Goal: Task Accomplishment & Management: Complete application form

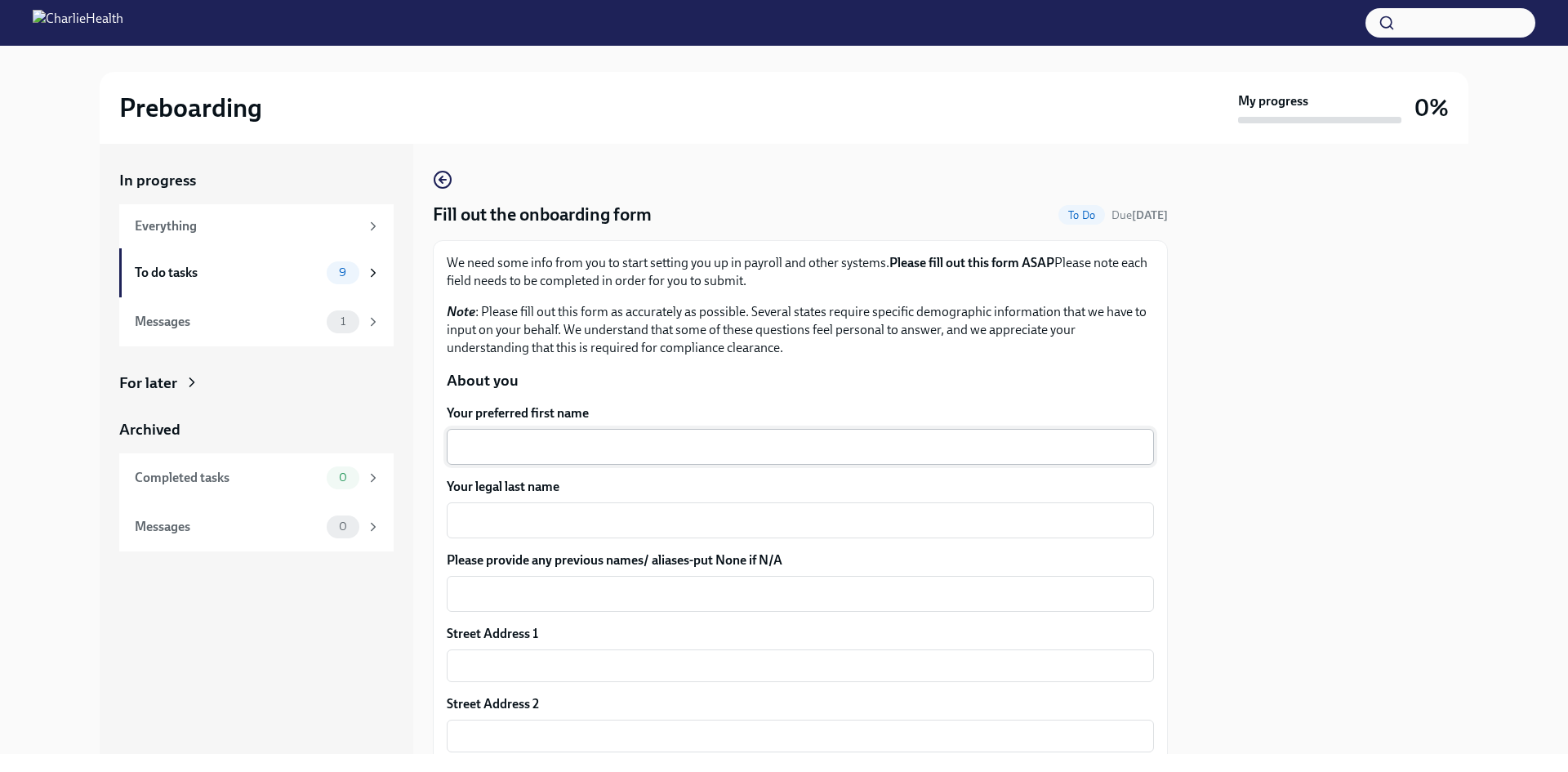
click at [610, 434] on div "x ​" at bounding box center [800, 447] width 707 height 36
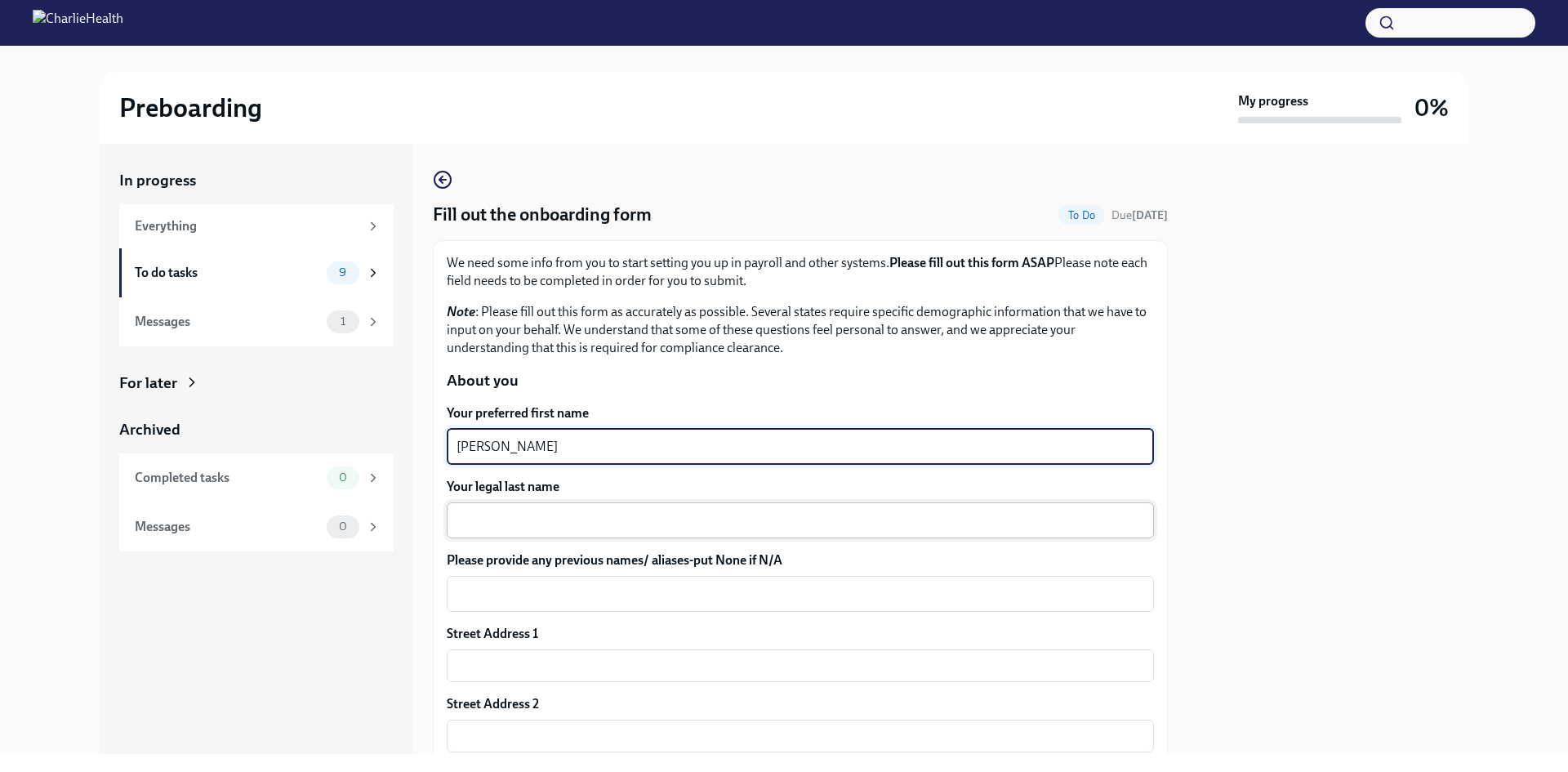
type textarea "[PERSON_NAME]"
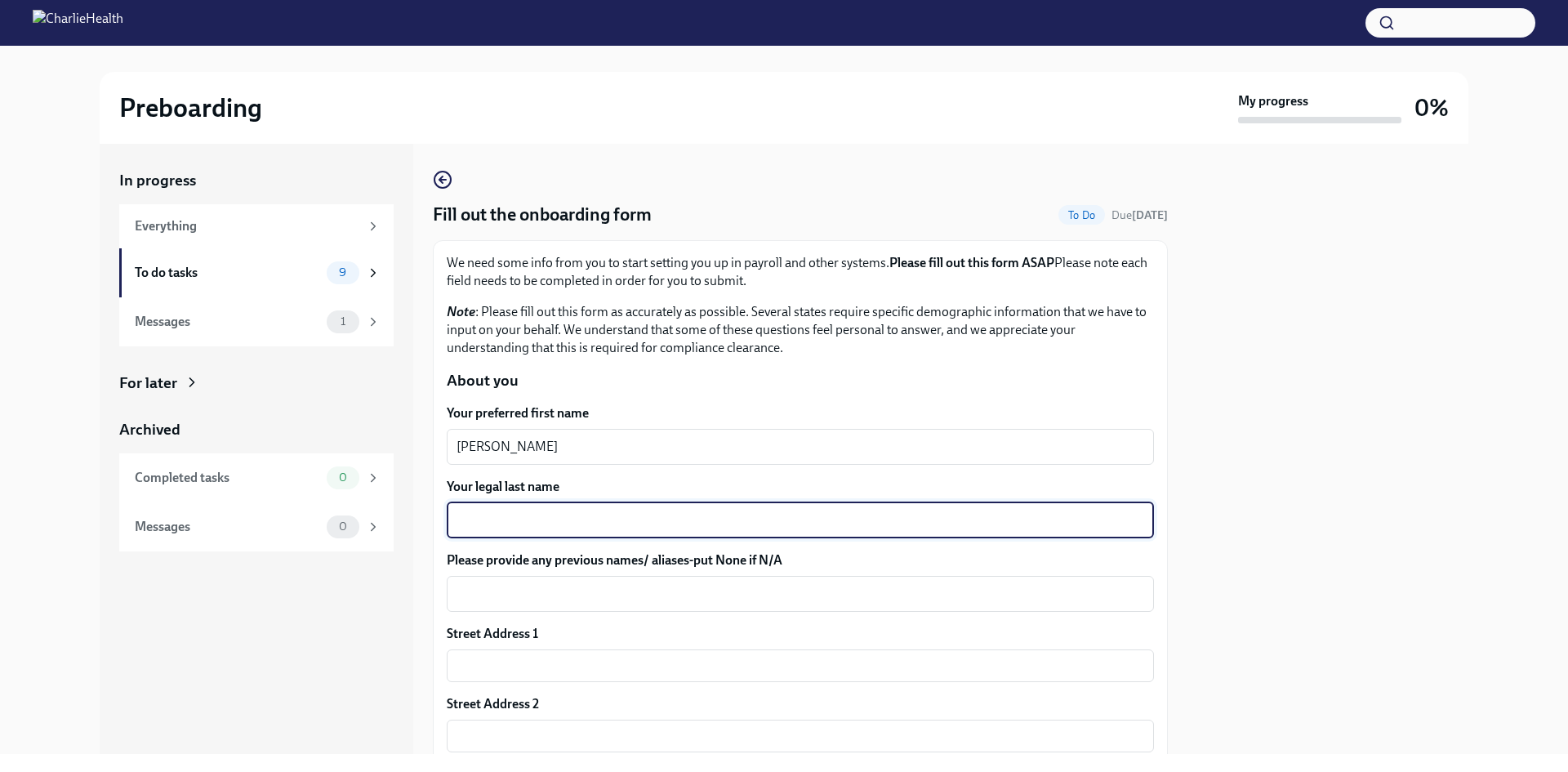
click at [606, 524] on textarea "Your legal last name" at bounding box center [801, 520] width 688 height 20
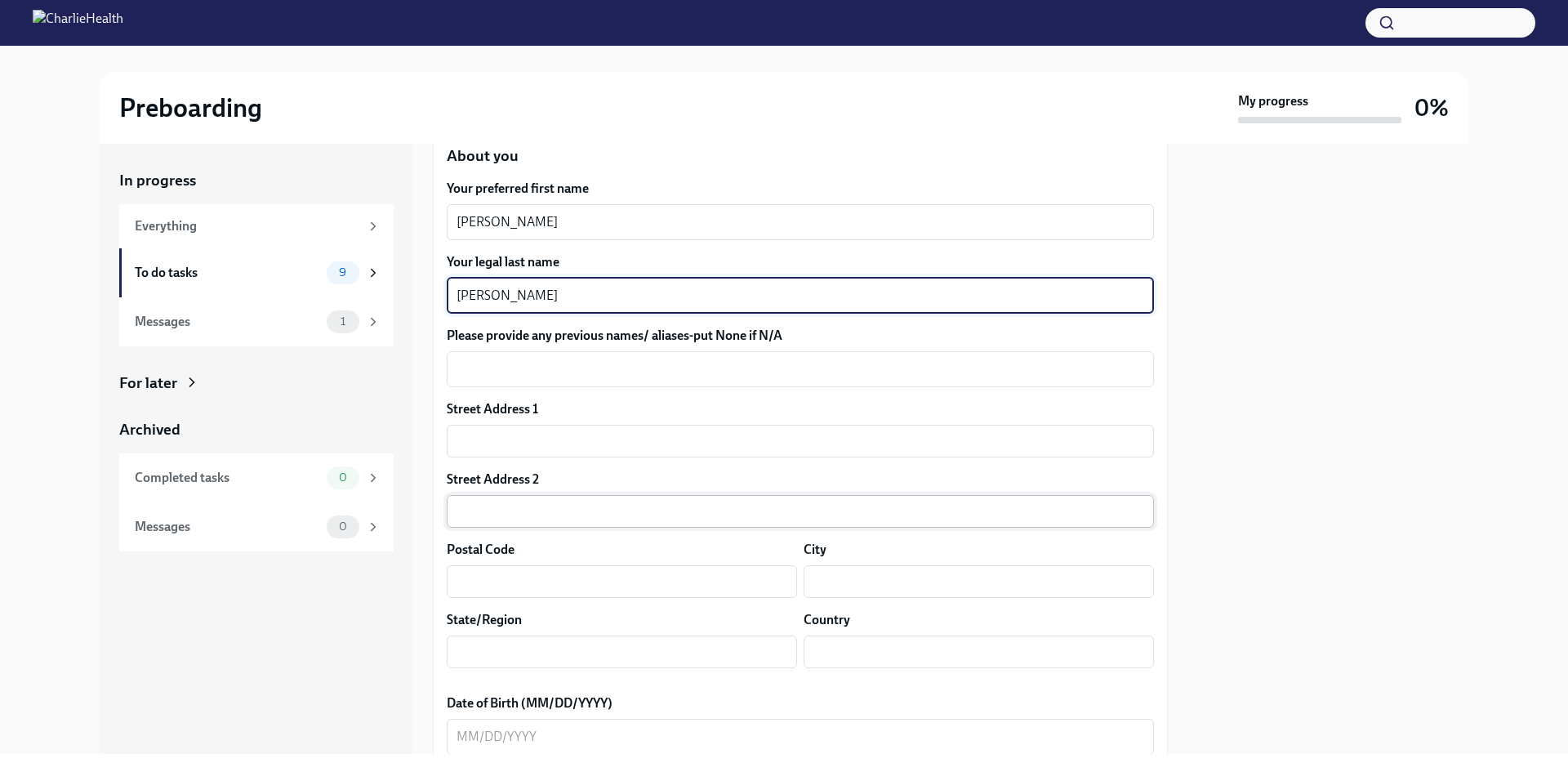
scroll to position [245, 0]
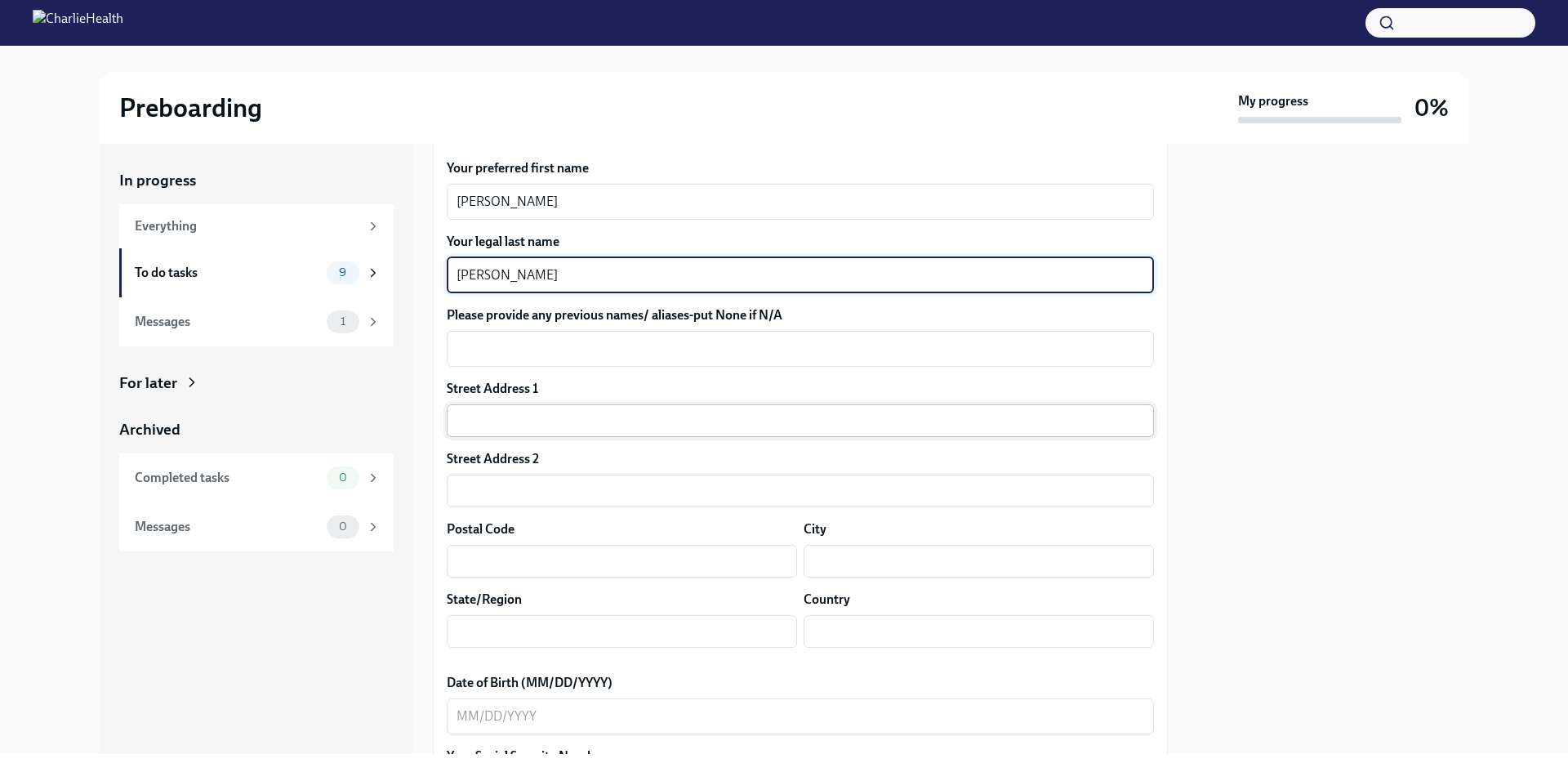
type textarea "[PERSON_NAME]"
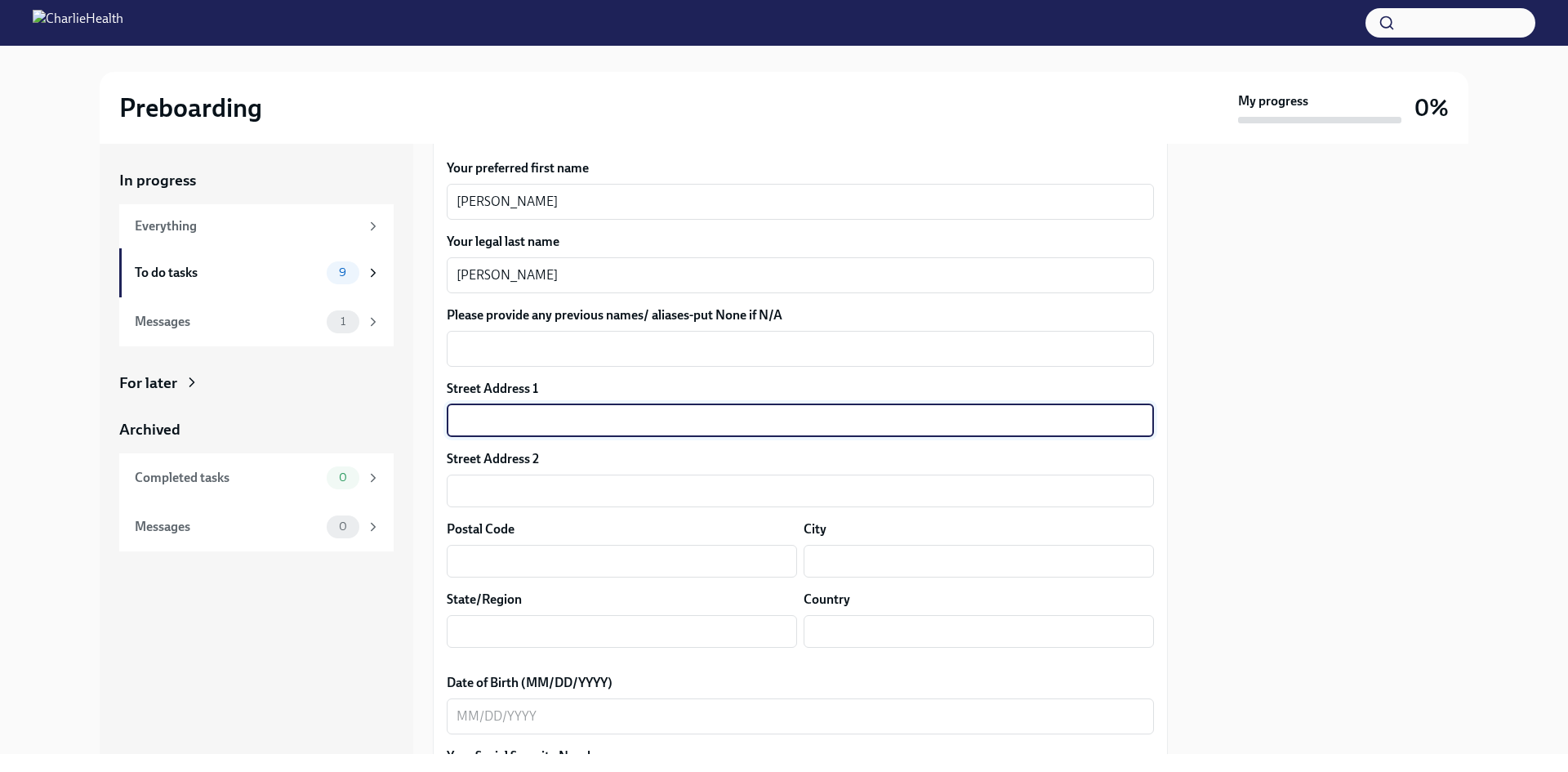
click at [499, 420] on input "text" at bounding box center [800, 421] width 707 height 33
type input "[STREET_ADDRESS][PERSON_NAME]"
type input "24740"
type input "[GEOGRAPHIC_DATA]"
type input "[US_STATE]"
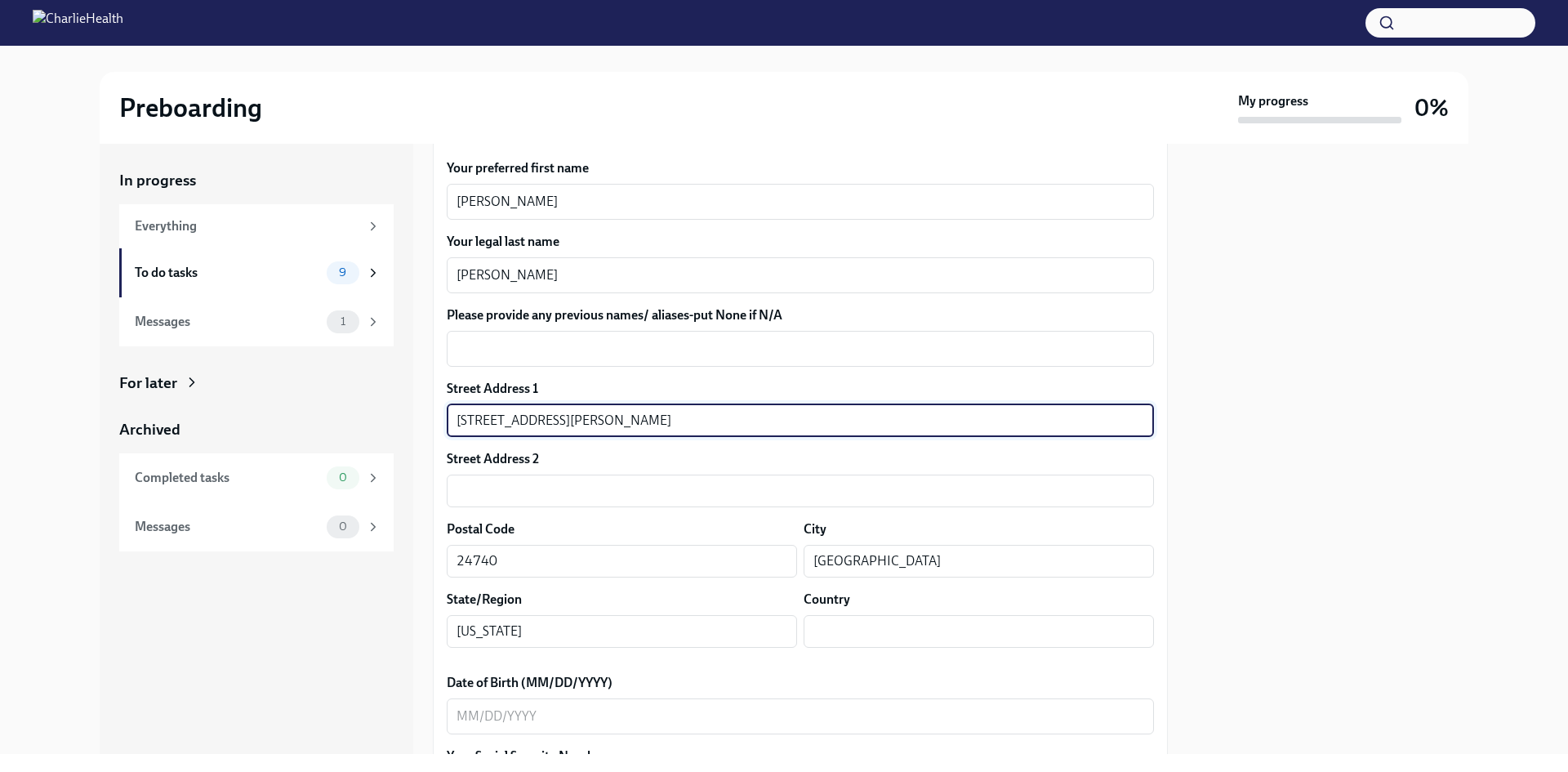
type input "US"
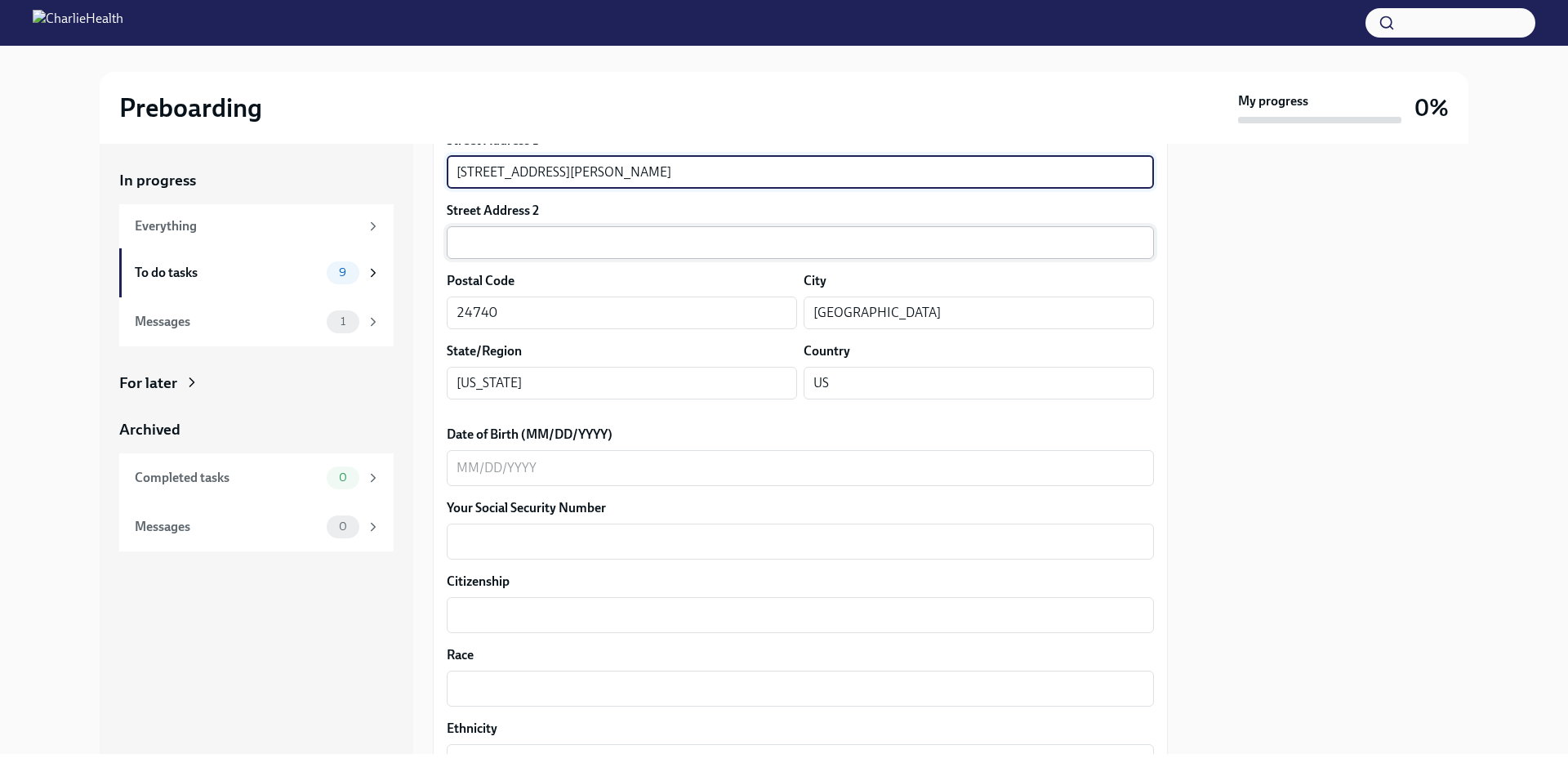
scroll to position [572, 0]
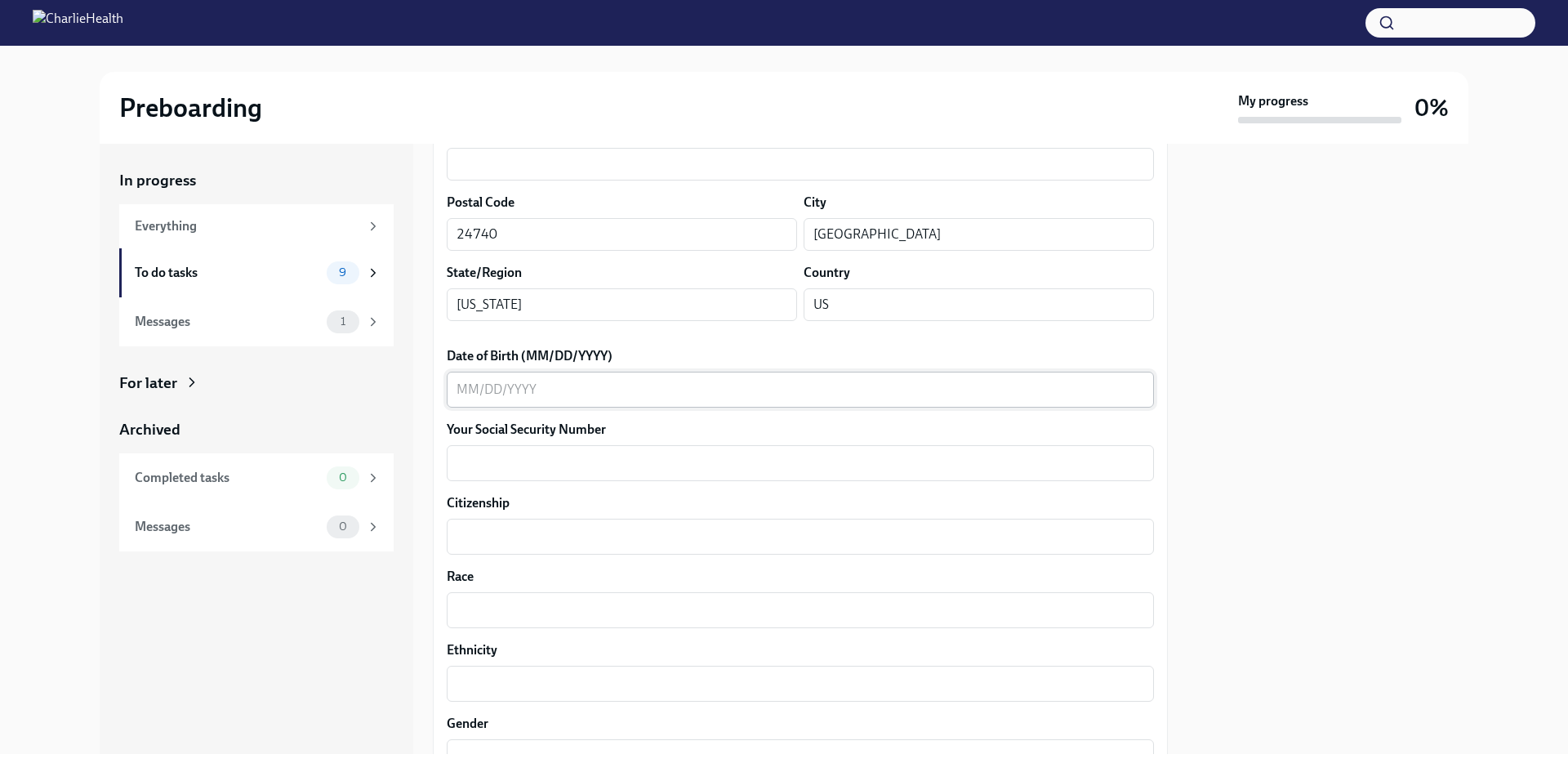
click at [522, 394] on textarea "Date of Birth (MM/DD/YYYY)" at bounding box center [801, 390] width 688 height 20
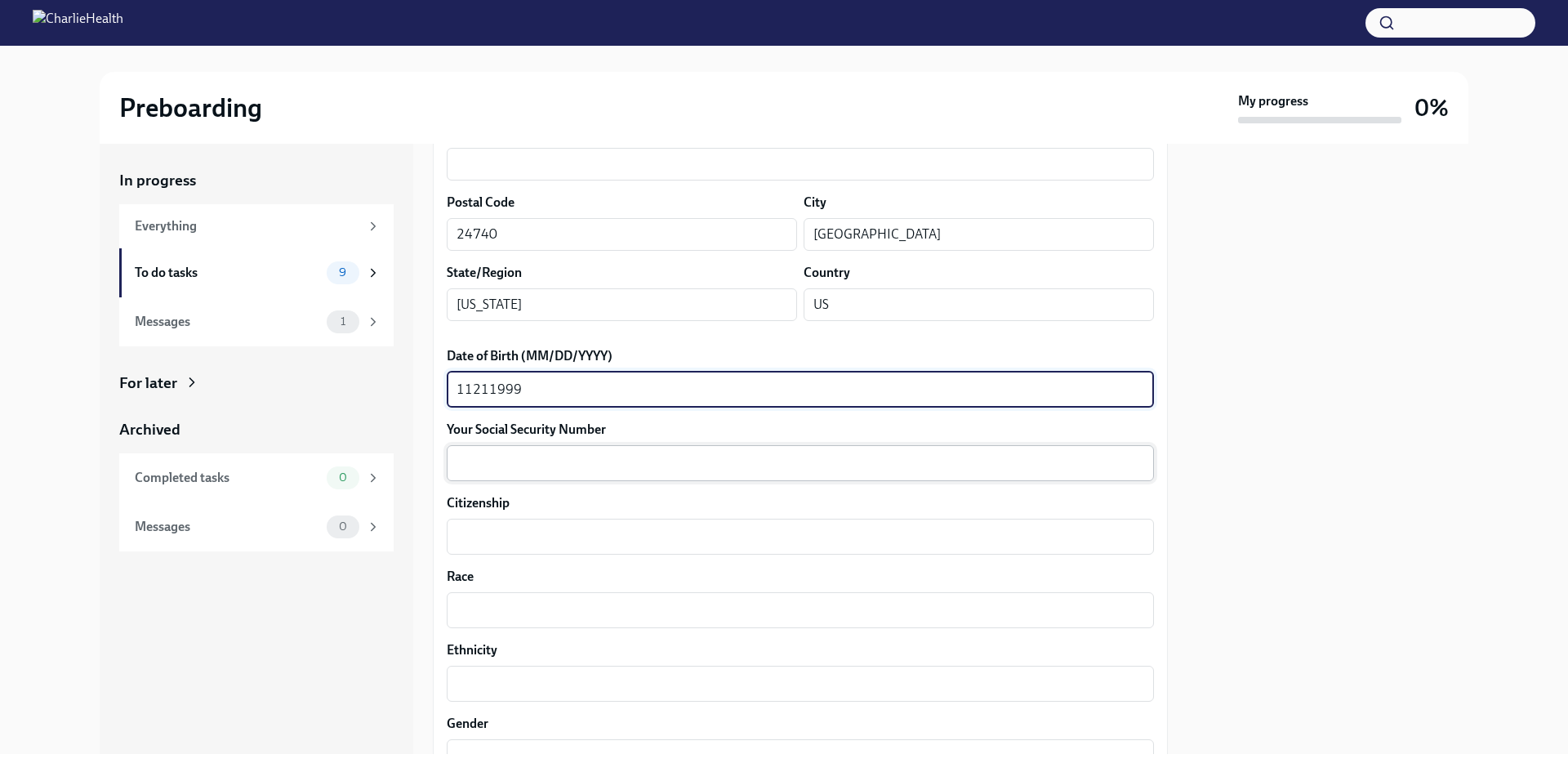
type textarea "11211999"
click at [526, 461] on textarea "Your Social Security Number" at bounding box center [801, 463] width 688 height 20
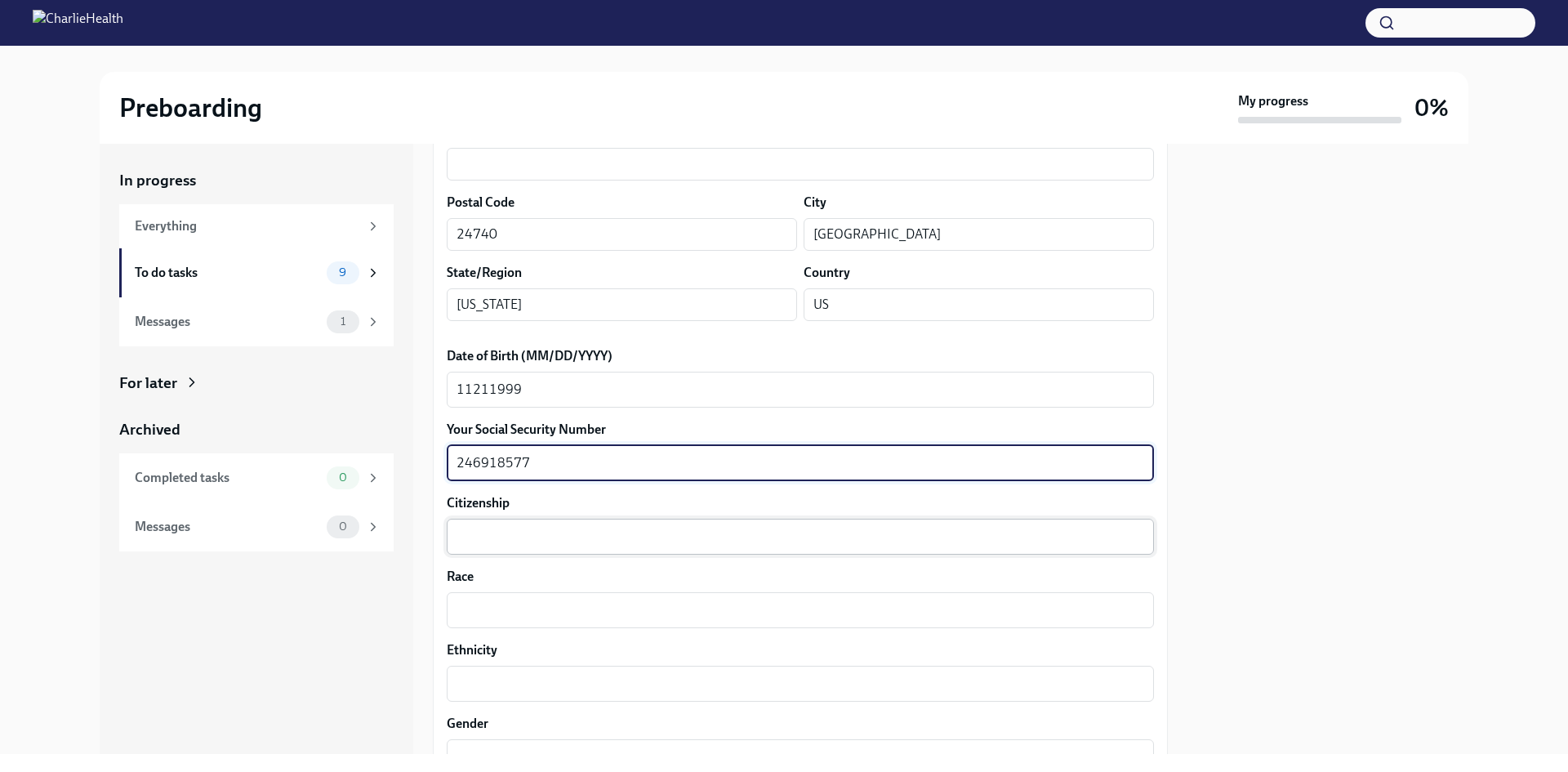
type textarea "246918577"
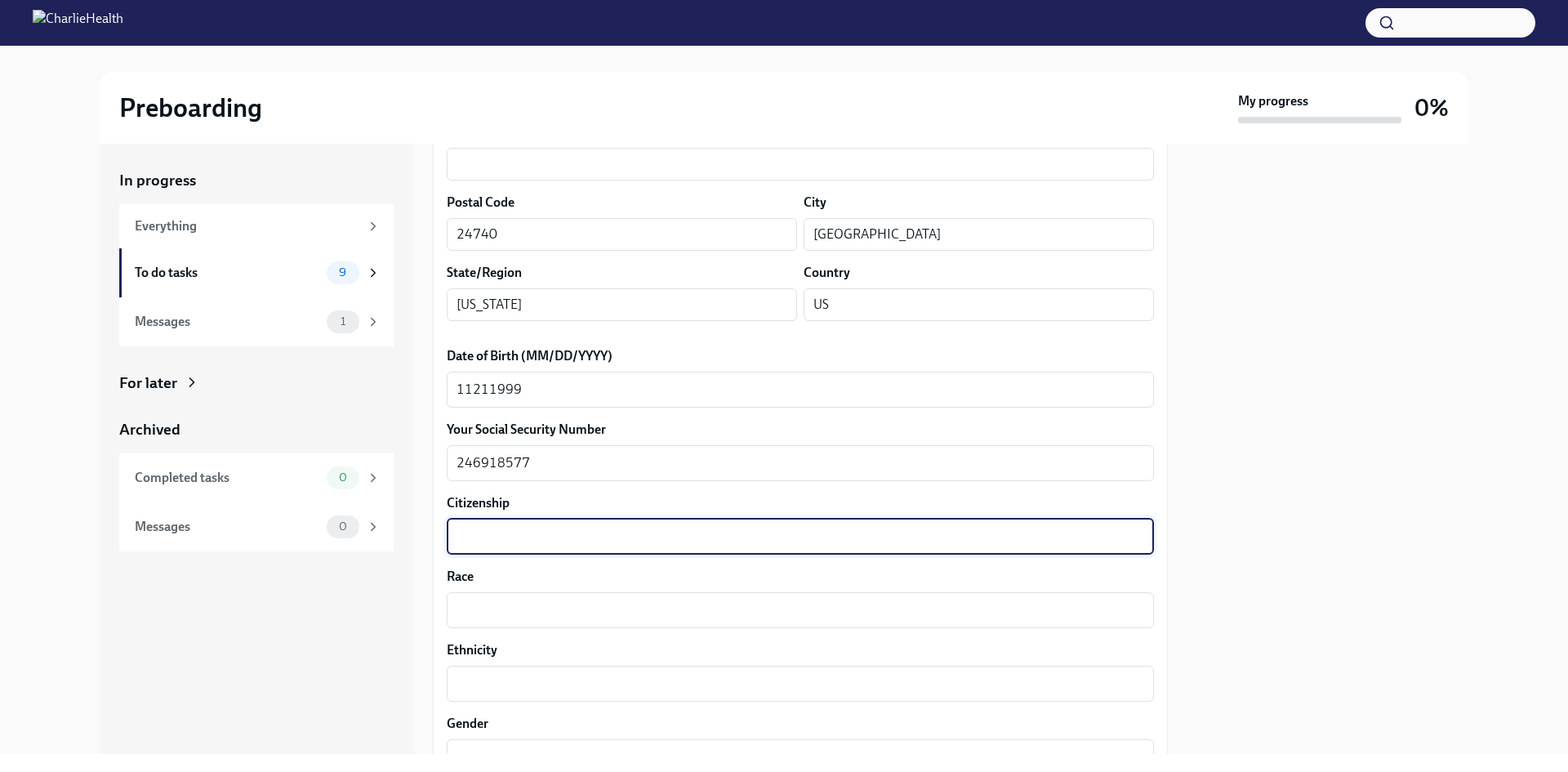
click at [509, 531] on textarea "Citizenship" at bounding box center [801, 537] width 688 height 20
type textarea "[GEOGRAPHIC_DATA]"
click at [495, 601] on textarea "Race" at bounding box center [801, 611] width 688 height 20
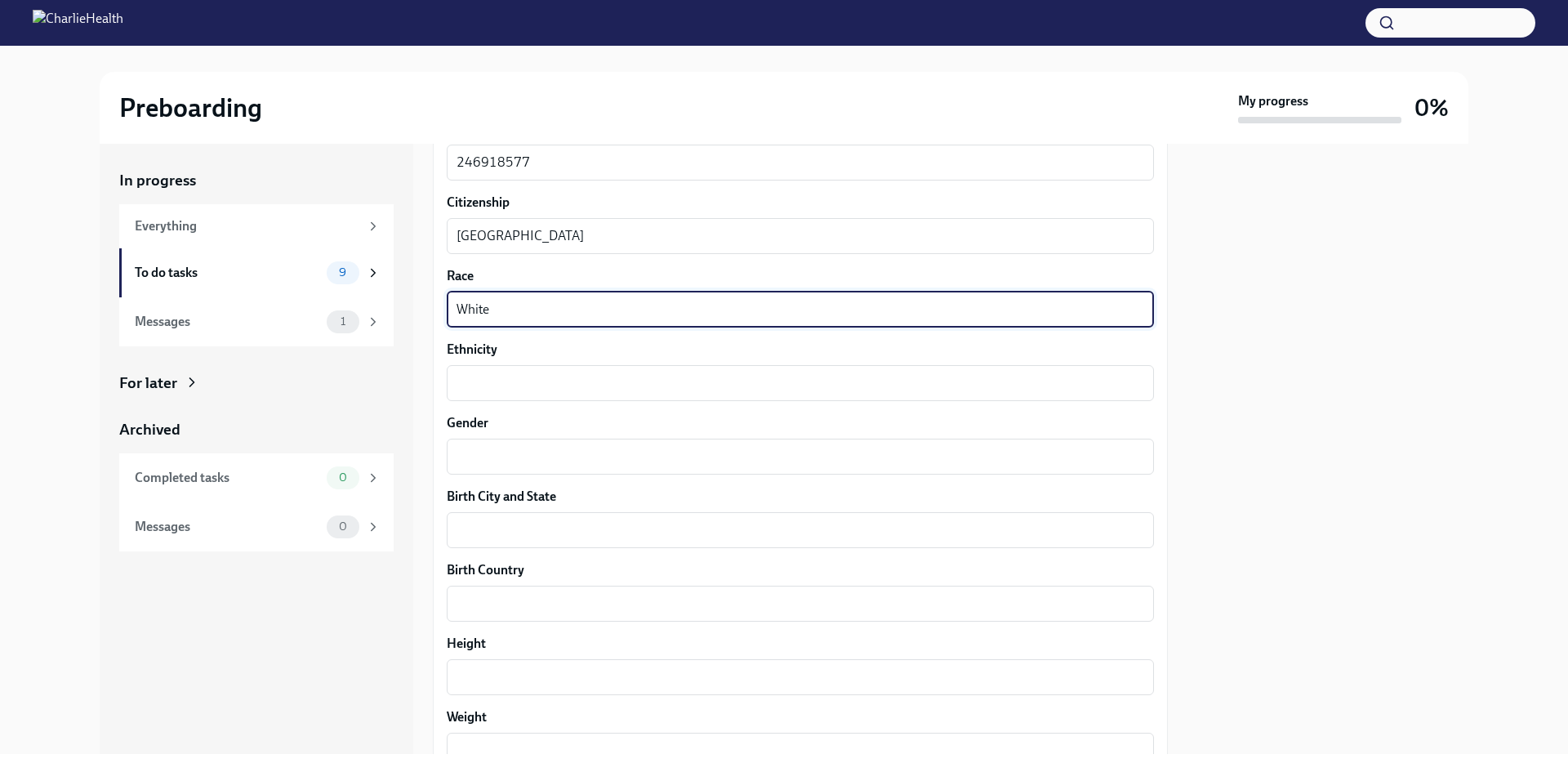
scroll to position [899, 0]
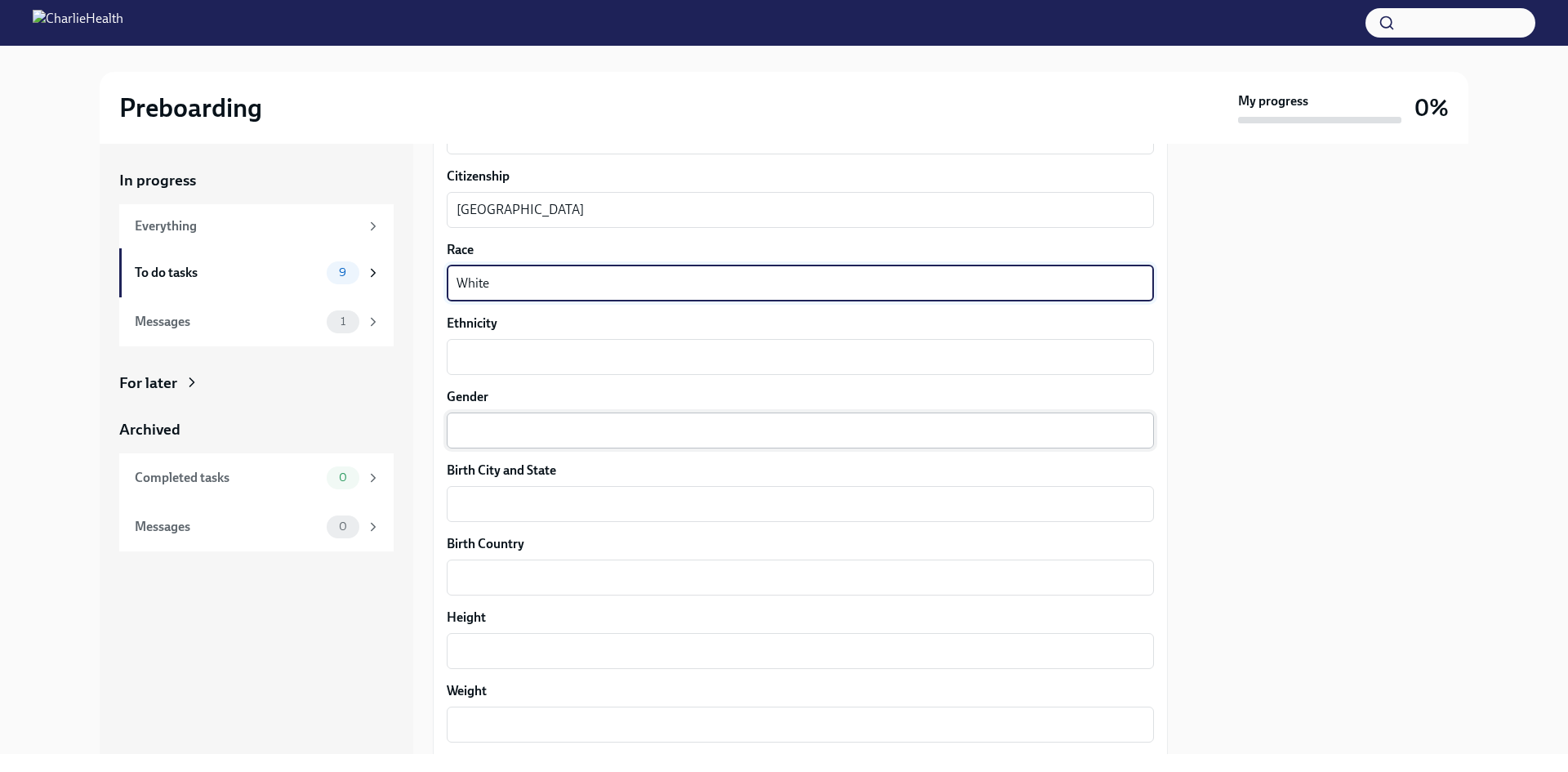
type textarea "White"
click at [493, 442] on div "x ​" at bounding box center [800, 430] width 707 height 36
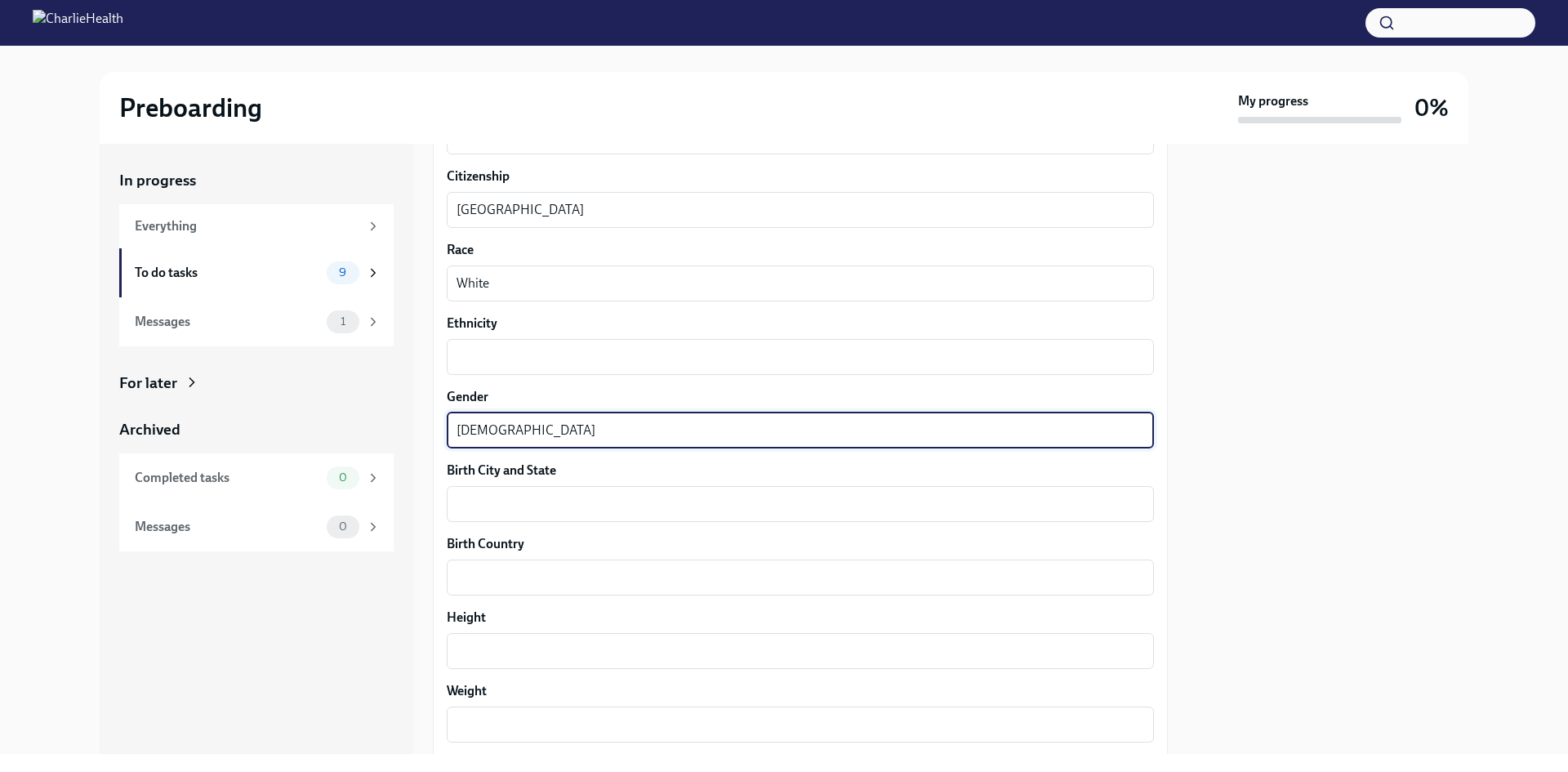
type textarea "[DEMOGRAPHIC_DATA]"
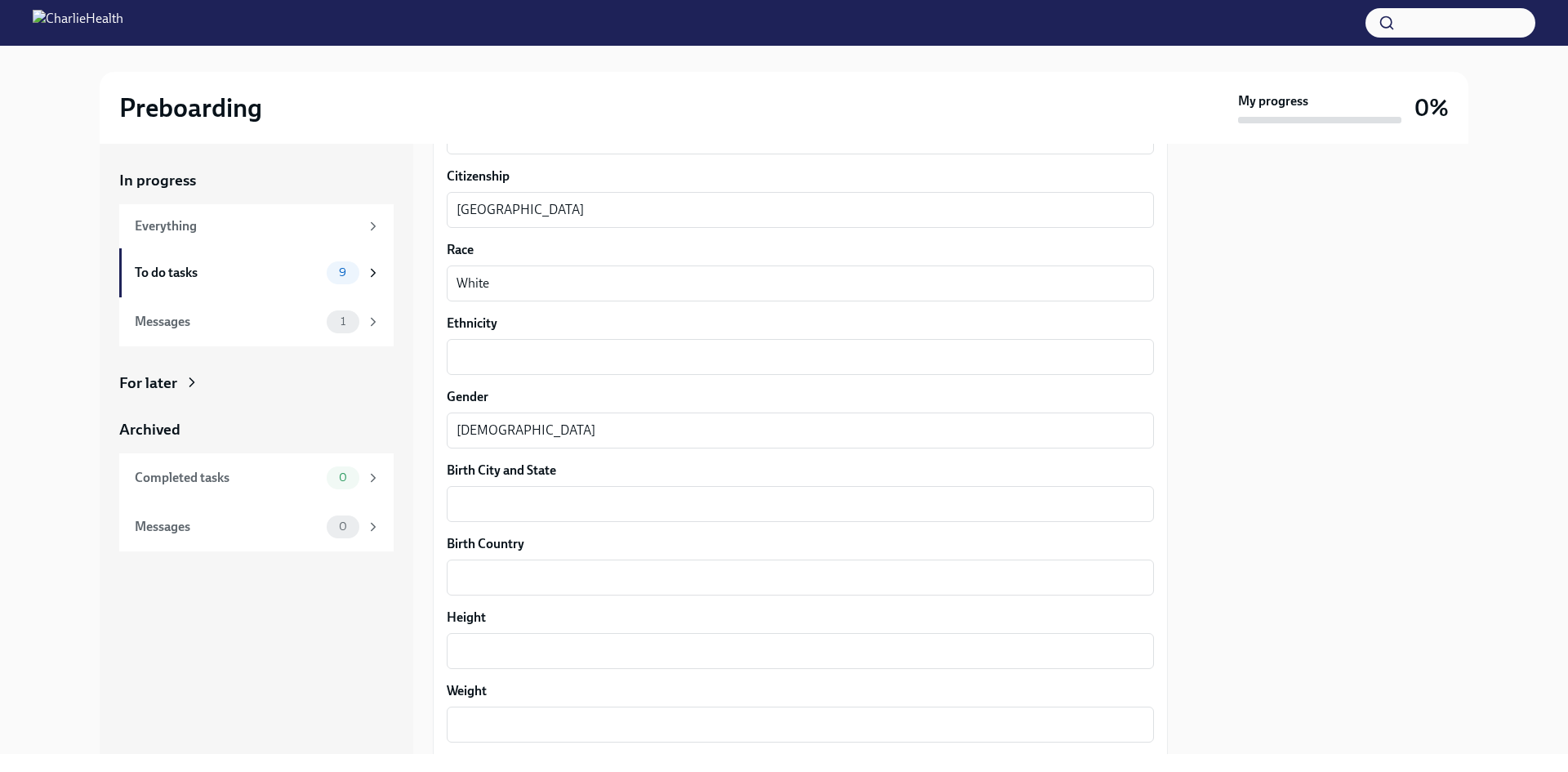
click at [524, 522] on div "Your preferred first name [PERSON_NAME] ​ Your legal last name [PERSON_NAME] x …" at bounding box center [800, 293] width 707 height 1575
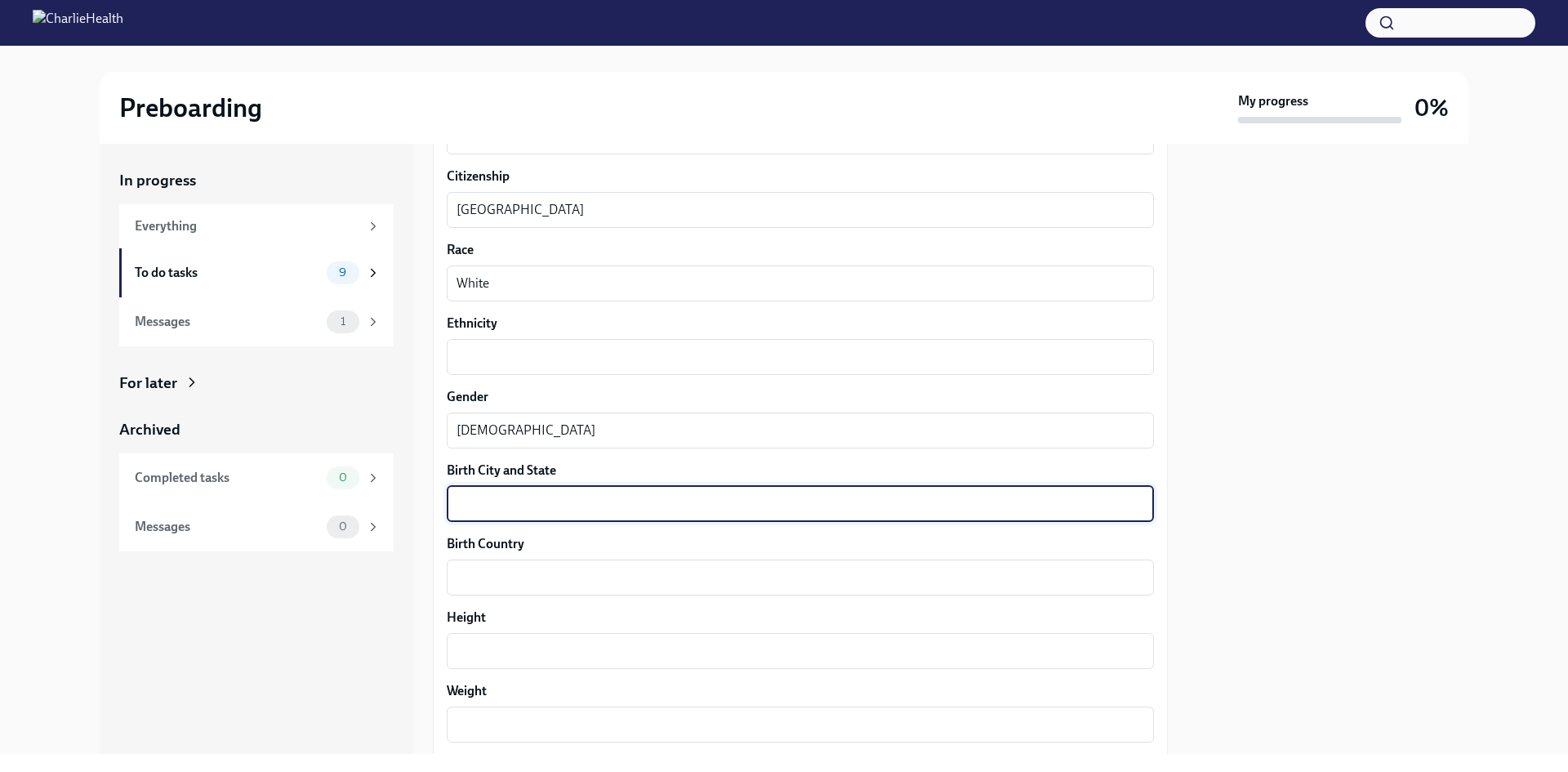
click at [520, 499] on textarea "Birth City and State" at bounding box center [801, 505] width 688 height 20
type textarea "[GEOGRAPHIC_DATA]"
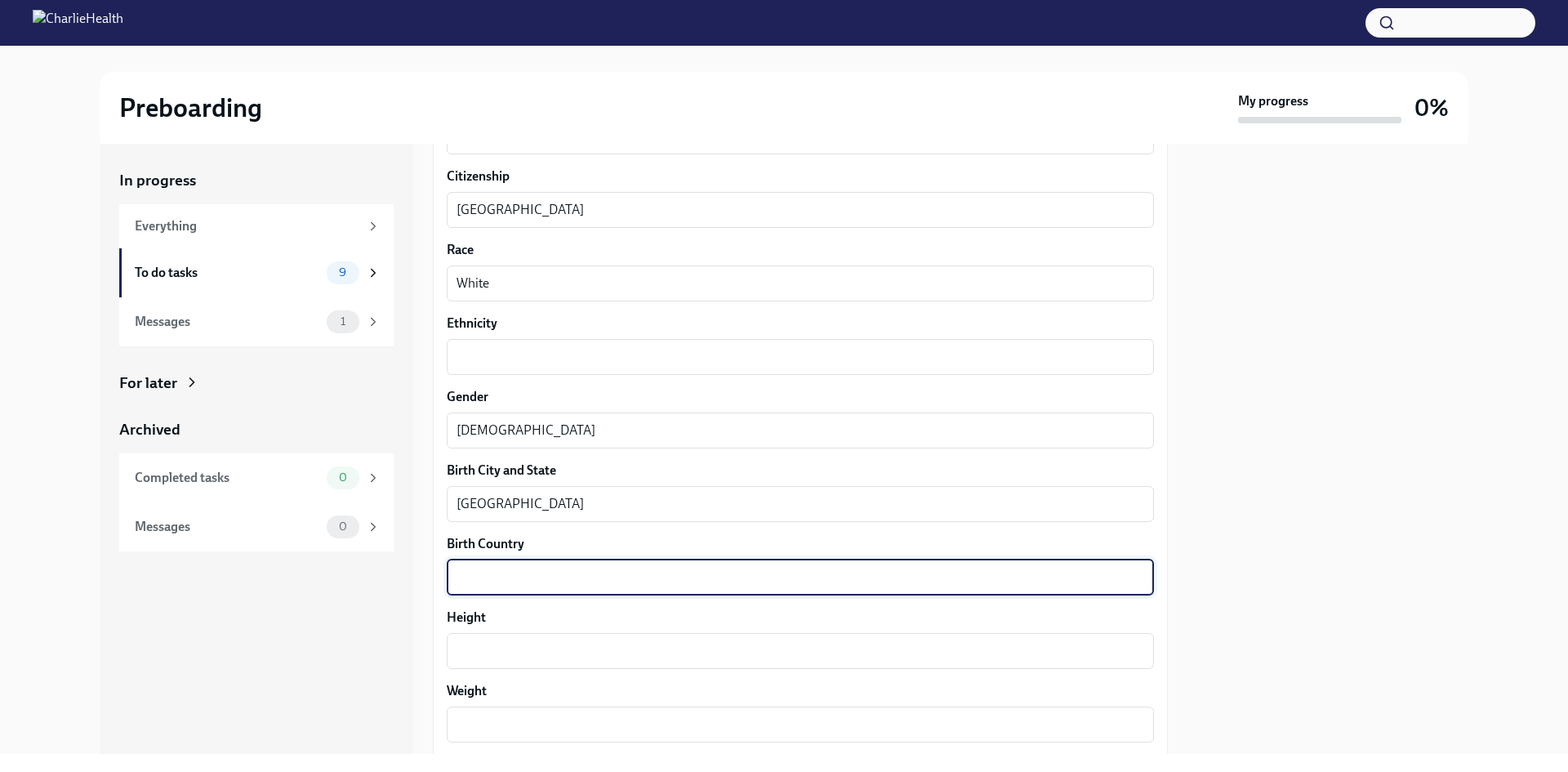
click at [470, 578] on textarea "Birth Country" at bounding box center [801, 578] width 688 height 20
type textarea "[GEOGRAPHIC_DATA]"
click at [495, 651] on textarea "Height" at bounding box center [801, 651] width 688 height 20
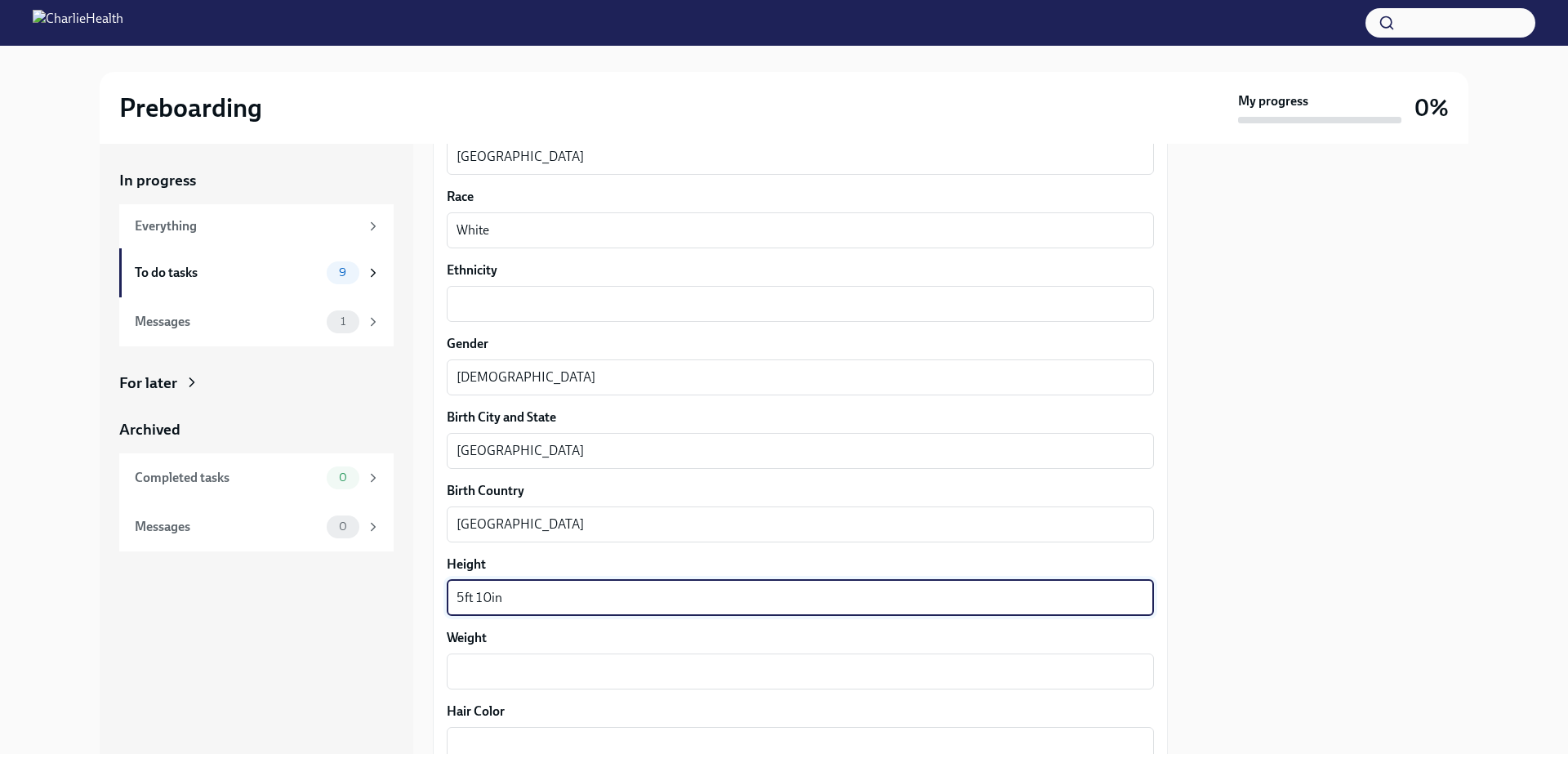
scroll to position [981, 0]
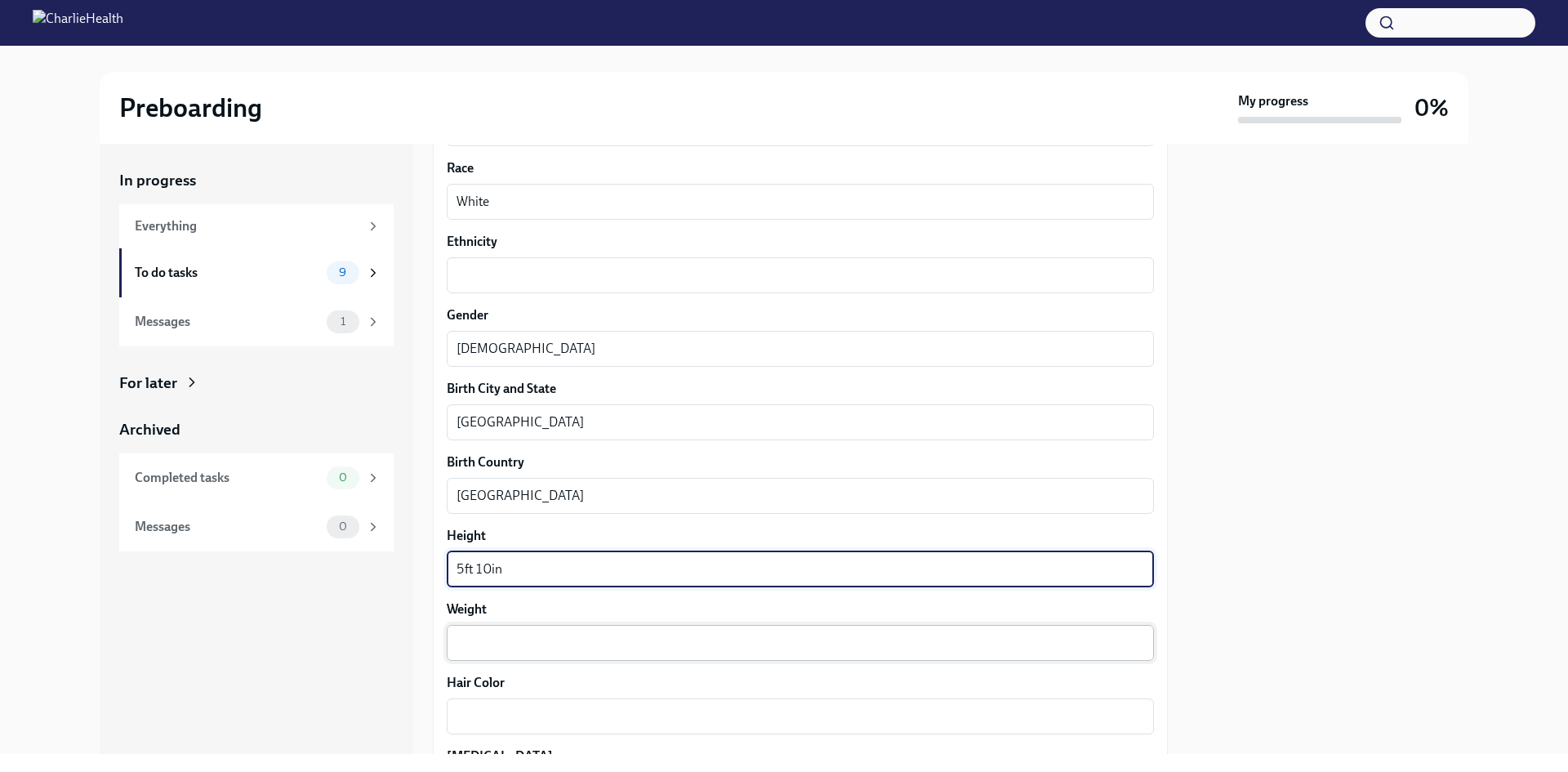
type textarea "5ft 10in"
click at [526, 627] on div "x ​" at bounding box center [800, 643] width 707 height 36
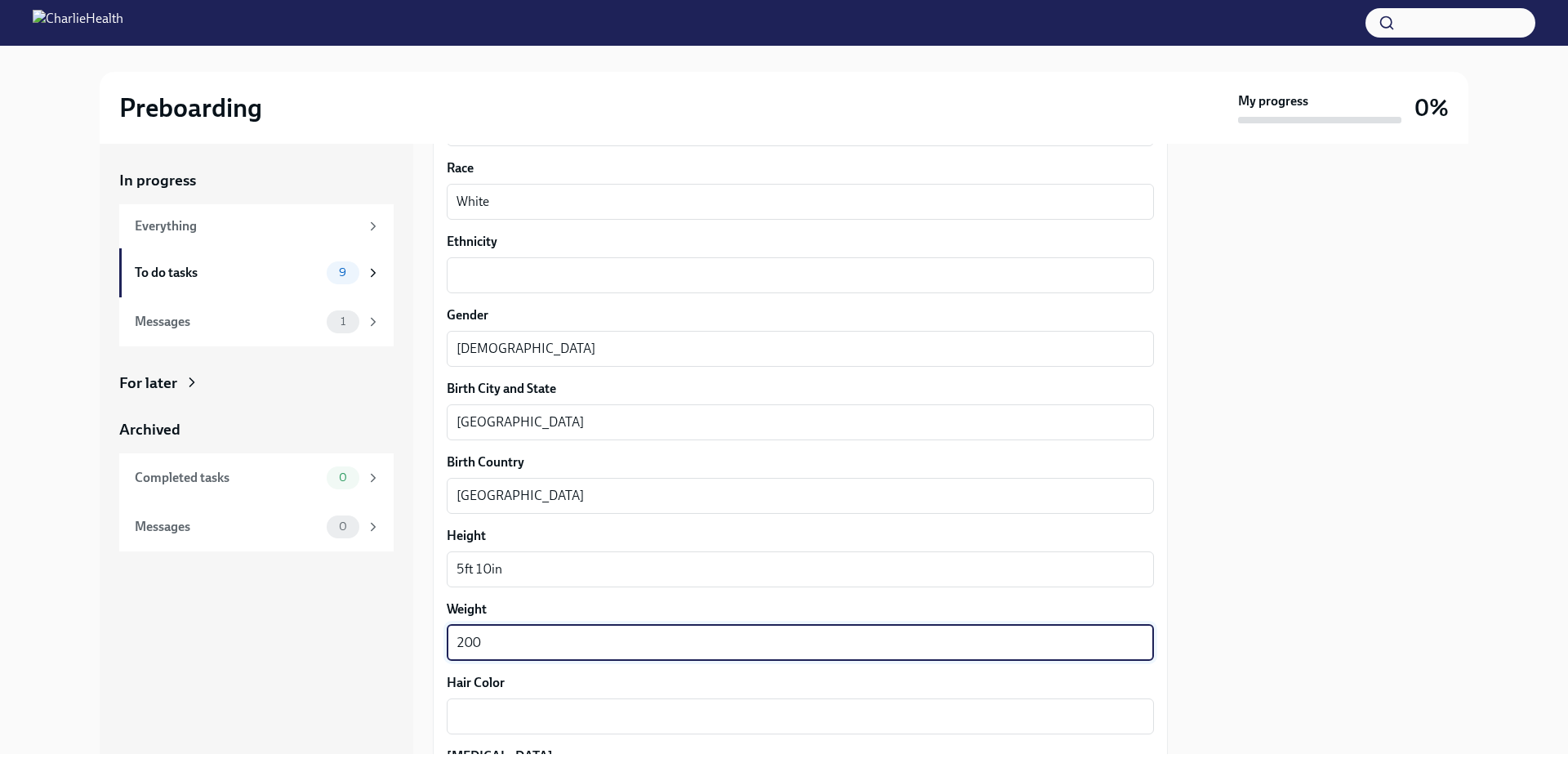
type textarea "200"
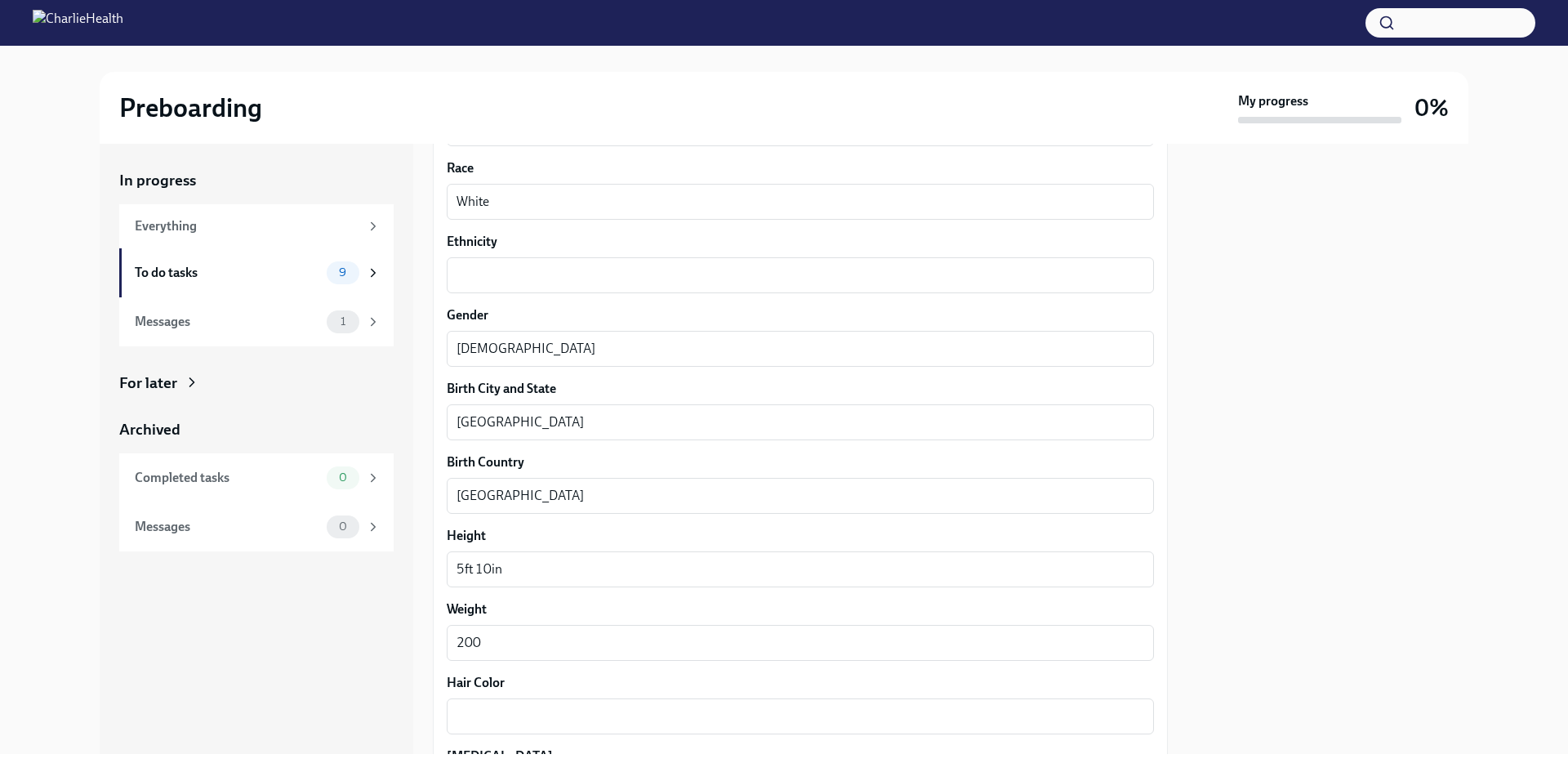
click at [592, 693] on div "Hair Color x ​" at bounding box center [800, 704] width 707 height 60
click at [592, 717] on textarea "Hair Color" at bounding box center [801, 717] width 688 height 20
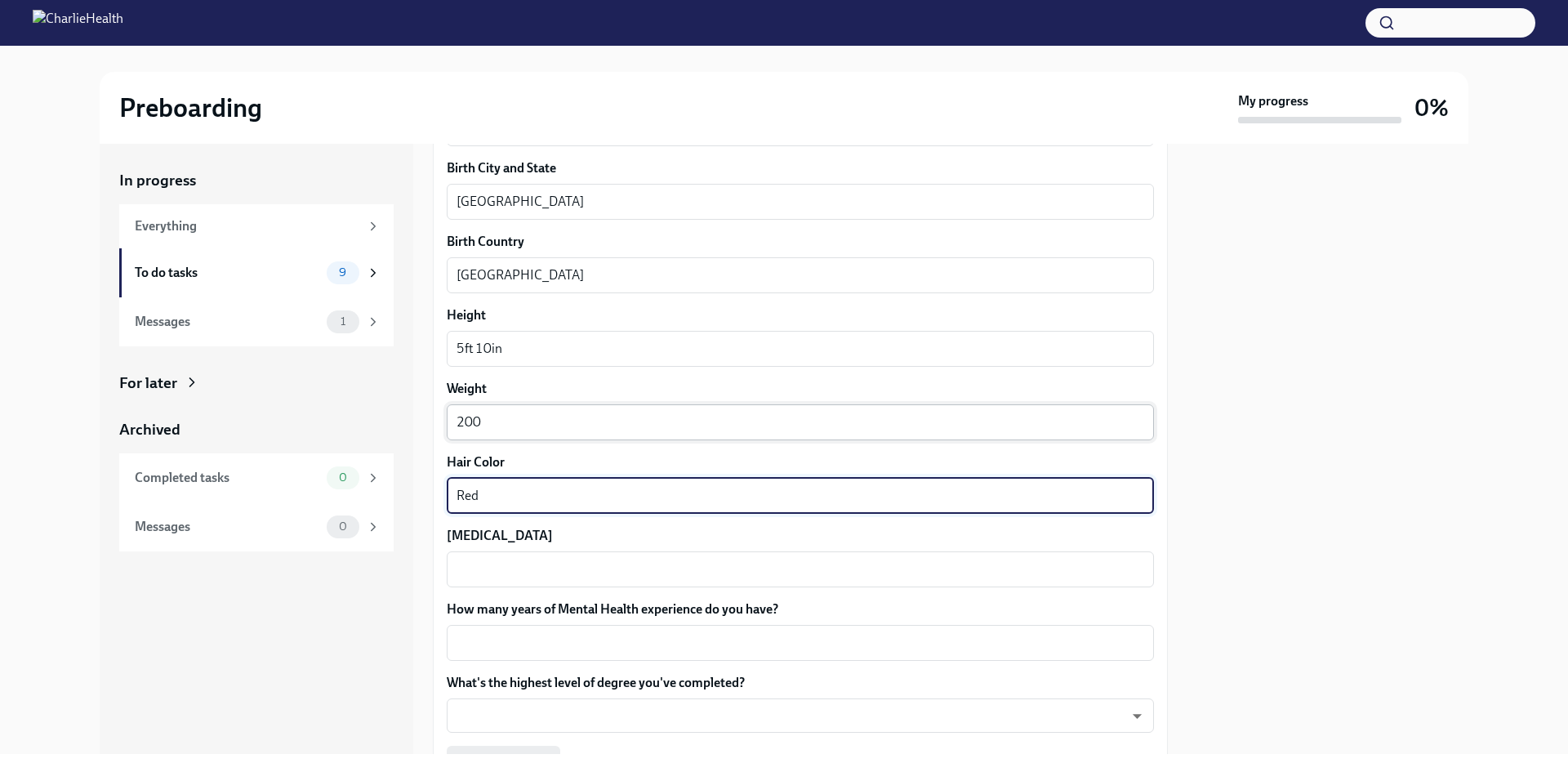
scroll to position [1226, 0]
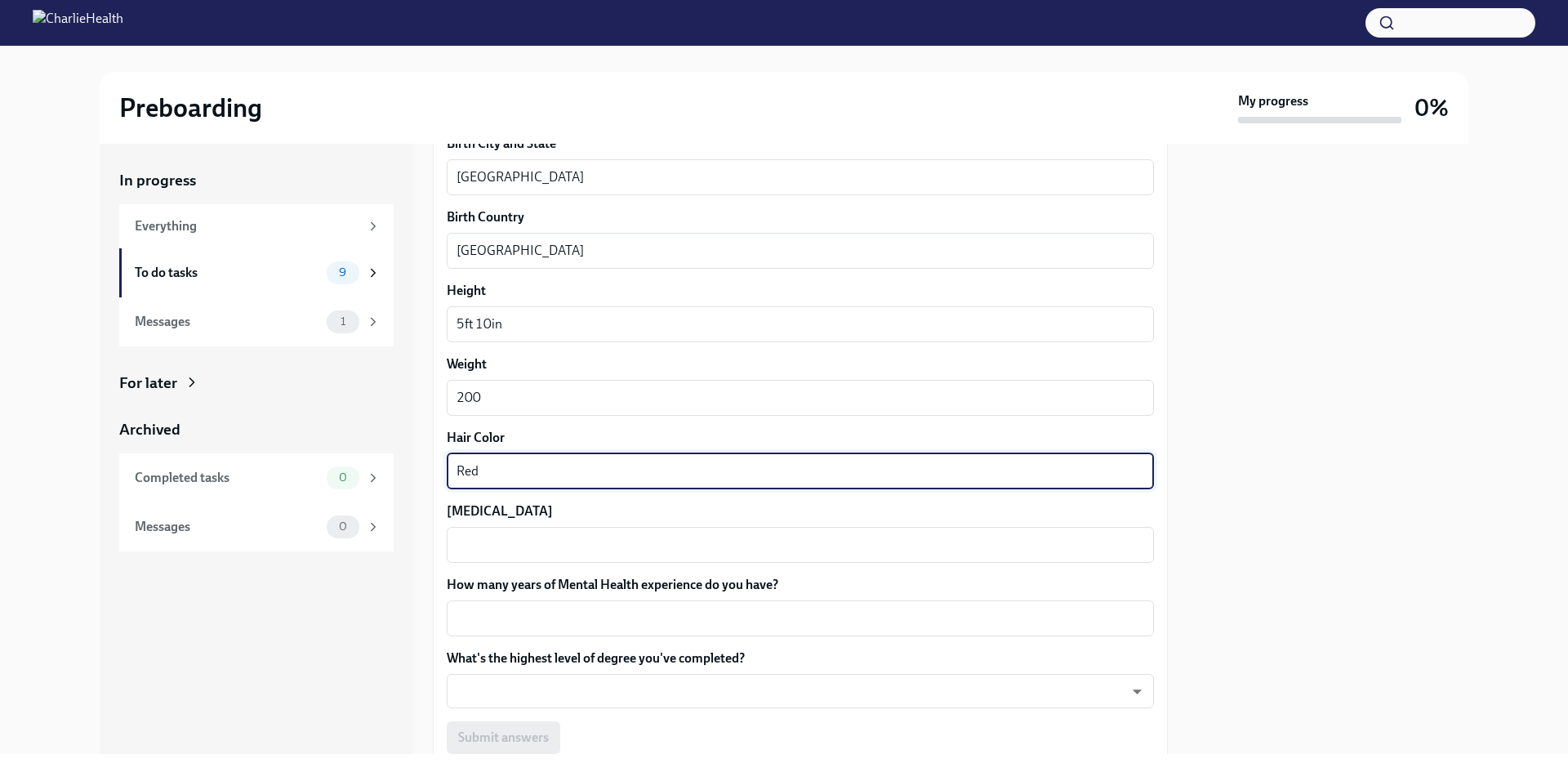
type textarea "Red"
click at [563, 517] on label "[MEDICAL_DATA]" at bounding box center [800, 511] width 707 height 18
click at [563, 535] on textarea "[MEDICAL_DATA]" at bounding box center [801, 545] width 688 height 20
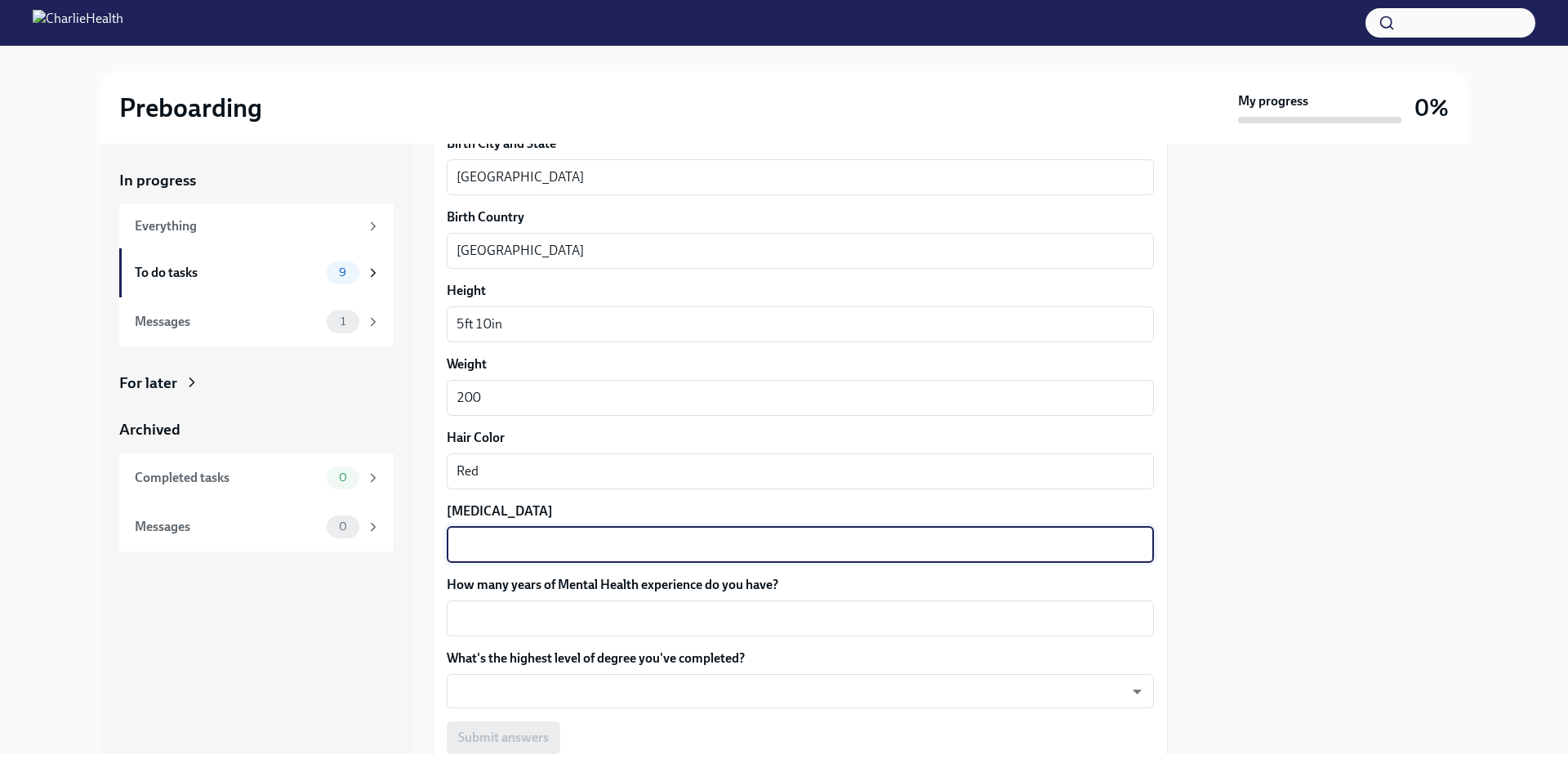
click at [562, 553] on textarea "[MEDICAL_DATA]" at bounding box center [801, 545] width 688 height 20
type textarea "Grey"
click at [541, 650] on label "What's the highest level of degree you've completed?" at bounding box center [800, 659] width 707 height 18
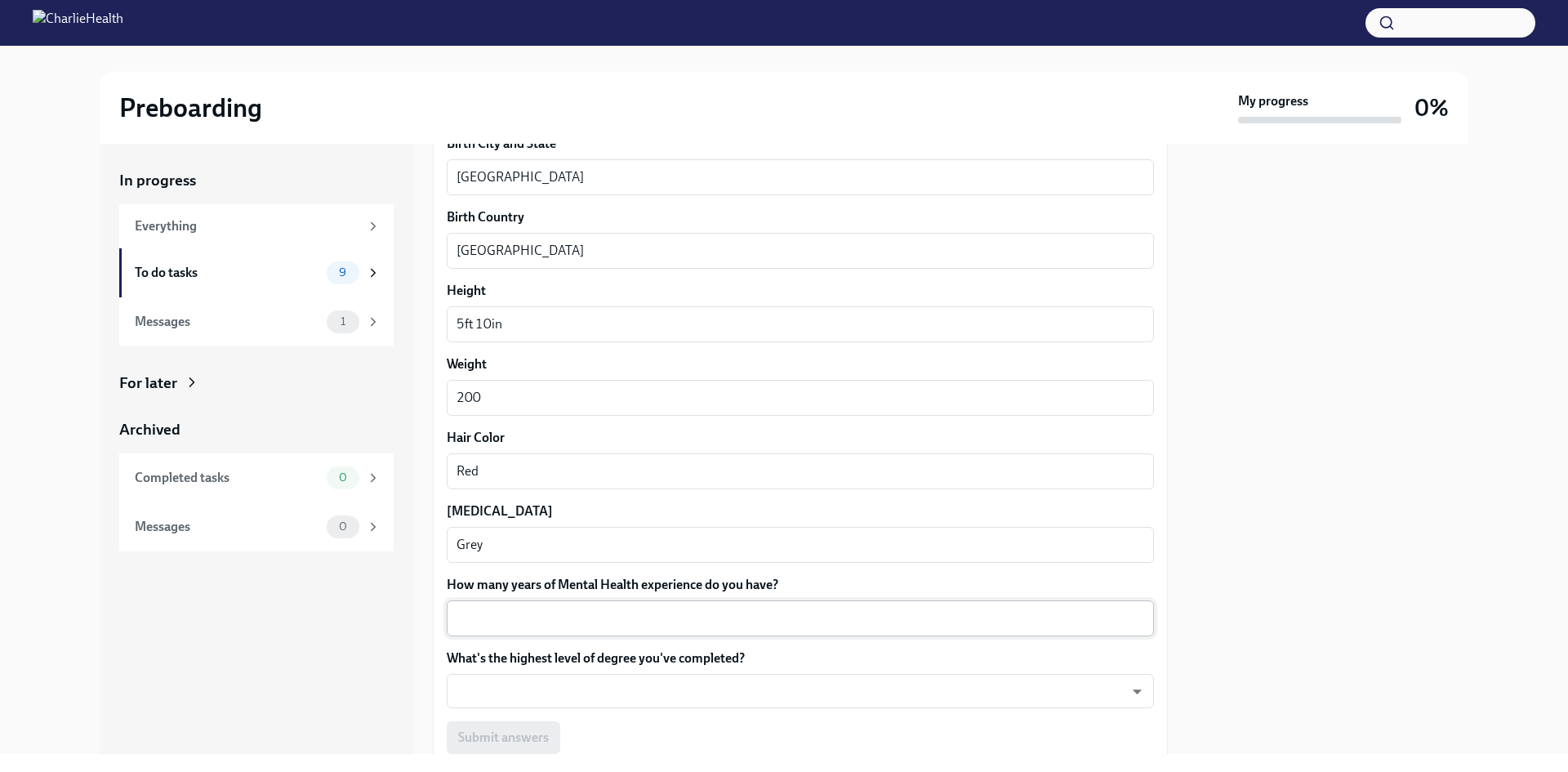
click at [537, 629] on div "x ​" at bounding box center [800, 618] width 707 height 36
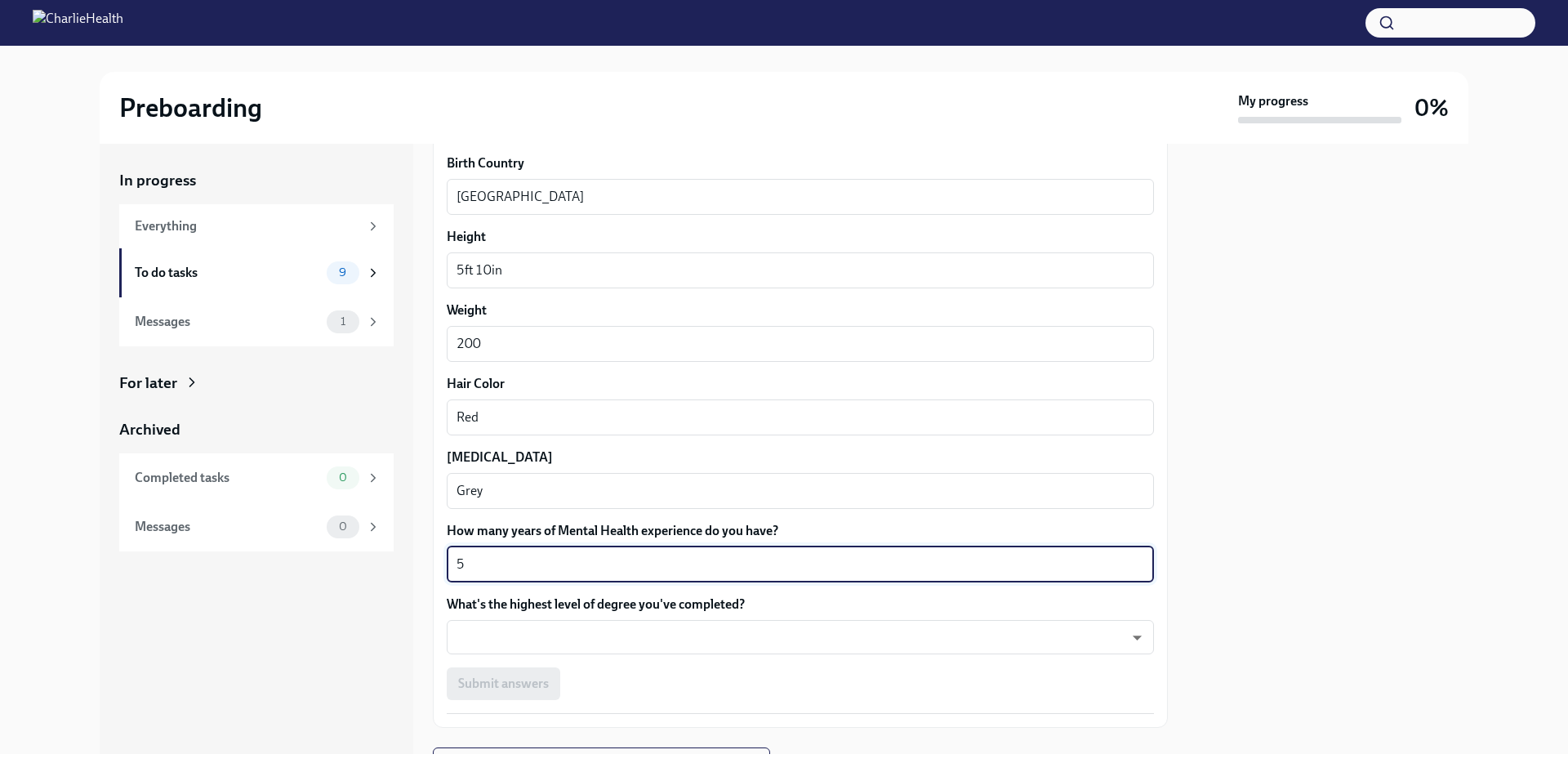
scroll to position [1307, 0]
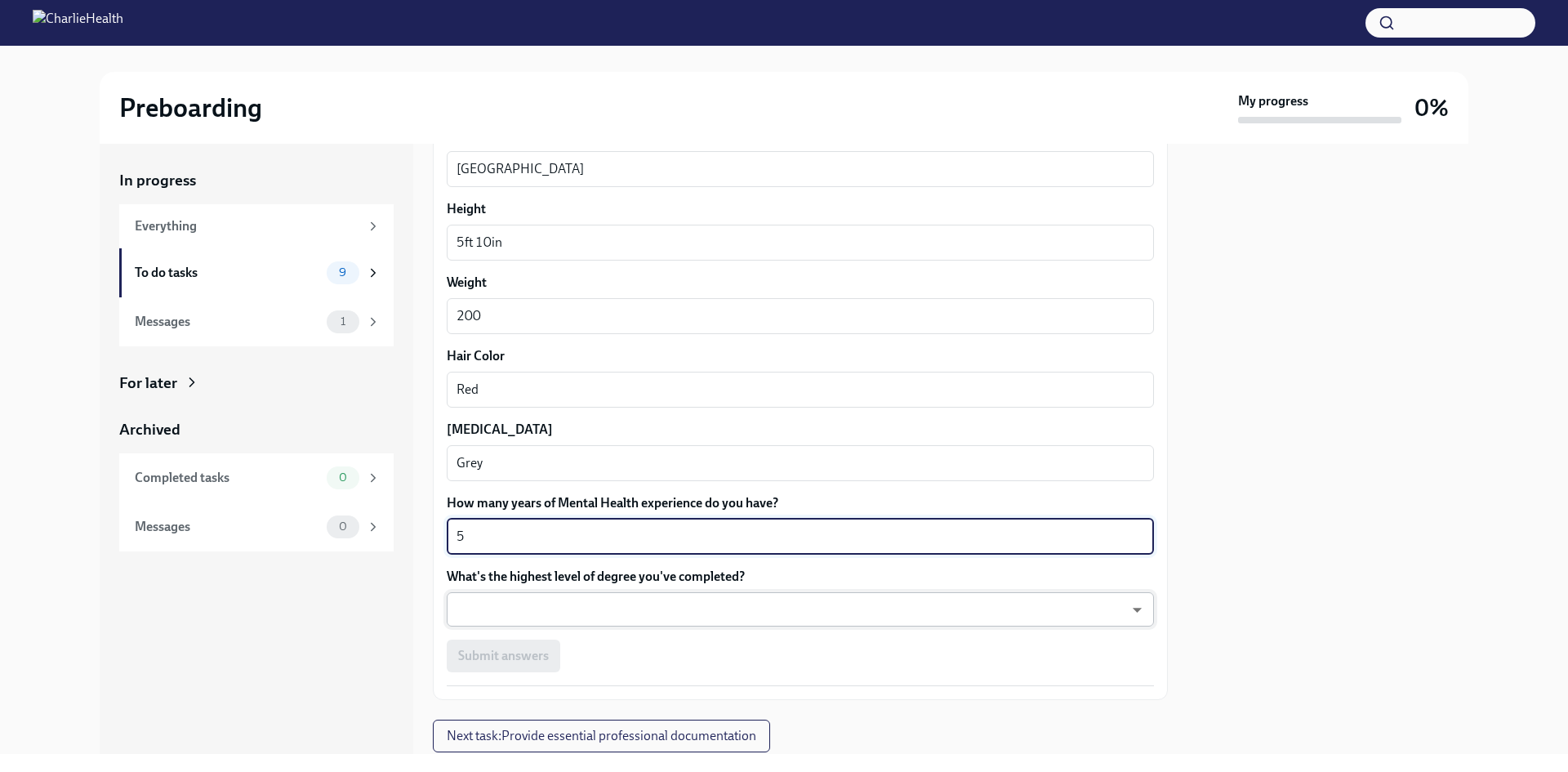
type textarea "5"
click at [557, 593] on body "Preboarding My progress 0% In progress Everything To do tasks 9 Messages 1 For …" at bounding box center [784, 386] width 1568 height 772
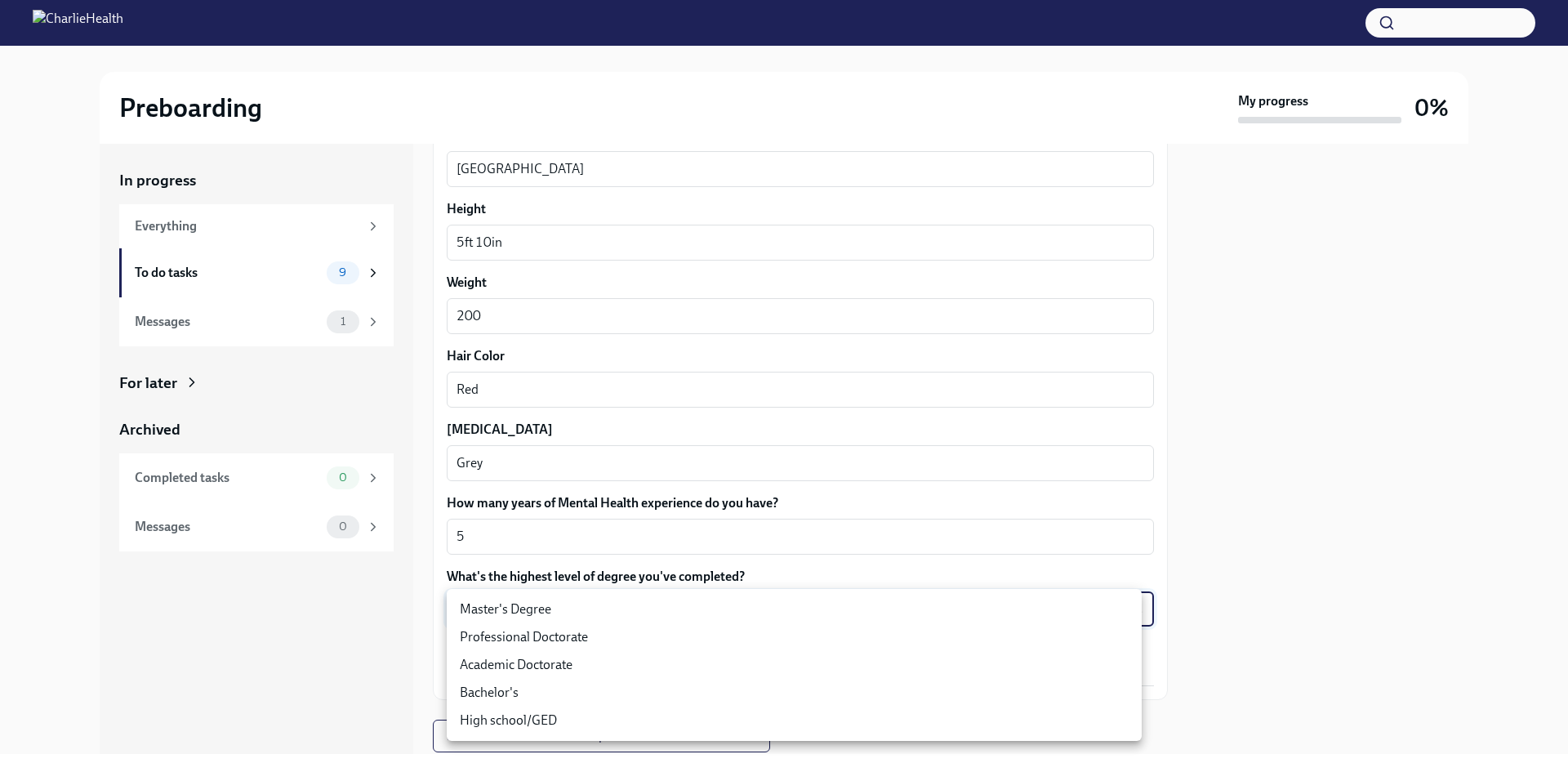
click at [520, 613] on li "Master's Degree" at bounding box center [794, 610] width 696 height 28
type input "2vBr-ghkD"
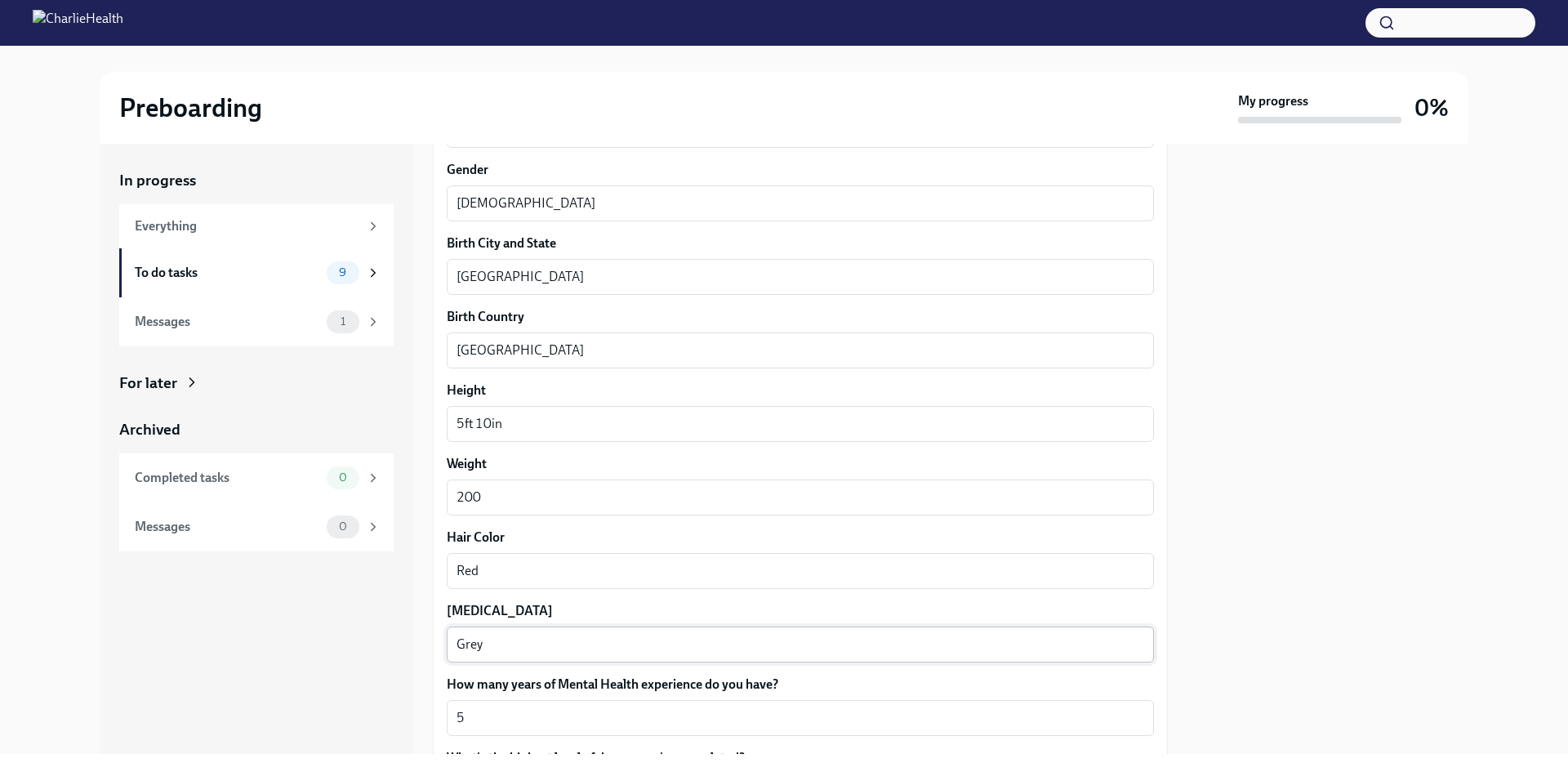
scroll to position [1359, 0]
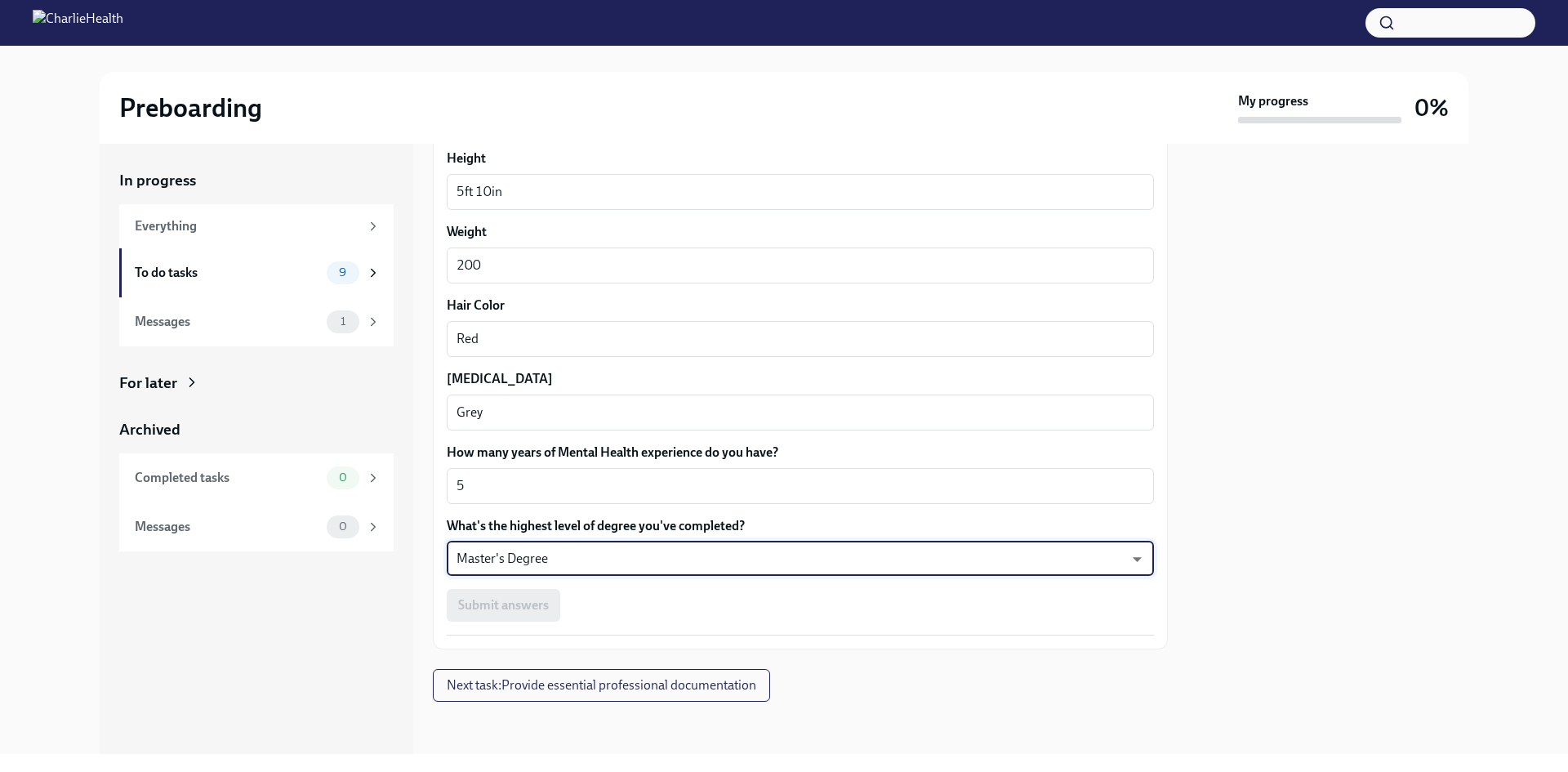
click at [489, 597] on div "Submit answers" at bounding box center [800, 606] width 707 height 33
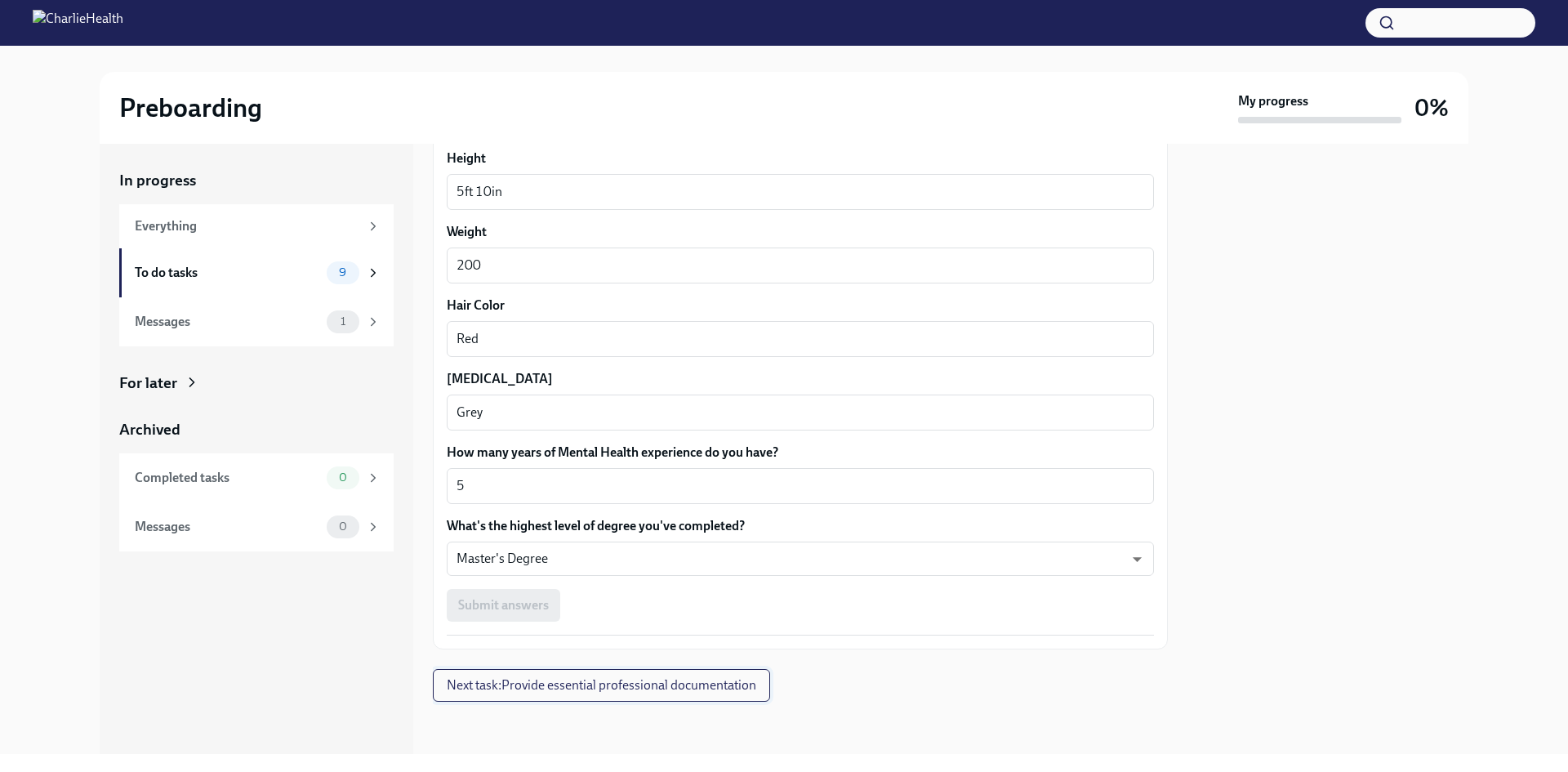
click at [514, 683] on span "Next task : Provide essential professional documentation" at bounding box center [601, 686] width 309 height 17
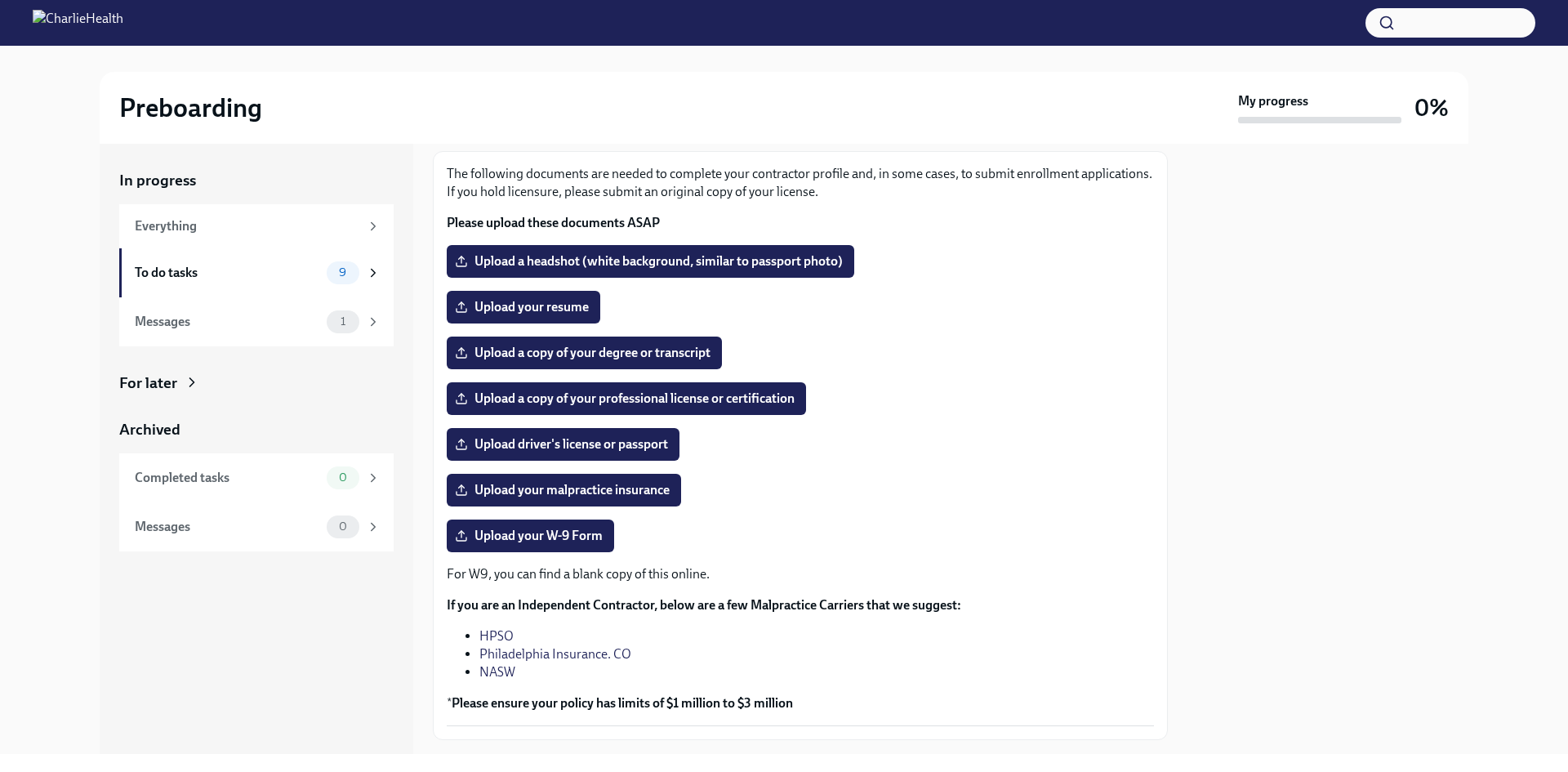
scroll to position [17, 0]
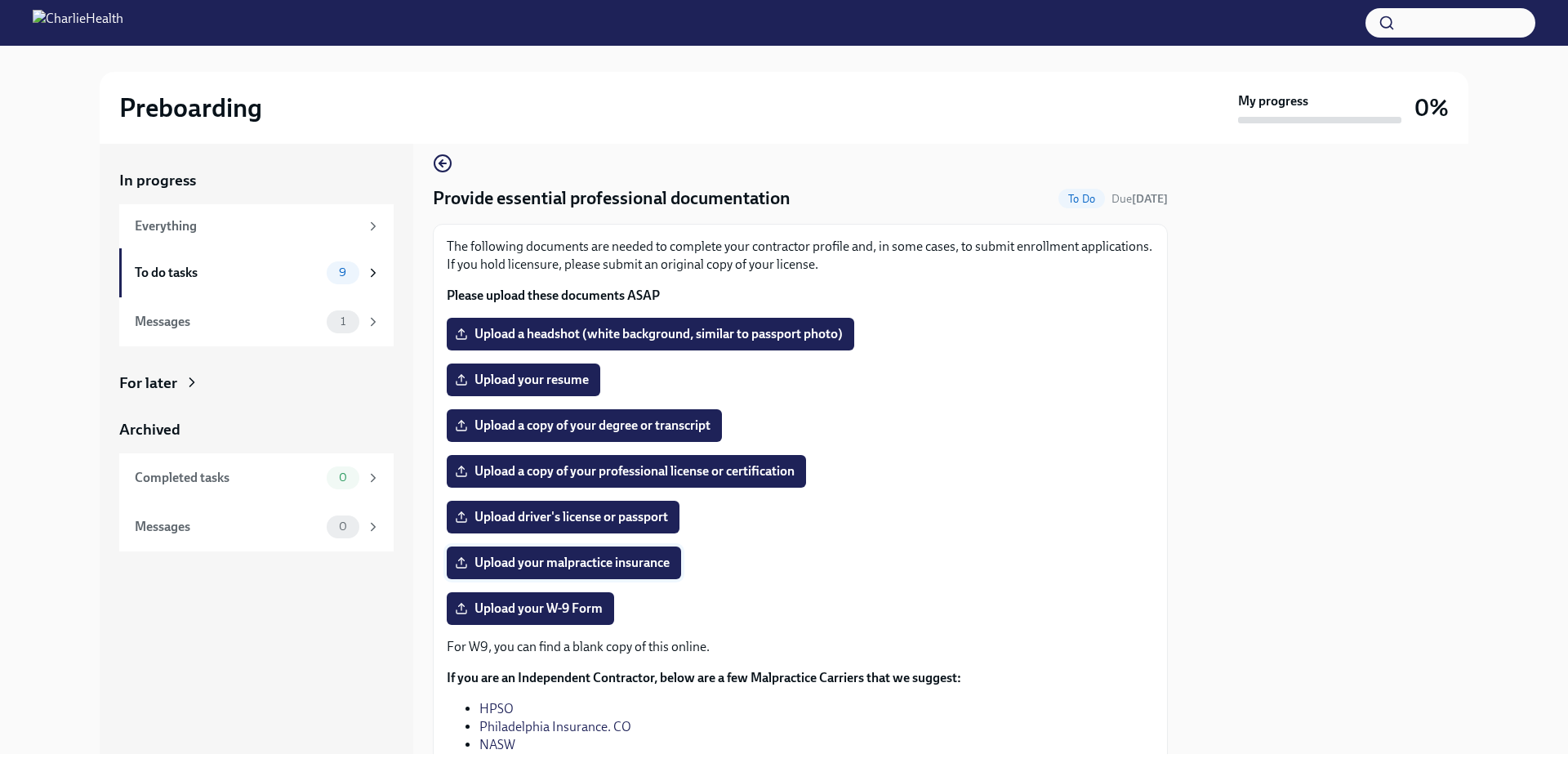
click at [624, 563] on span "Upload your malpractice insurance" at bounding box center [564, 563] width 212 height 17
click at [0, 0] on input "Upload your malpractice insurance" at bounding box center [0, 0] width 0 height 0
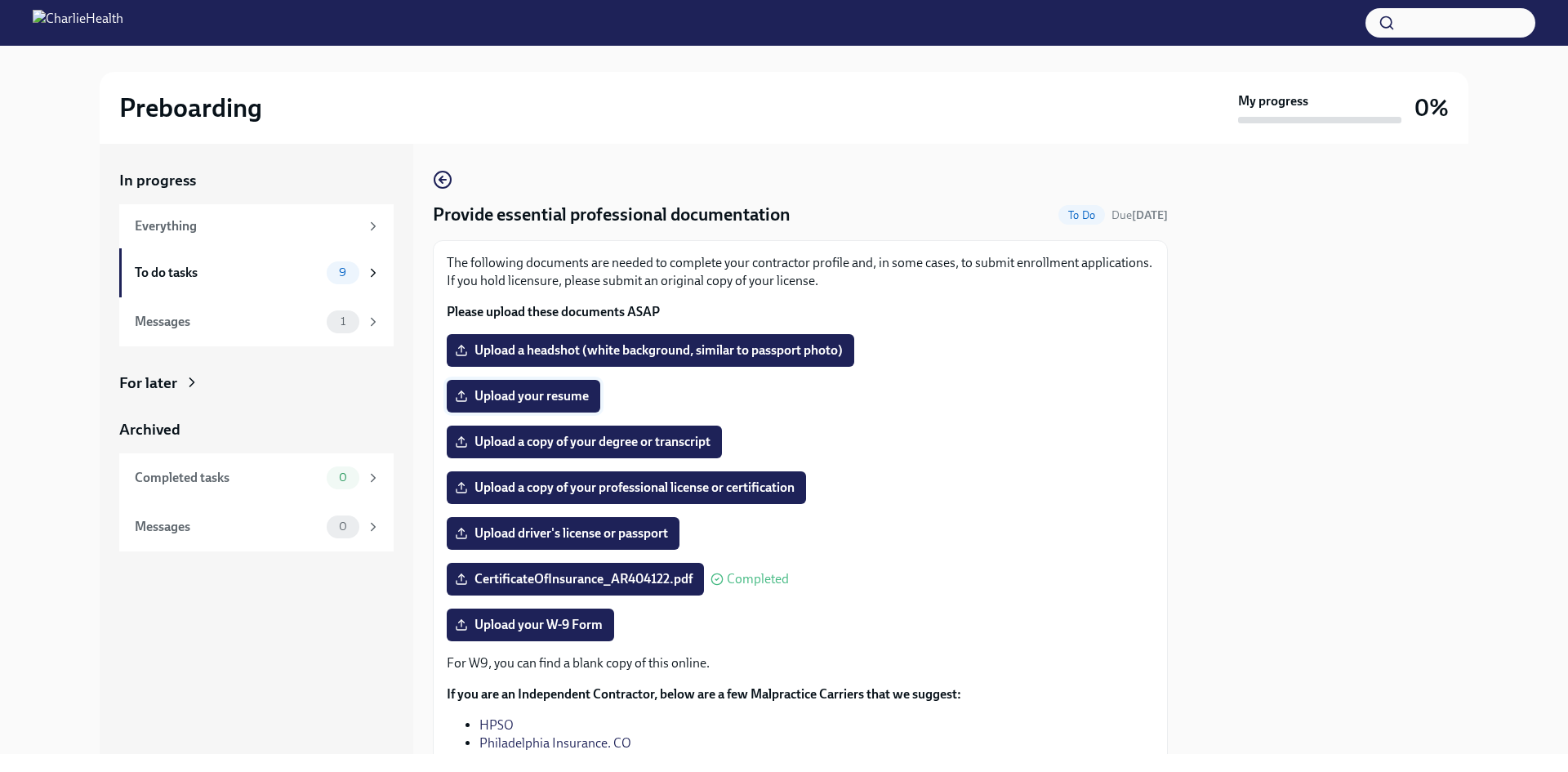
click at [525, 393] on span "Upload your resume" at bounding box center [523, 396] width 131 height 17
click at [0, 0] on input "Upload your resume" at bounding box center [0, 0] width 0 height 0
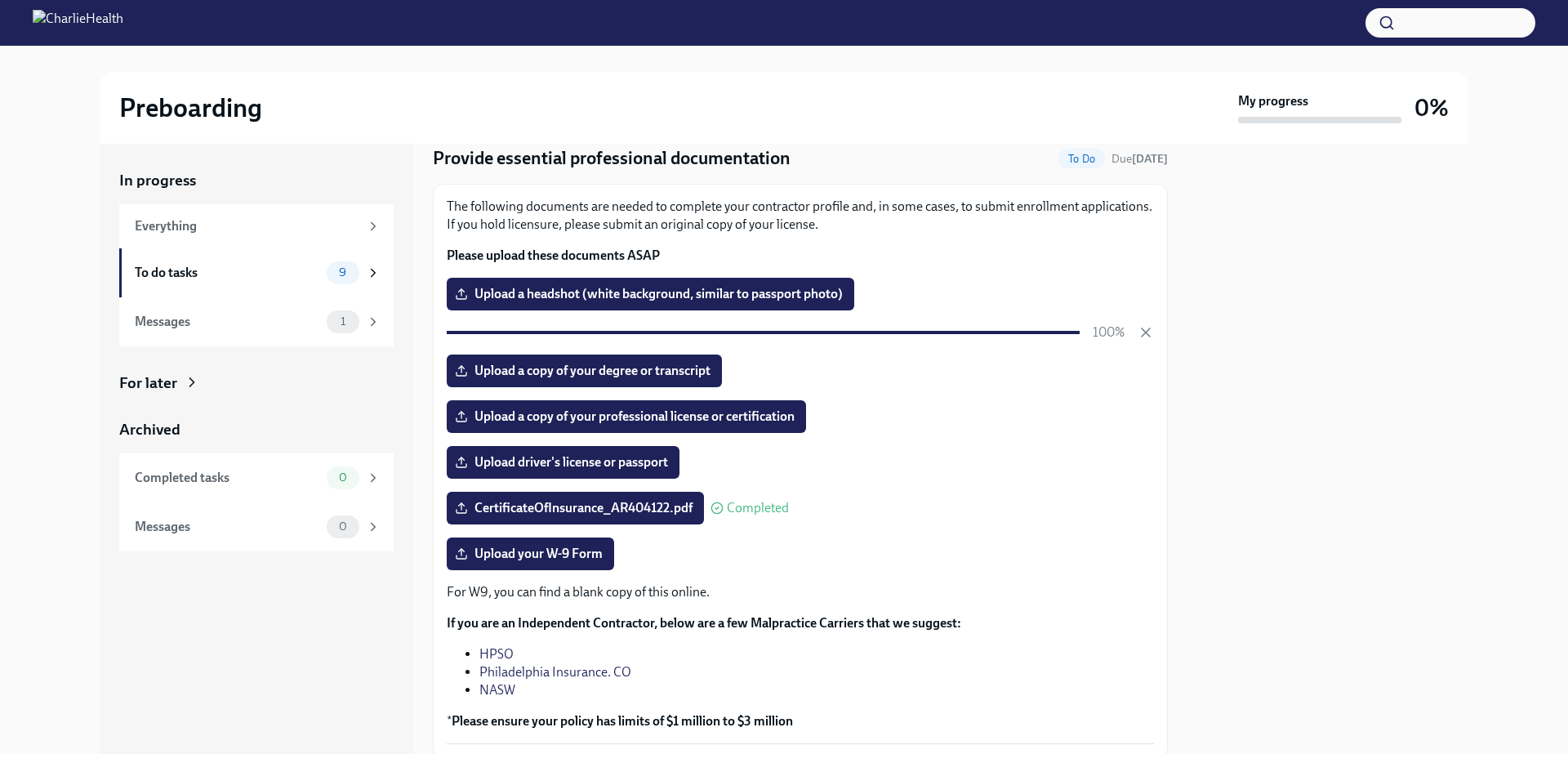
scroll to position [82, 0]
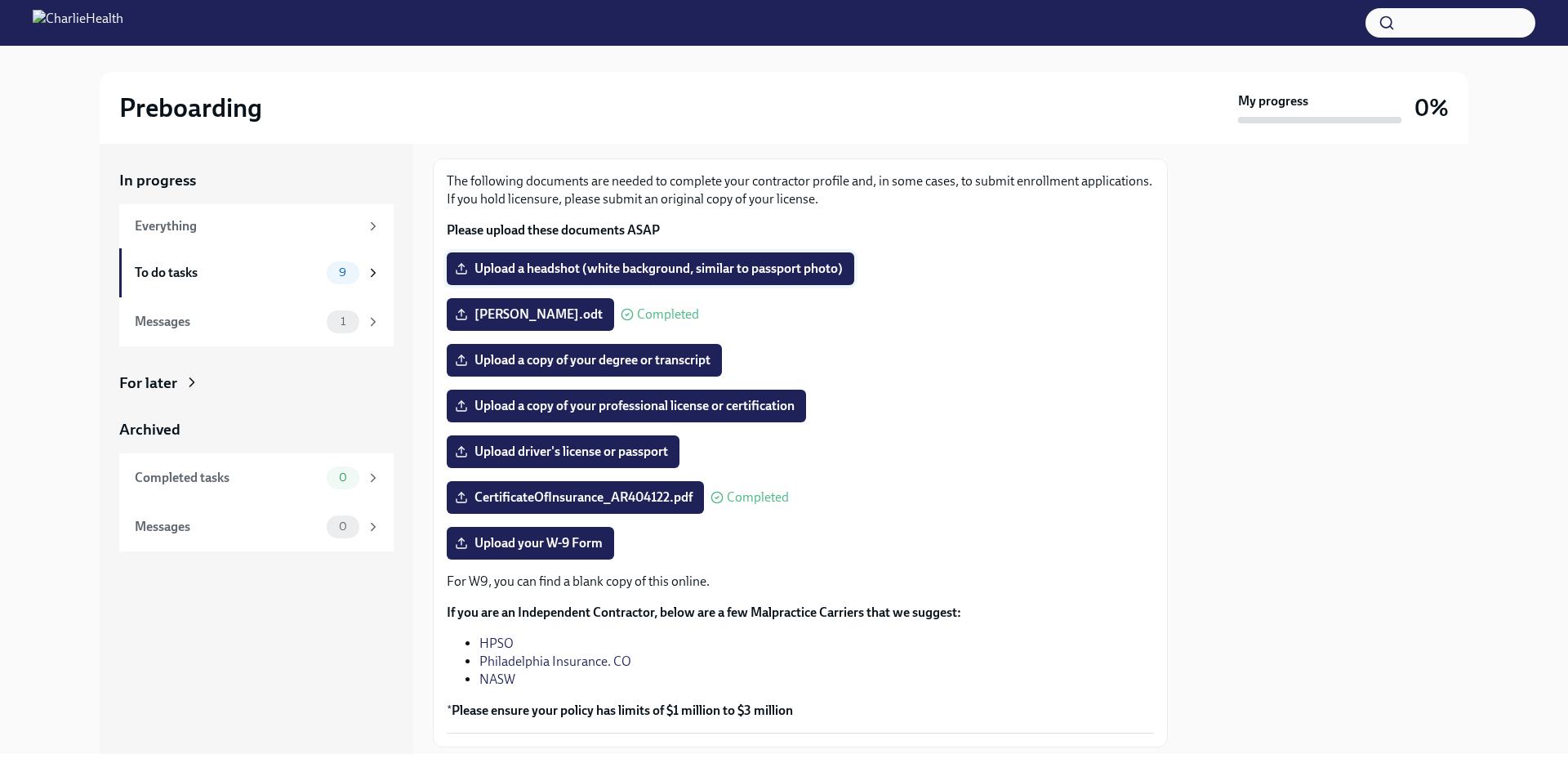
click at [530, 262] on span "Upload a headshot (white background, similar to passport photo)" at bounding box center [650, 269] width 385 height 17
click at [0, 0] on input "Upload a headshot (white background, similar to passport photo)" at bounding box center [0, 0] width 0 height 0
click at [642, 444] on span "Upload driver's license or passport" at bounding box center [563, 452] width 210 height 17
click at [0, 0] on input "Upload driver's license or passport" at bounding box center [0, 0] width 0 height 0
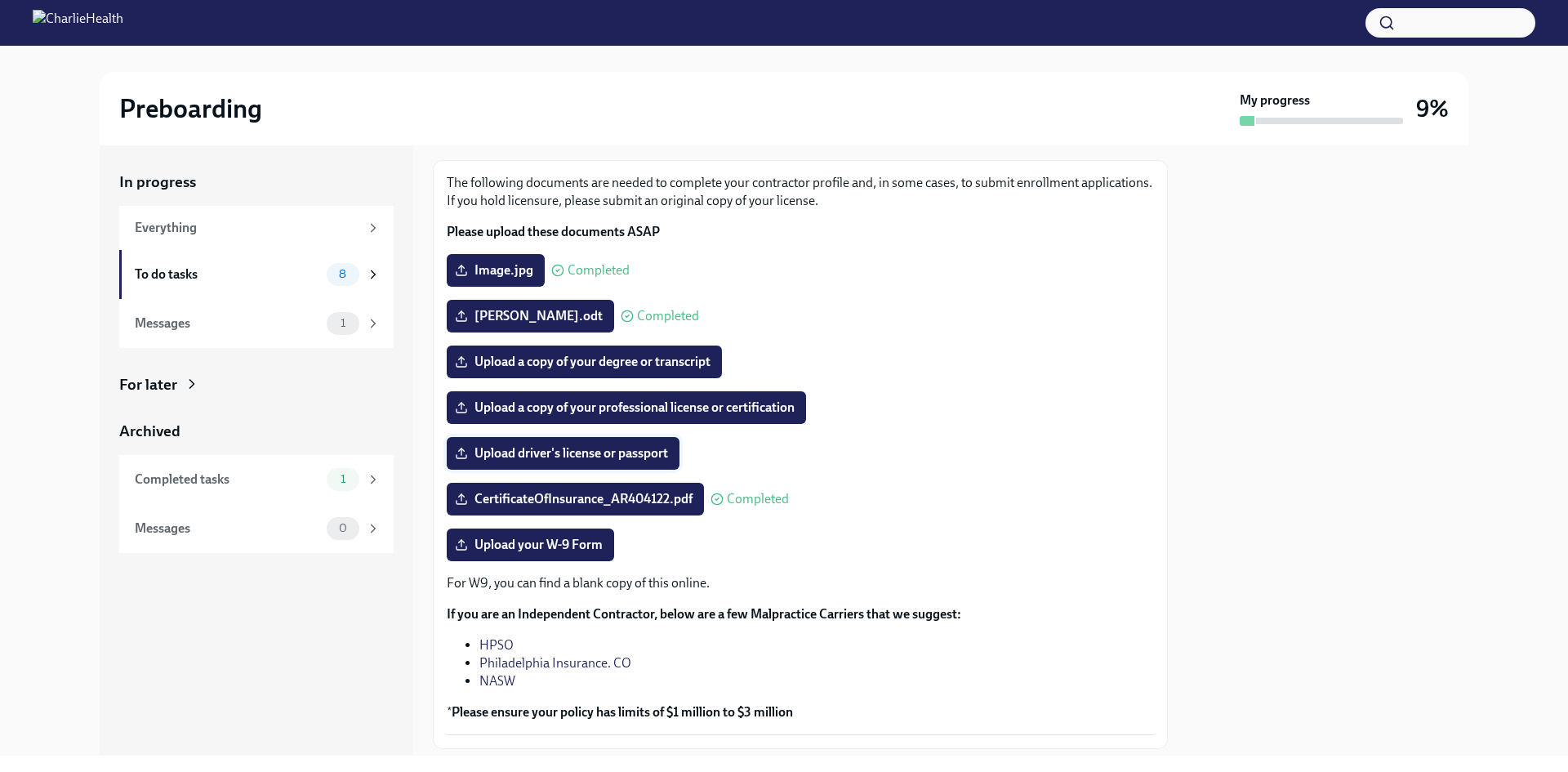
click at [568, 454] on span "Upload driver's license or passport" at bounding box center [563, 453] width 210 height 17
click at [0, 0] on input "Upload driver's license or passport" at bounding box center [0, 0] width 0 height 0
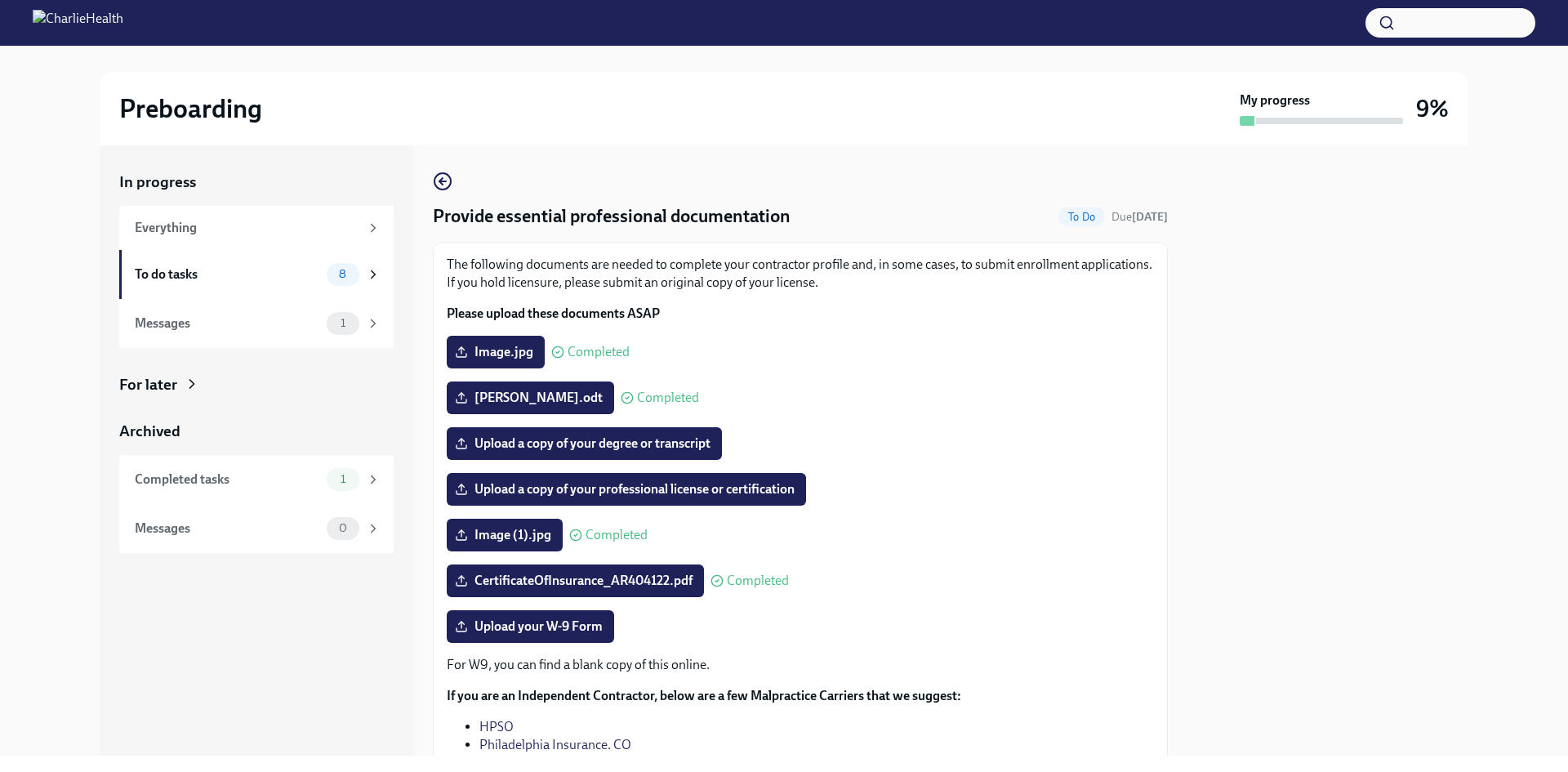
scroll to position [164, 0]
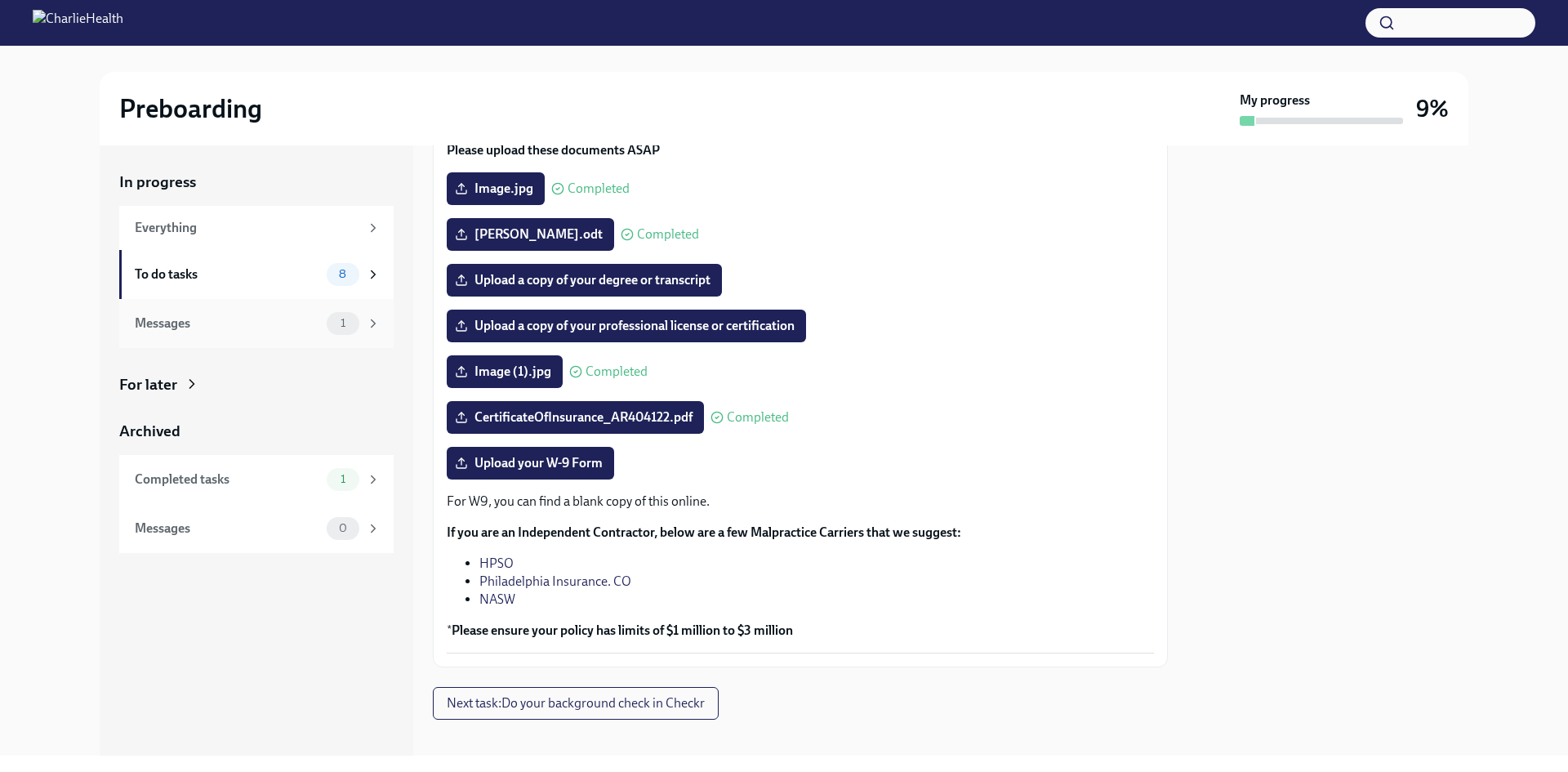
click at [310, 319] on div "Messages" at bounding box center [227, 324] width 185 height 18
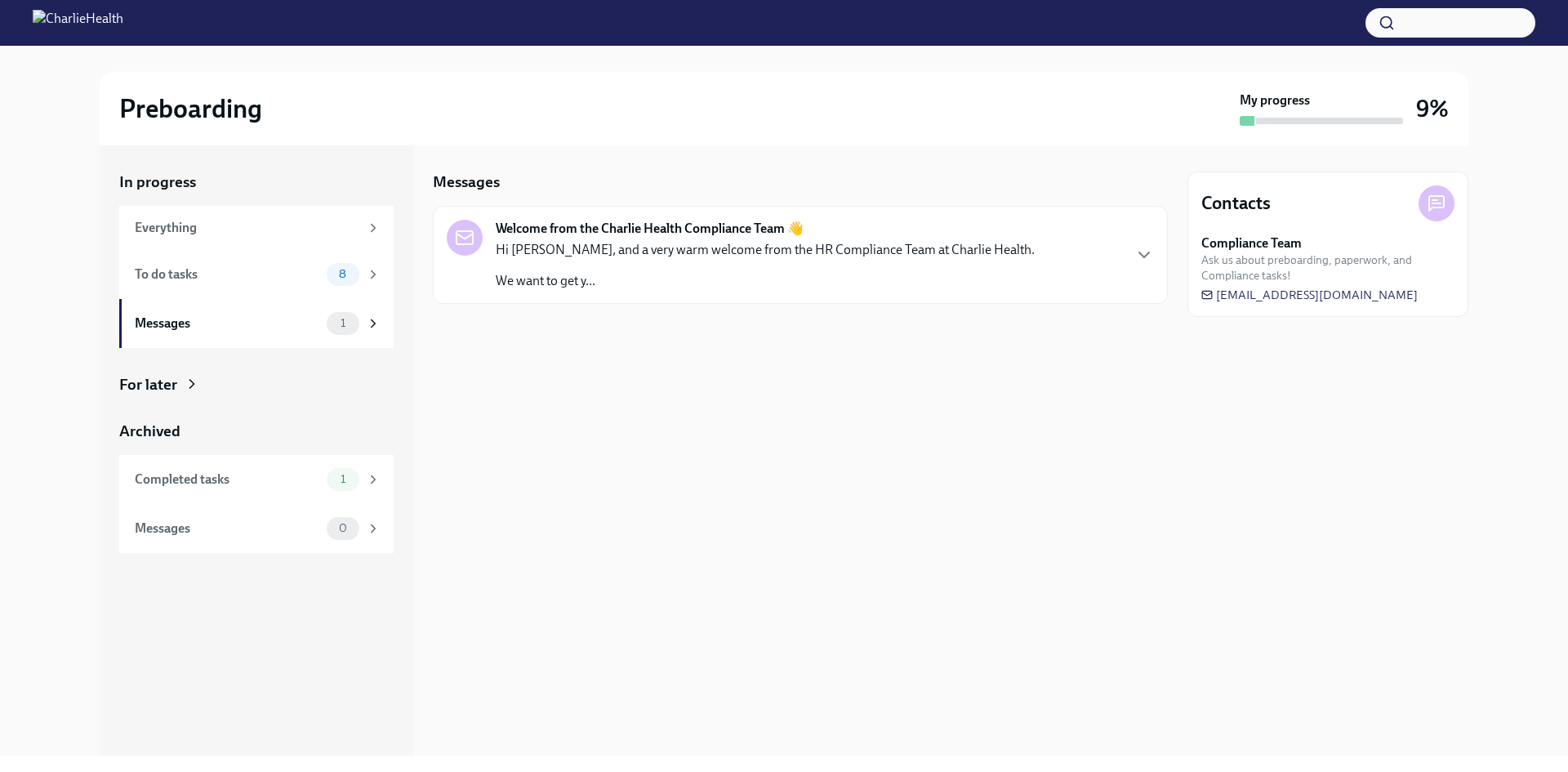
click at [605, 300] on div "Welcome from the Charlie Health Compliance Team 👋 Hi [PERSON_NAME], and a very …" at bounding box center [800, 255] width 735 height 98
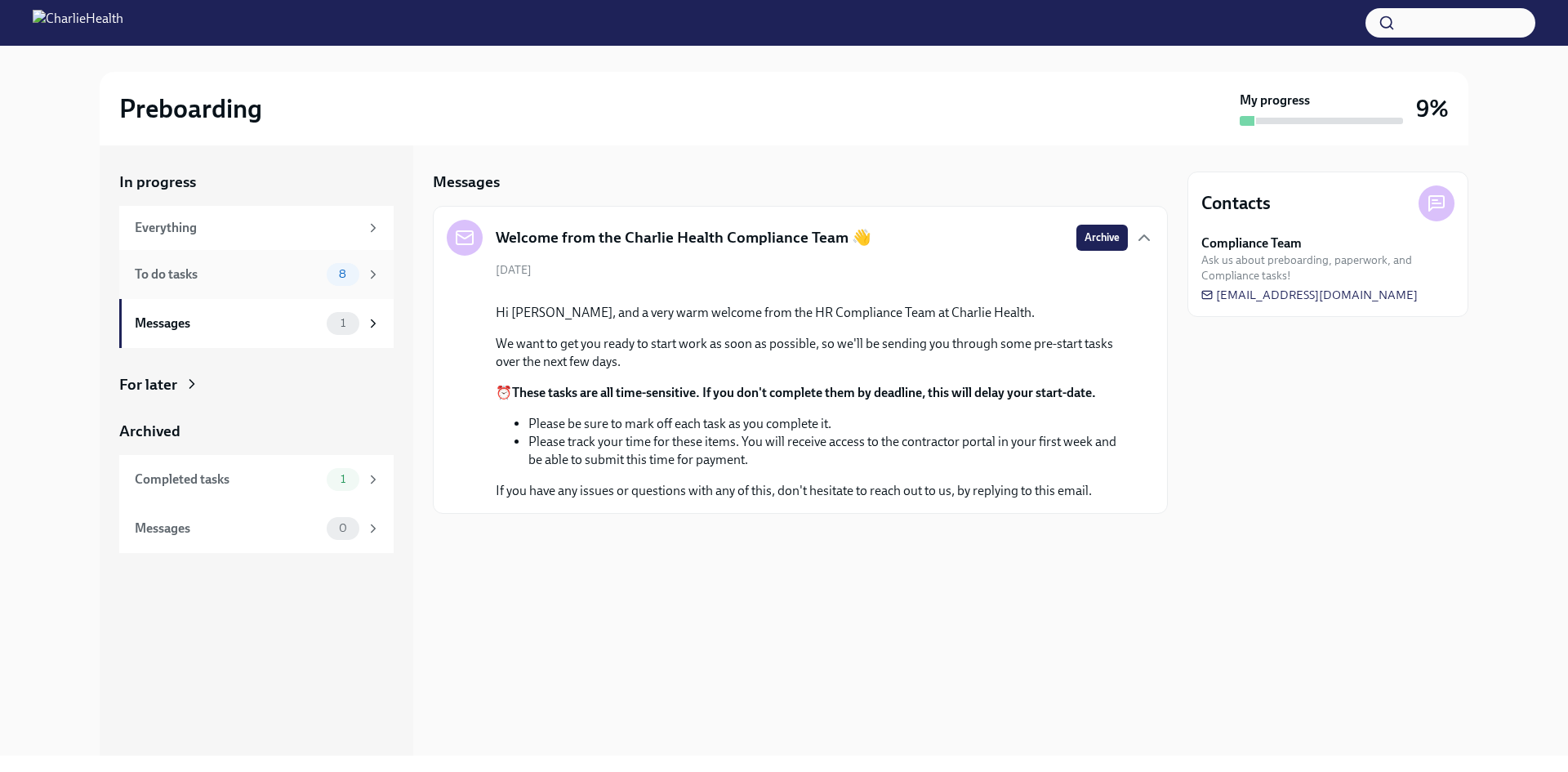
click at [221, 279] on div "To do tasks" at bounding box center [227, 275] width 185 height 18
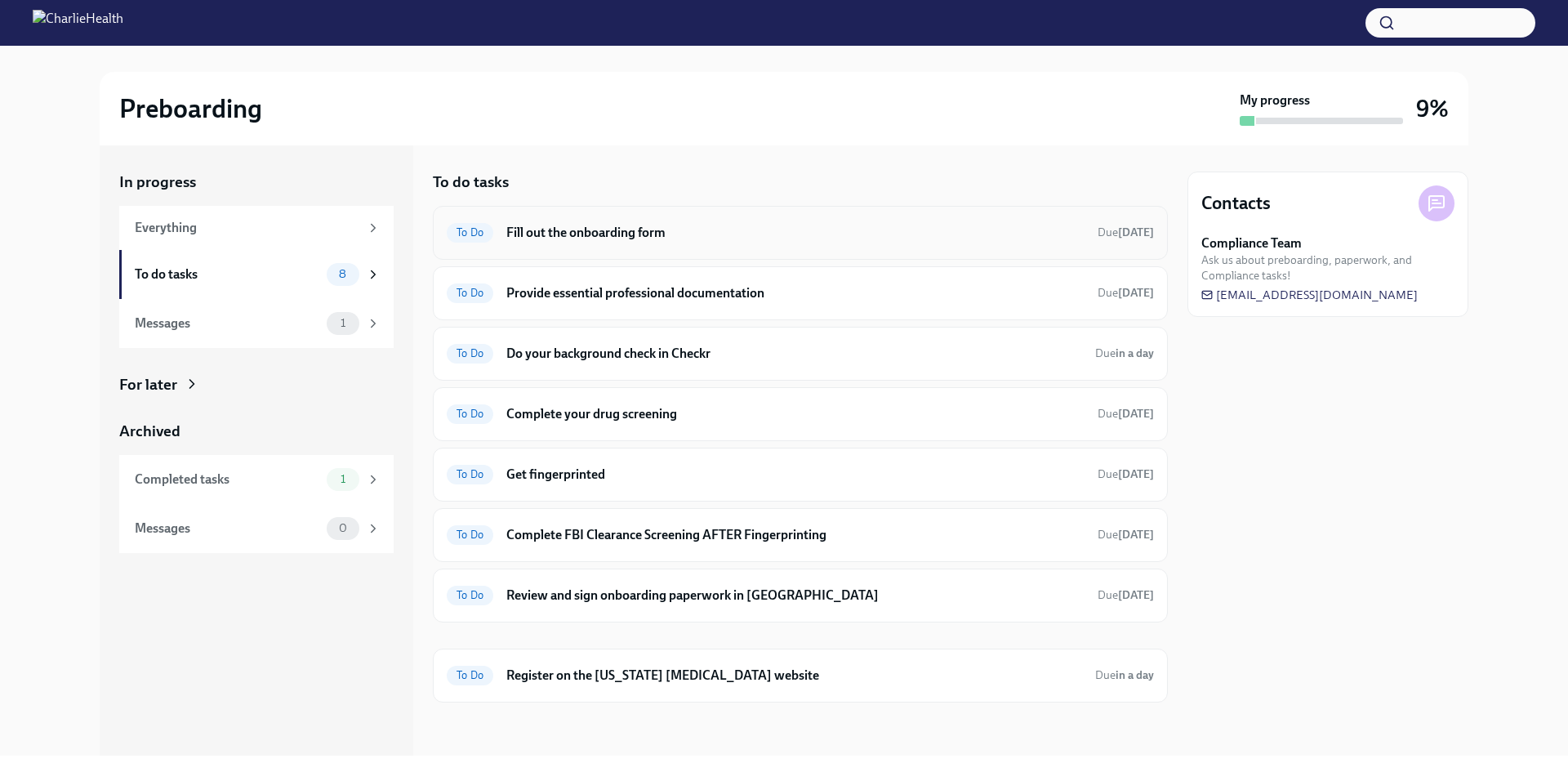
click at [633, 245] on div "To Do Fill out the onboarding form Due [DATE]" at bounding box center [800, 233] width 707 height 26
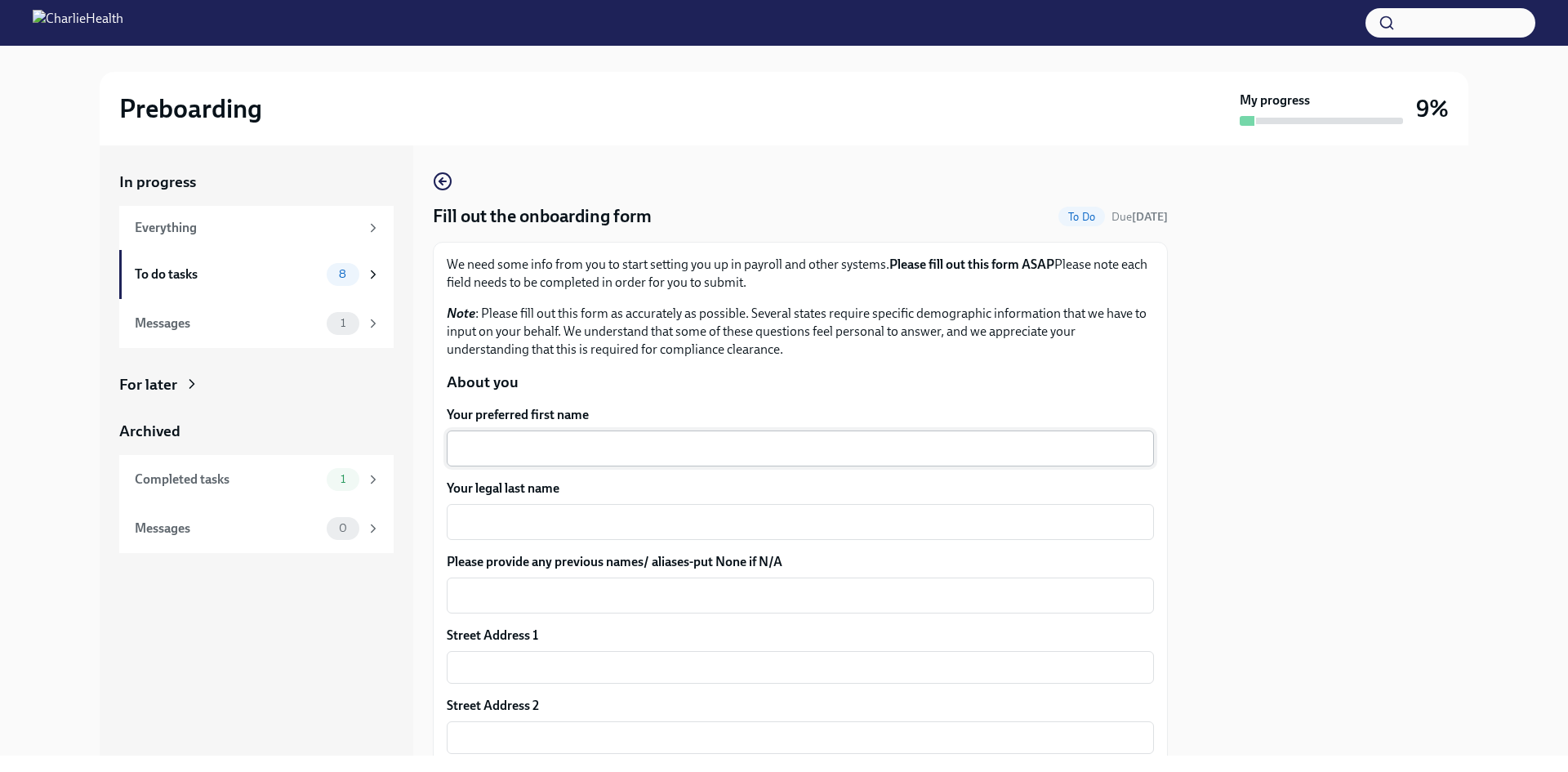
click at [612, 454] on textarea "Your preferred first name" at bounding box center [801, 448] width 688 height 20
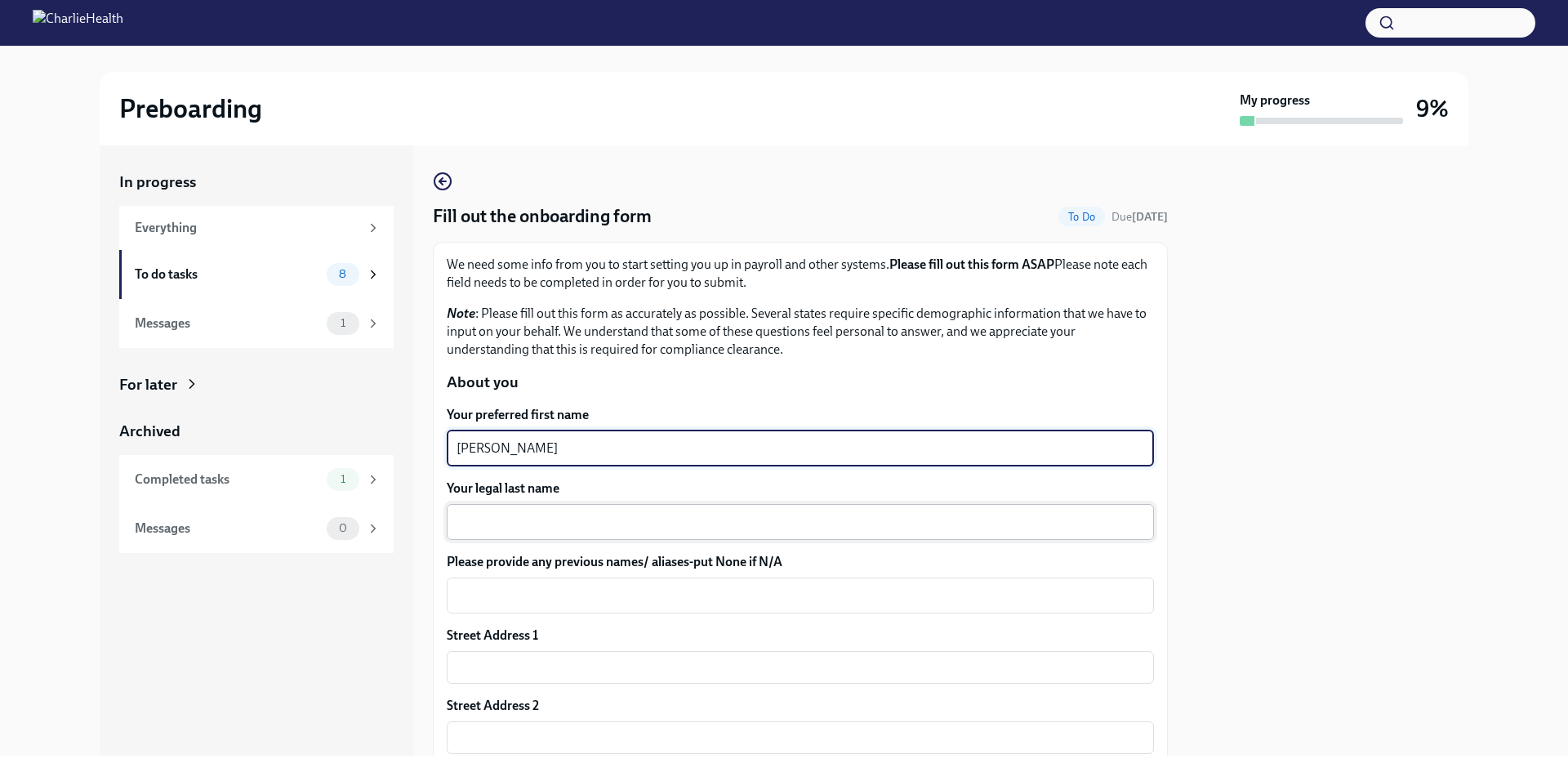
type textarea "[PERSON_NAME]"
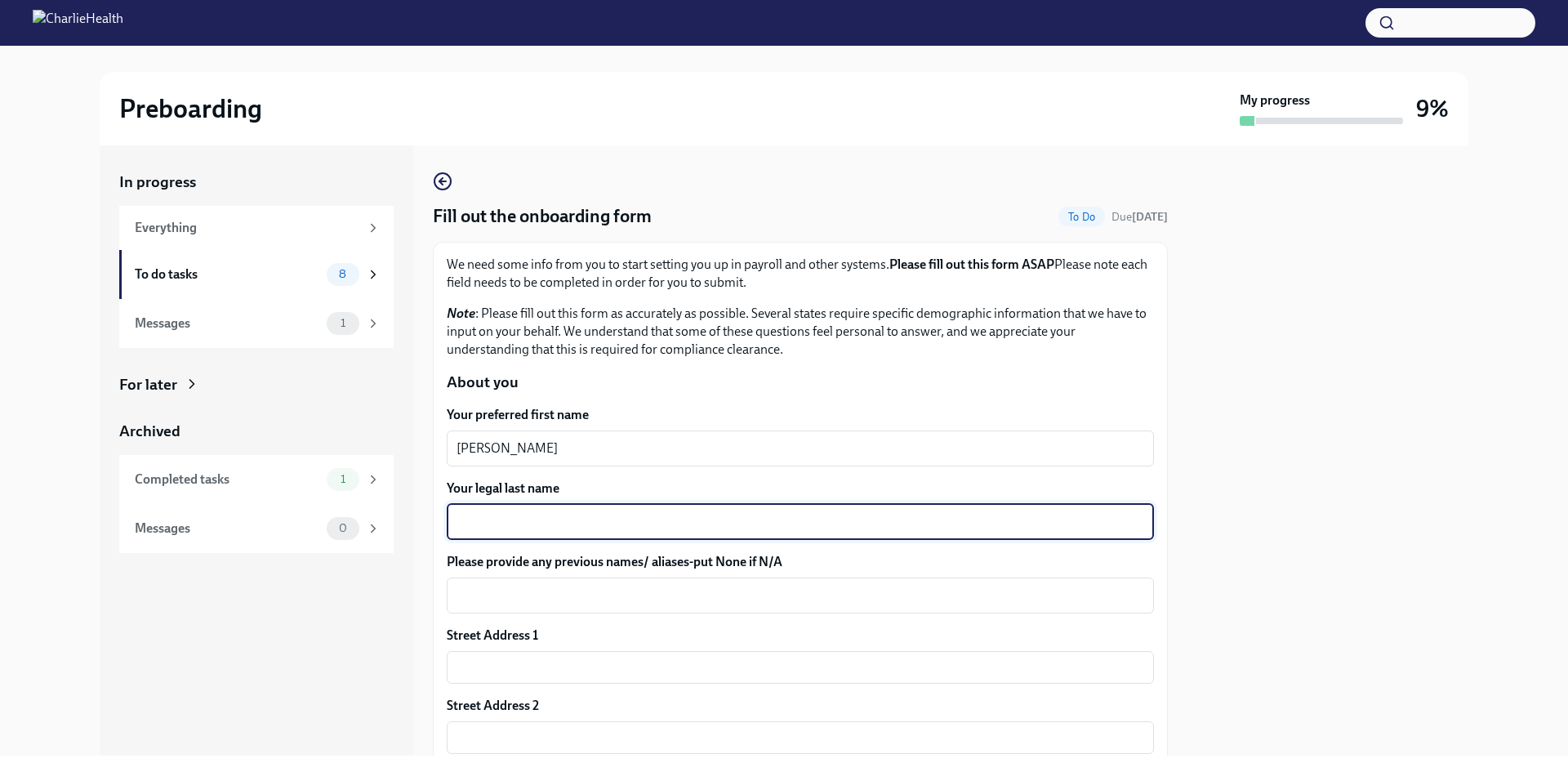
click at [500, 515] on textarea "Your legal last name" at bounding box center [801, 522] width 688 height 20
type textarea "[PERSON_NAME]"
click at [492, 590] on textarea "Please provide any previous names/ aliases-put None if N/A" at bounding box center [801, 596] width 688 height 20
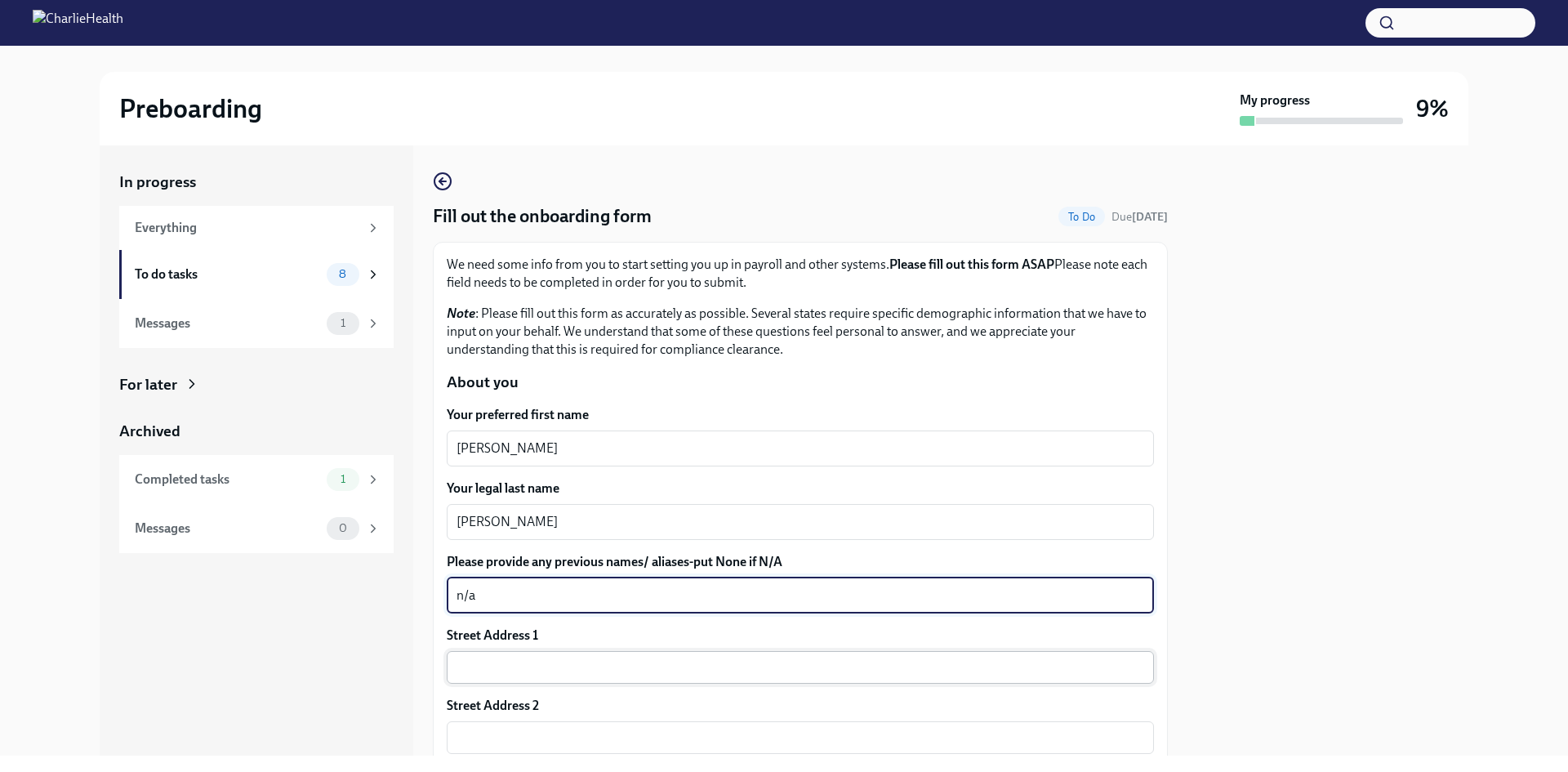
type textarea "n/a"
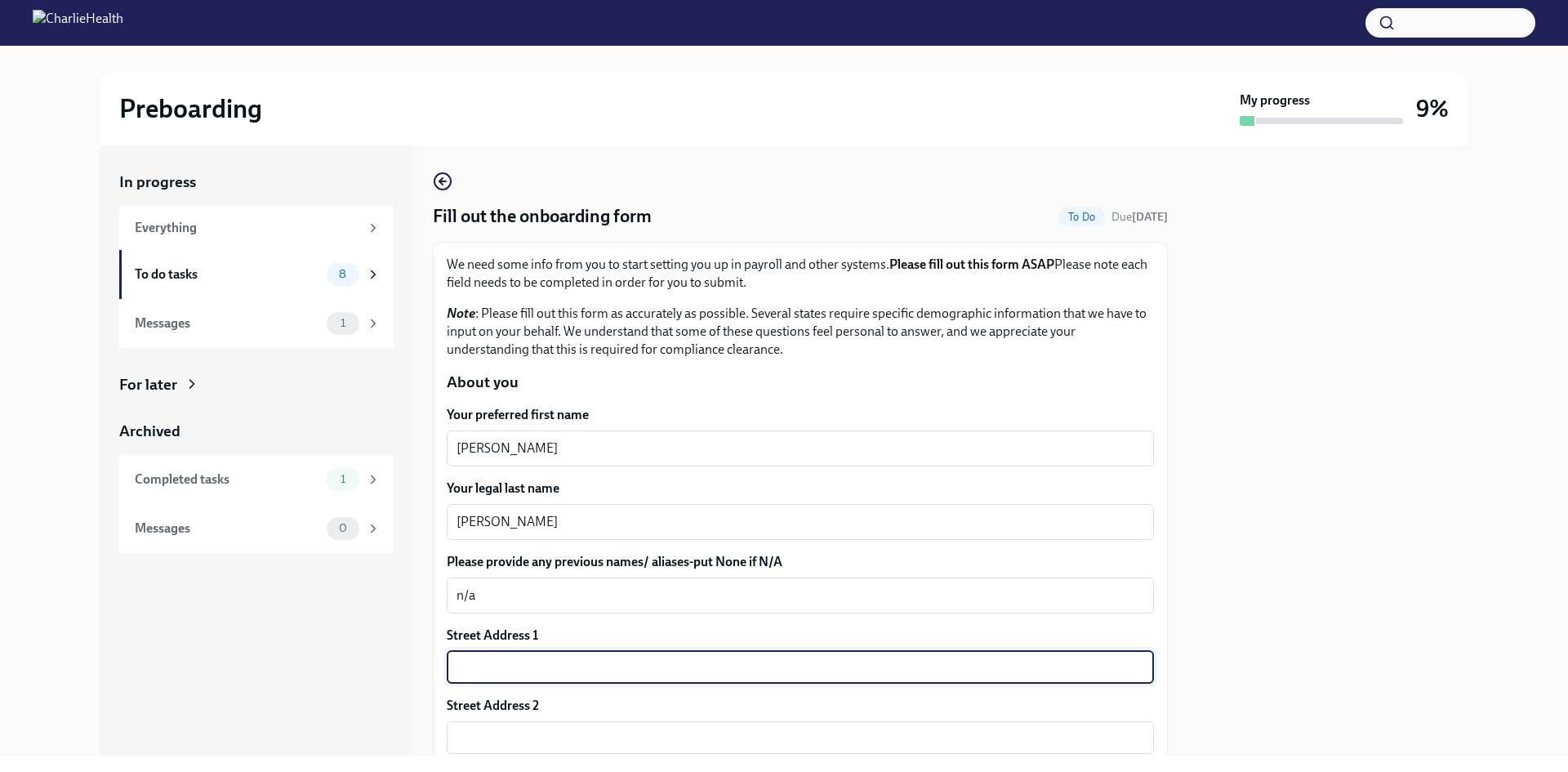
click at [496, 676] on input "text" at bounding box center [800, 668] width 707 height 33
type input "[STREET_ADDRESS][PERSON_NAME]"
type input "24740"
type input "[GEOGRAPHIC_DATA]"
type input "[US_STATE]"
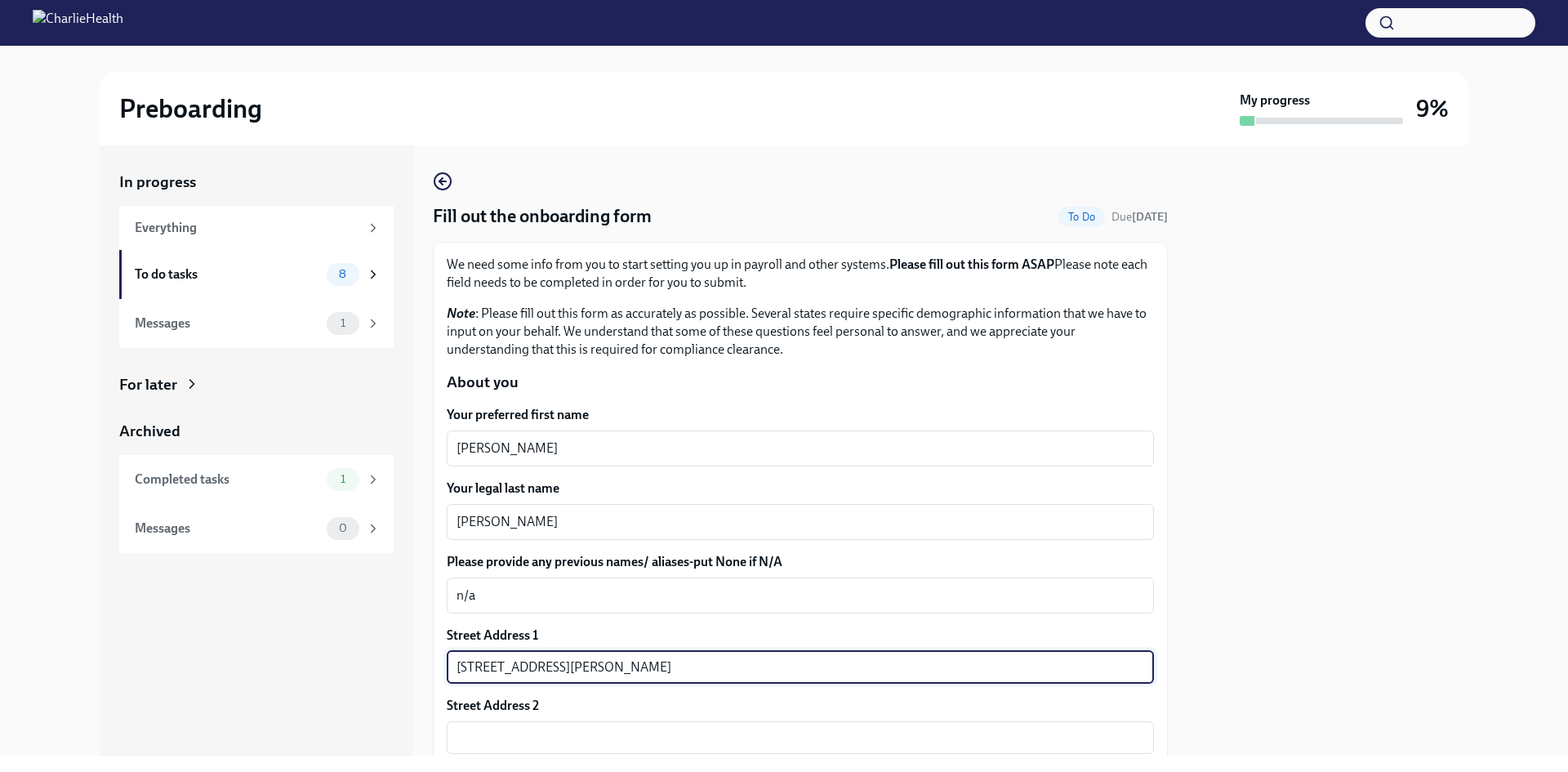
type input "US"
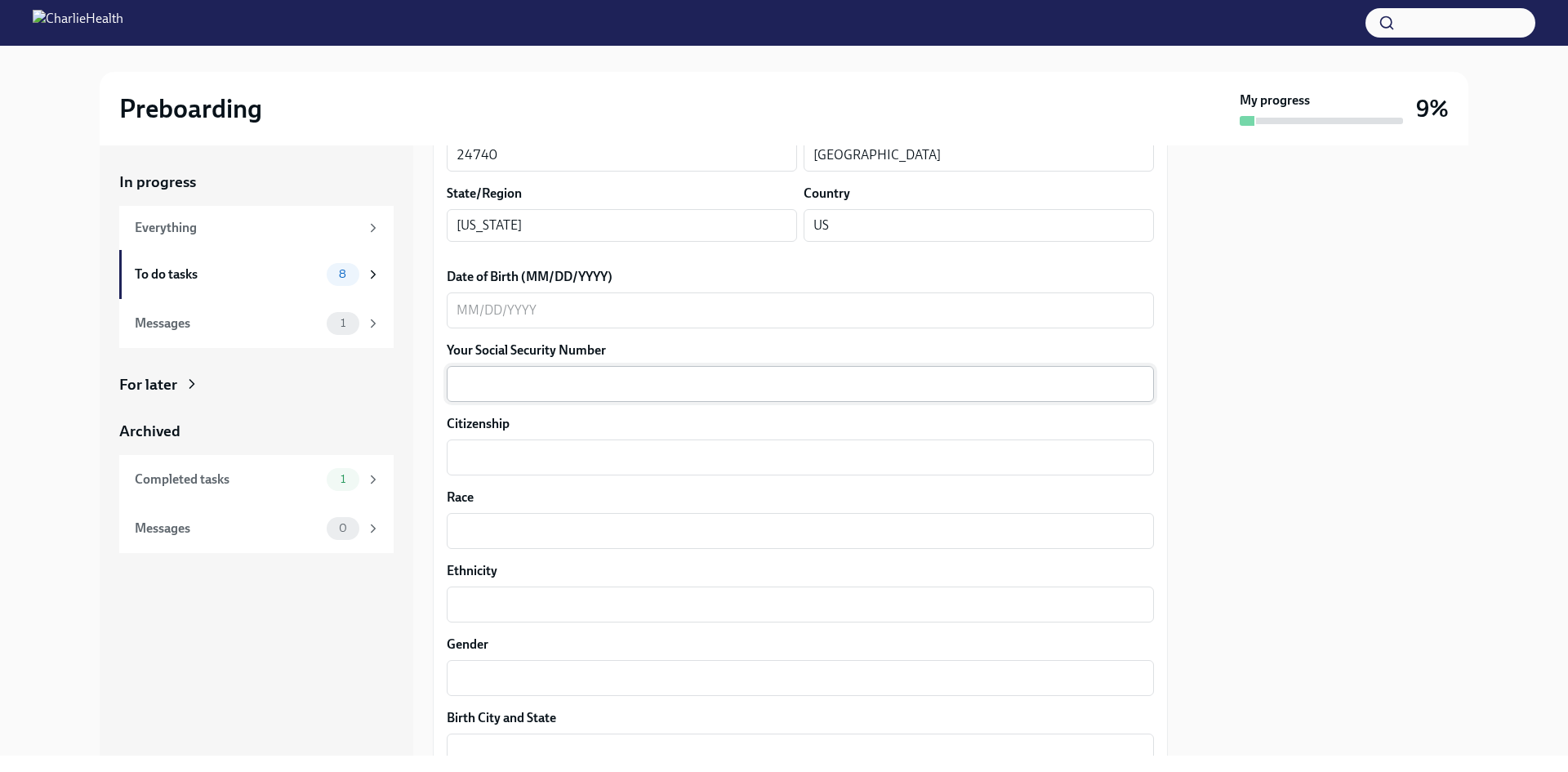
scroll to position [654, 0]
click at [505, 296] on div "x ​" at bounding box center [800, 309] width 707 height 36
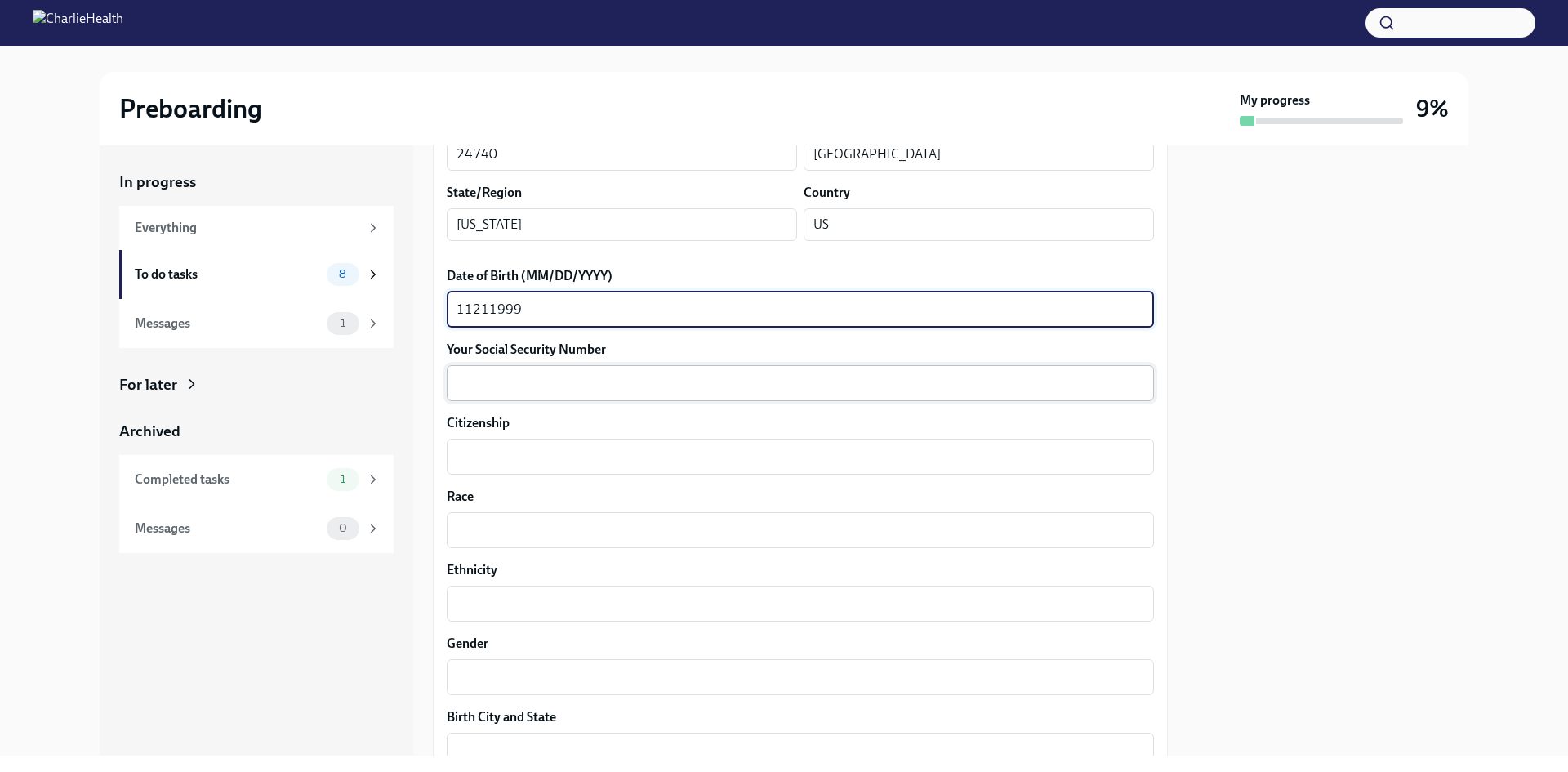
type textarea "11211999"
click at [571, 386] on textarea "Your Social Security Number" at bounding box center [801, 383] width 688 height 20
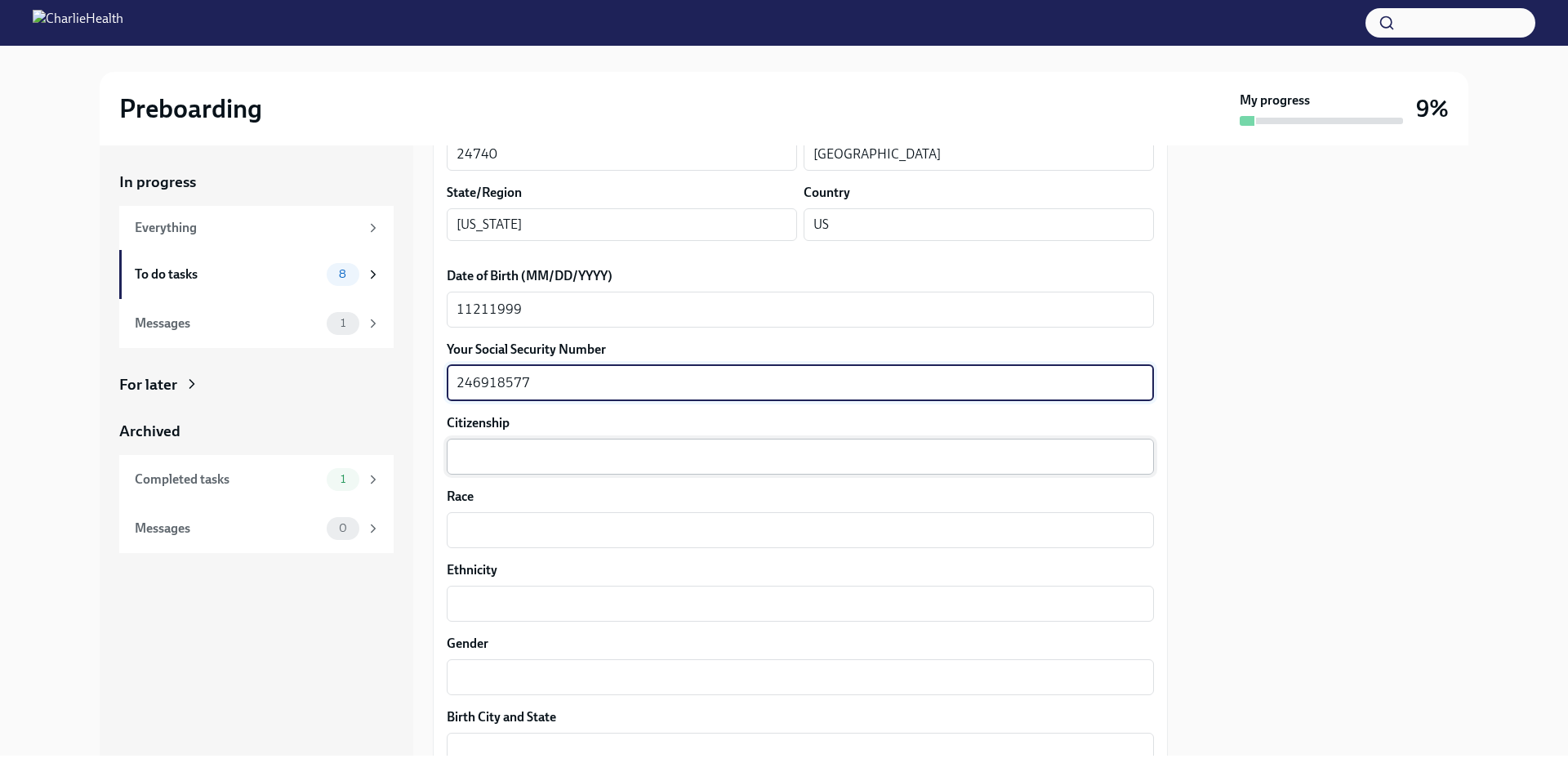
type textarea "246918577"
click at [510, 468] on div "x ​" at bounding box center [800, 456] width 707 height 36
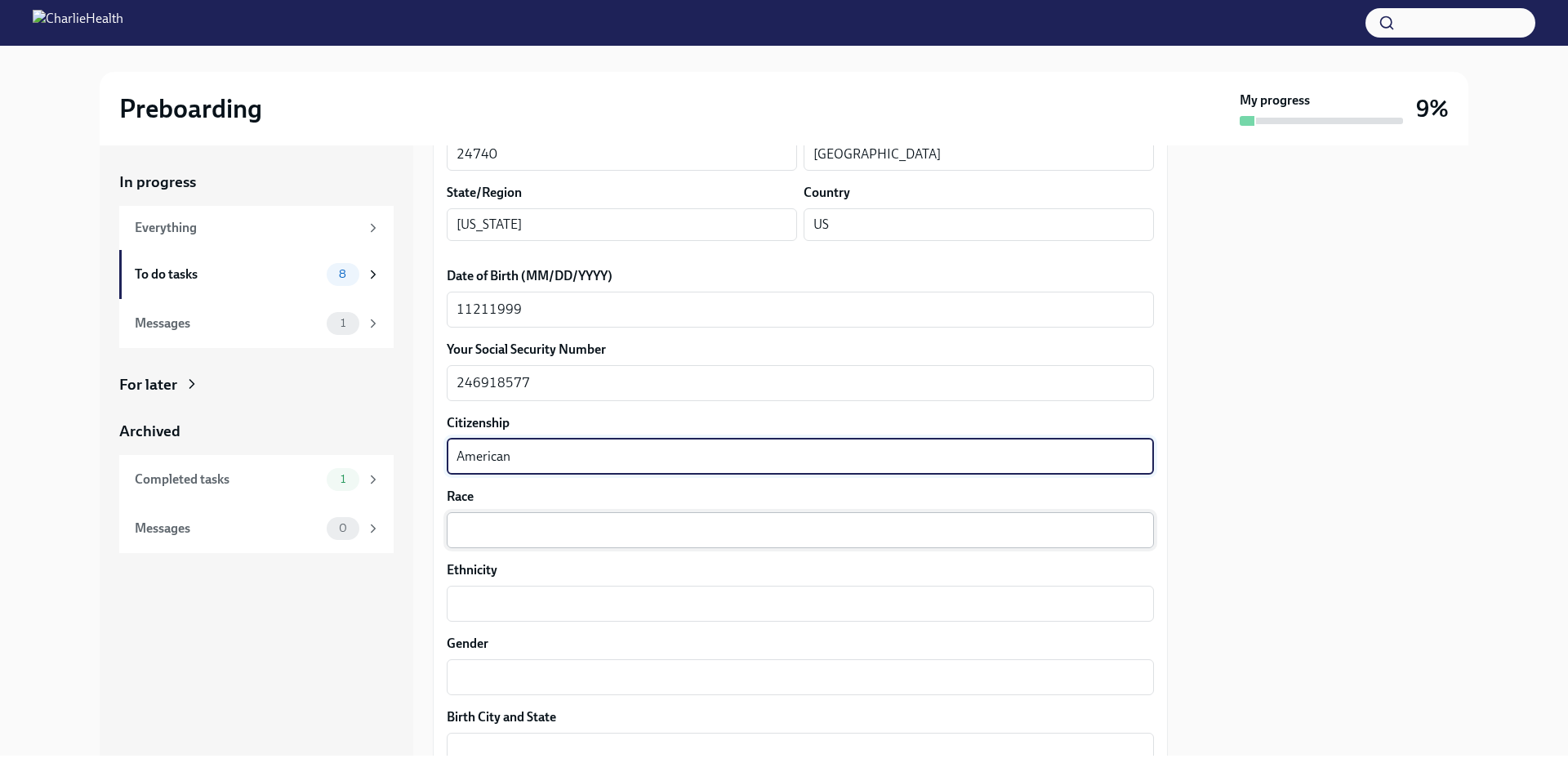
type textarea "American"
click at [537, 527] on textarea "Race" at bounding box center [801, 530] width 688 height 20
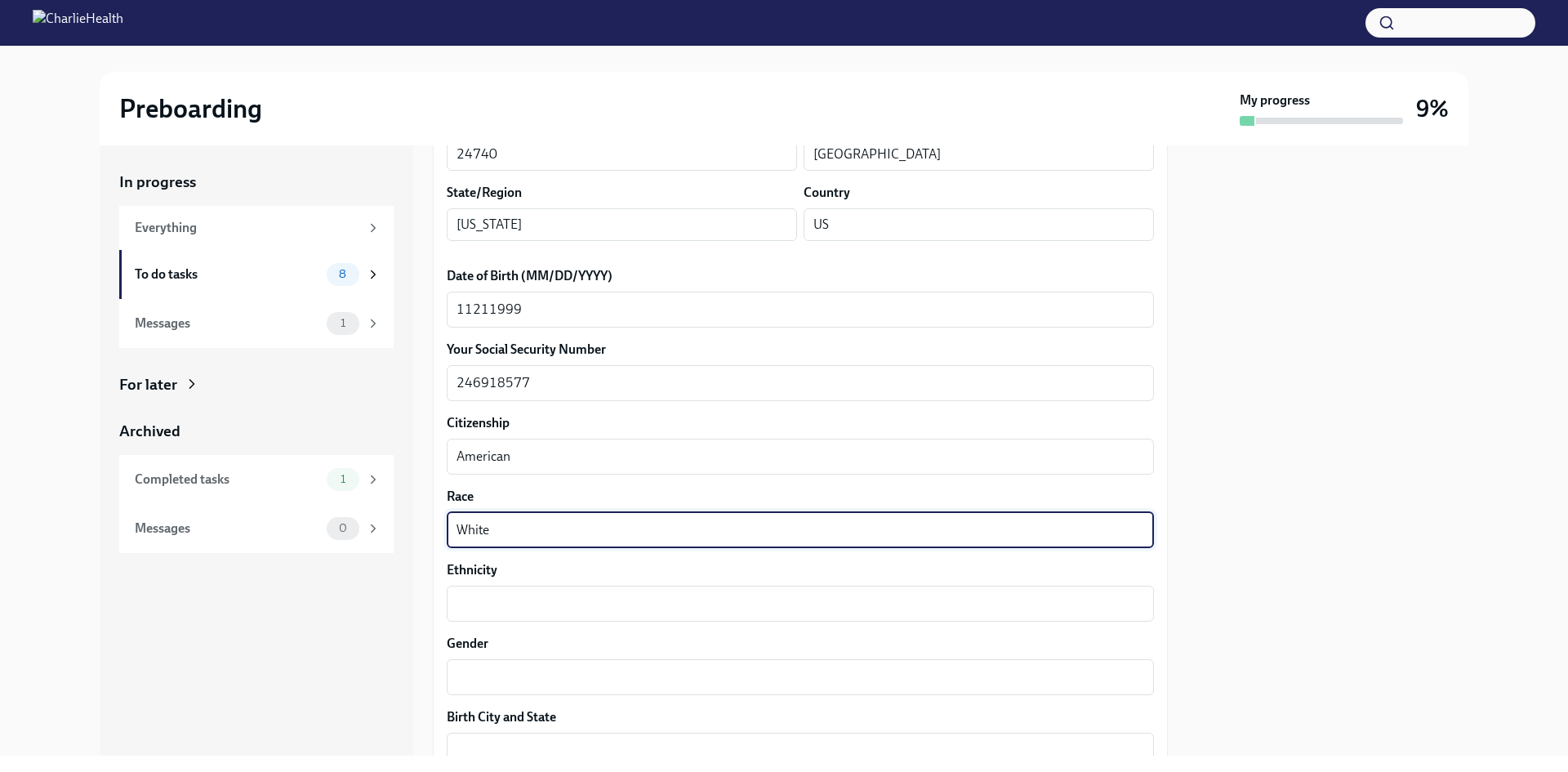
scroll to position [899, 0]
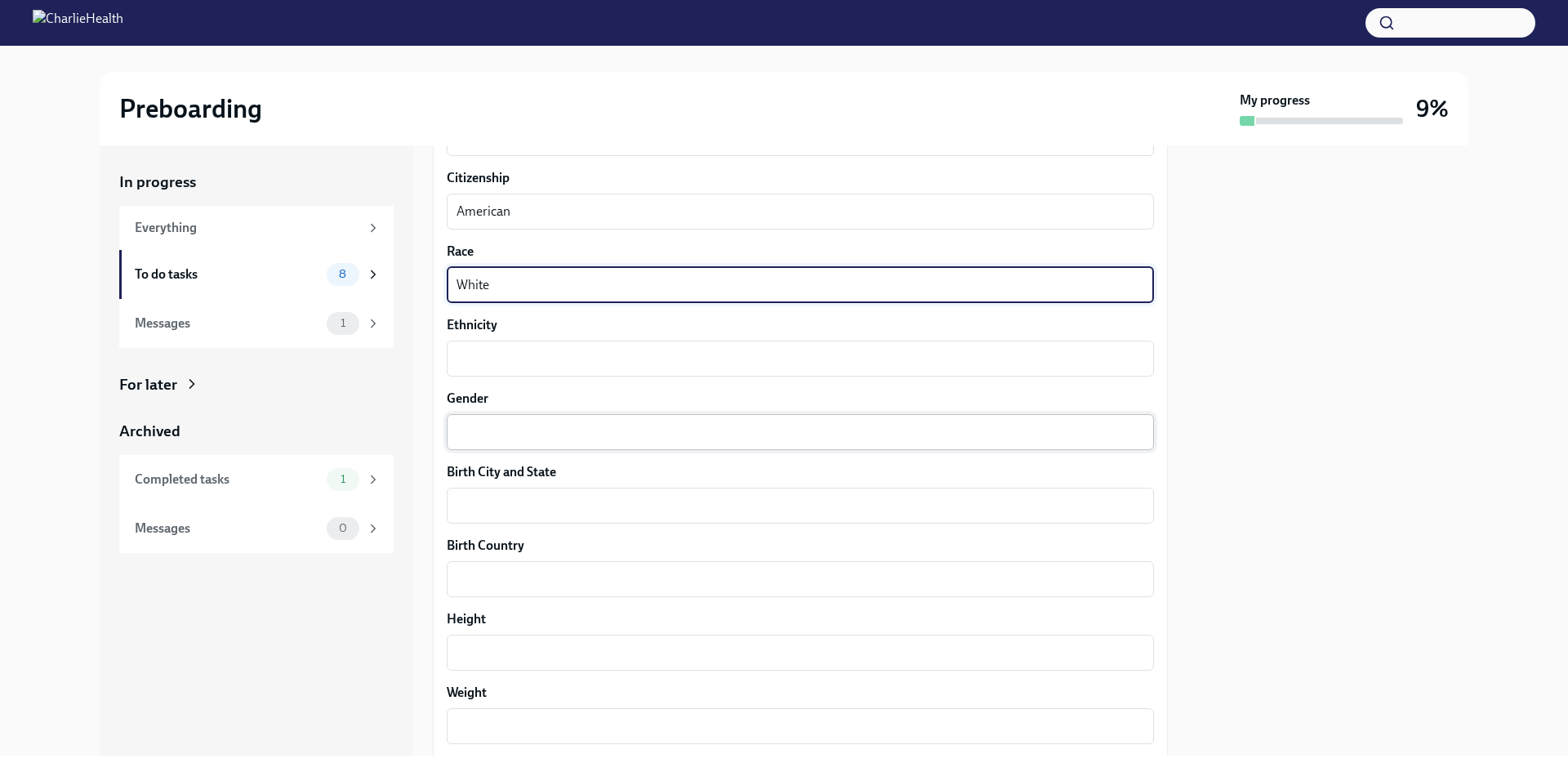
type textarea "White"
click at [497, 415] on div "x ​" at bounding box center [800, 432] width 707 height 36
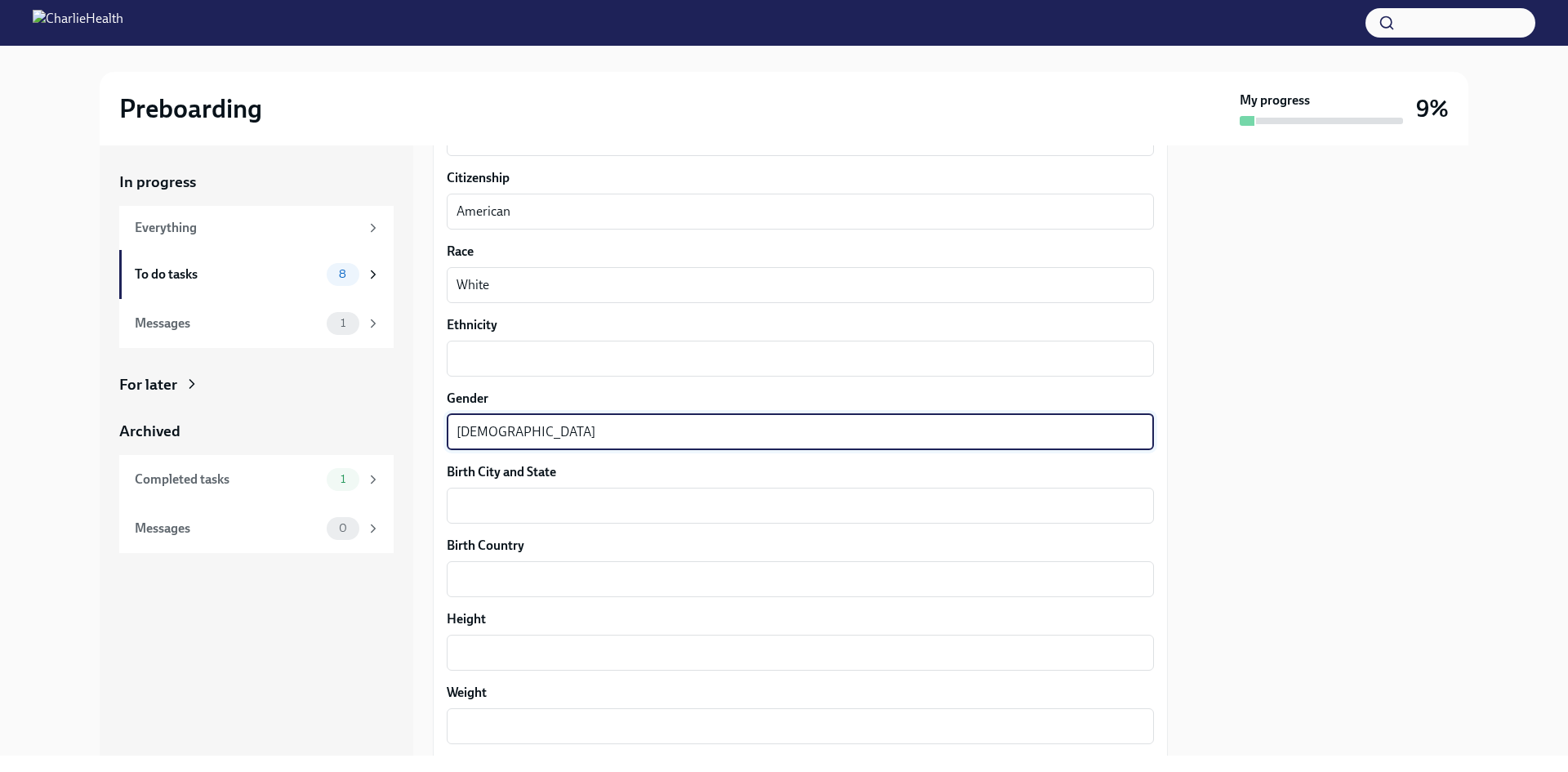
type textarea "[DEMOGRAPHIC_DATA]"
click at [554, 526] on div "Your preferred first name [PERSON_NAME] ​ Your legal last name [PERSON_NAME] x …" at bounding box center [800, 295] width 707 height 1575
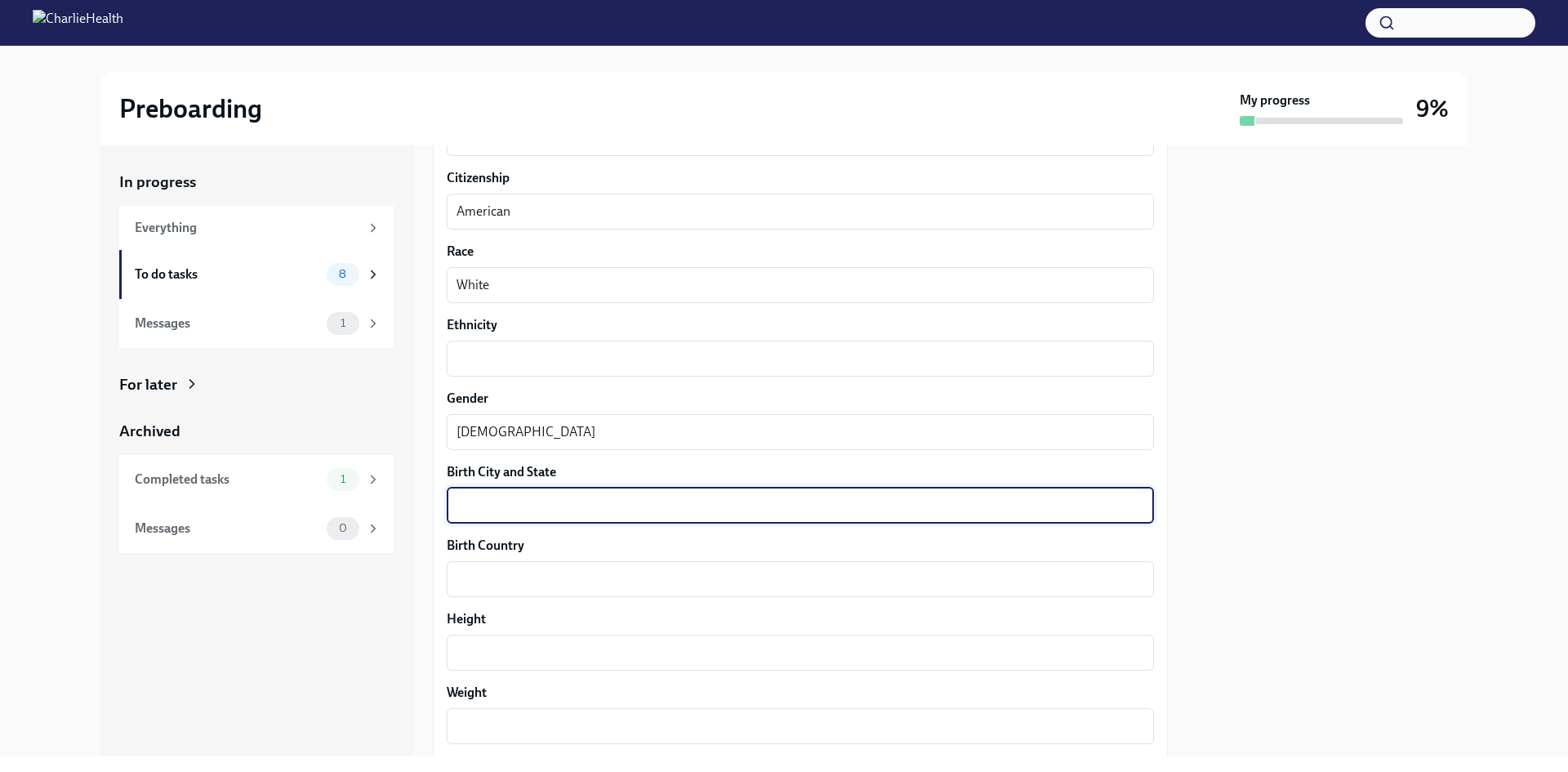
click at [547, 505] on textarea "Birth City and State" at bounding box center [801, 506] width 688 height 20
type textarea "[GEOGRAPHIC_DATA]"
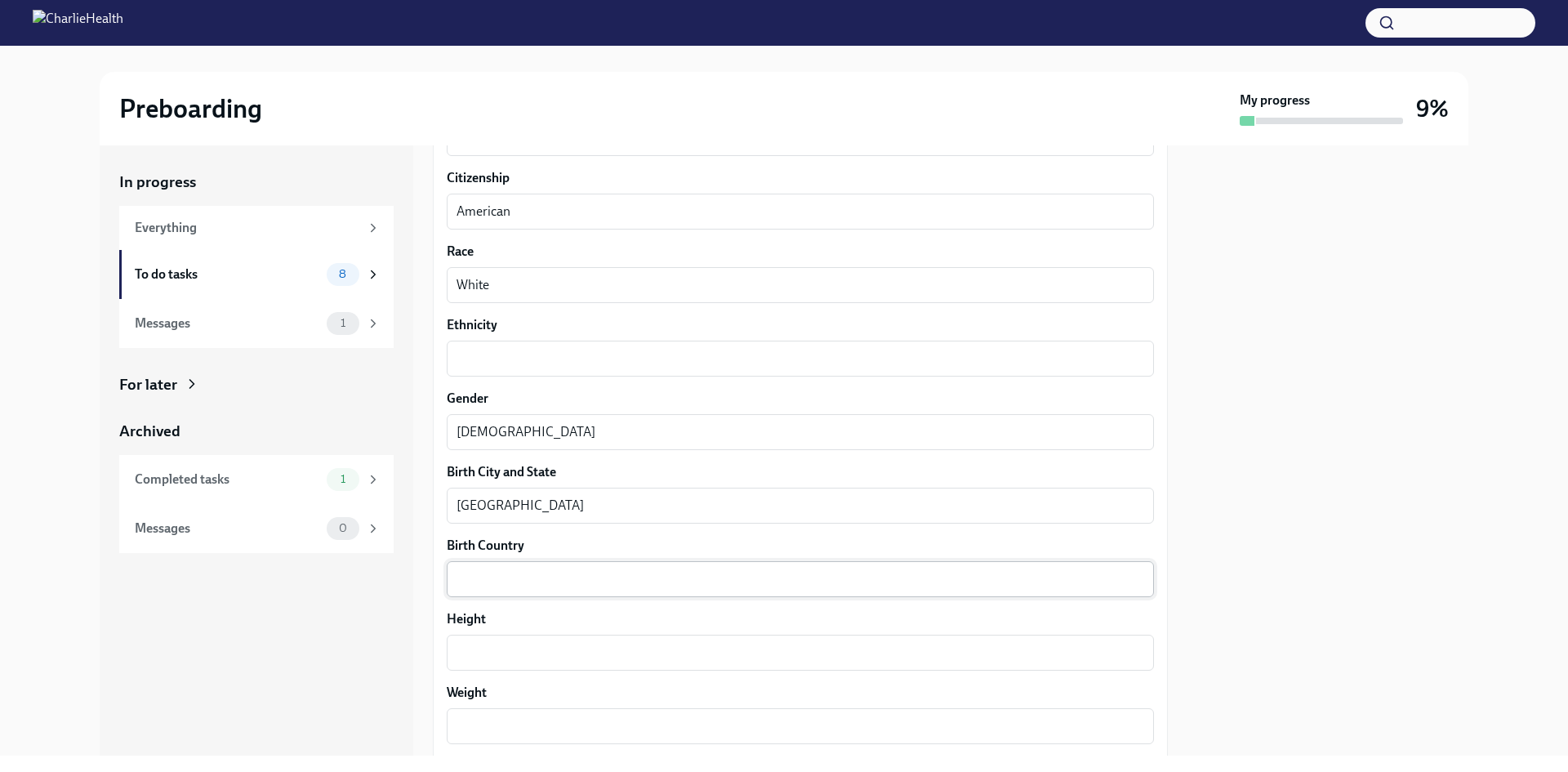
click at [680, 566] on div "x ​" at bounding box center [800, 579] width 707 height 36
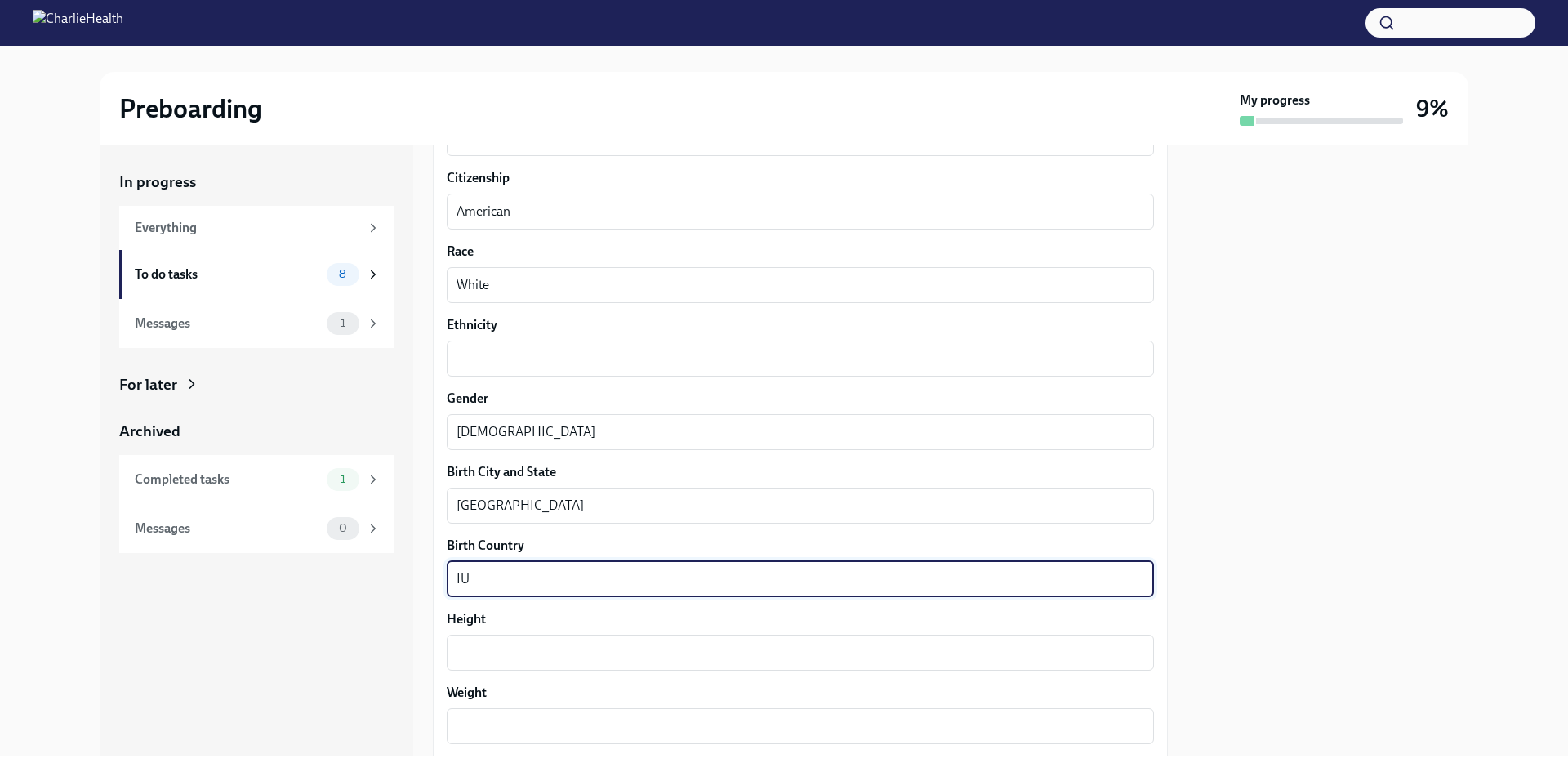
type textarea "I"
type textarea "[GEOGRAPHIC_DATA]"
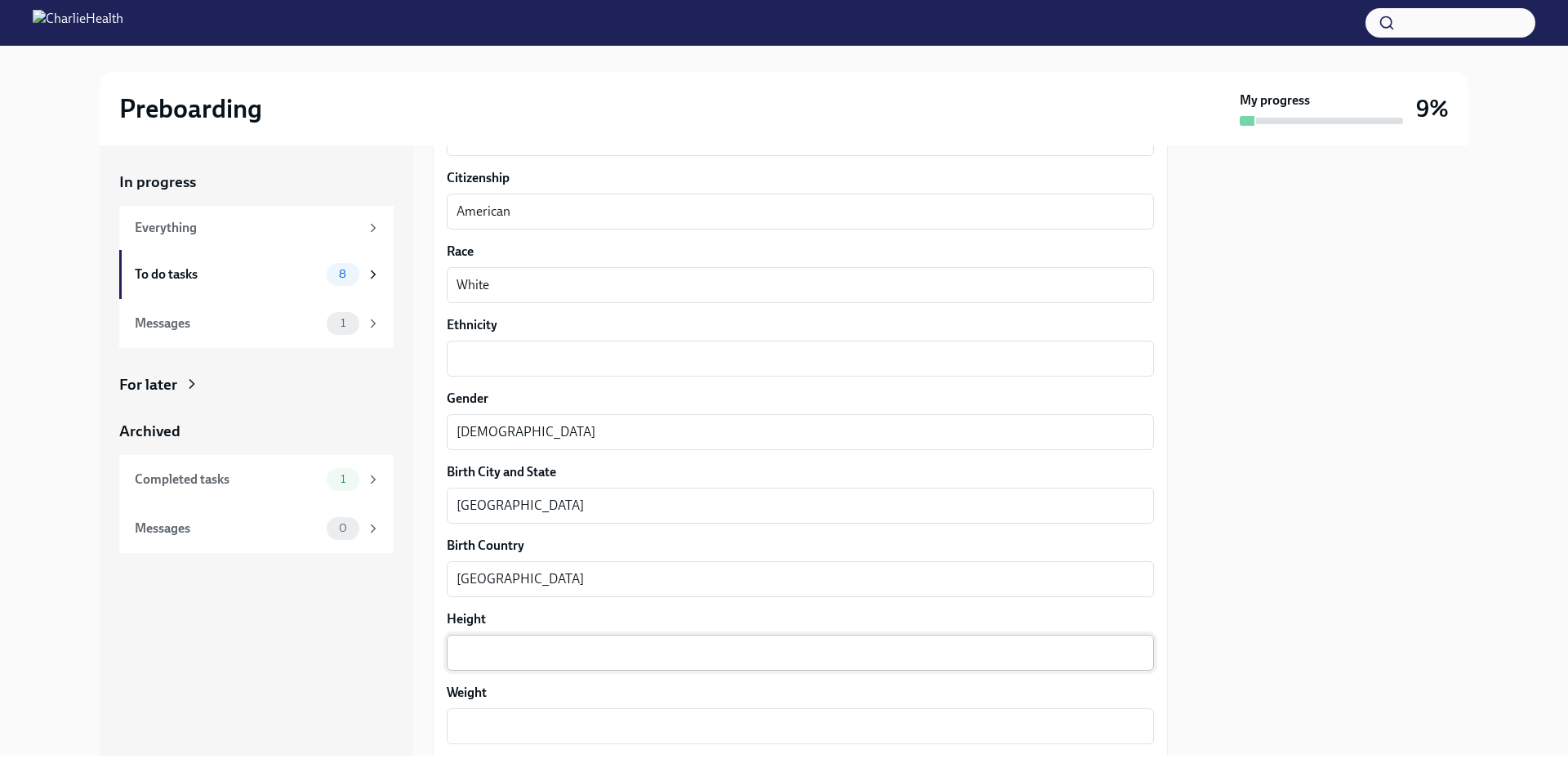
click at [600, 635] on div "x ​" at bounding box center [800, 652] width 707 height 36
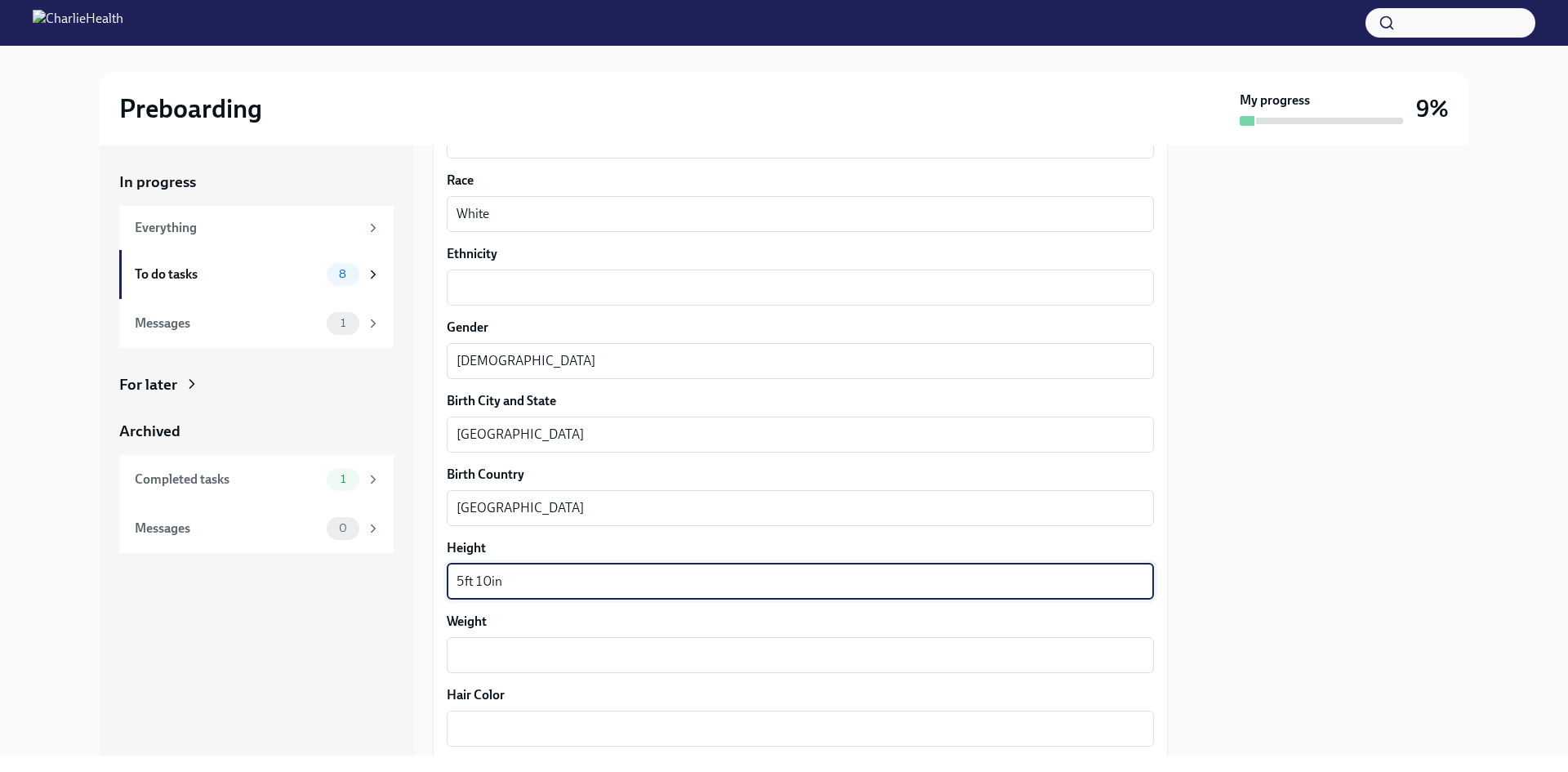
scroll to position [1062, 0]
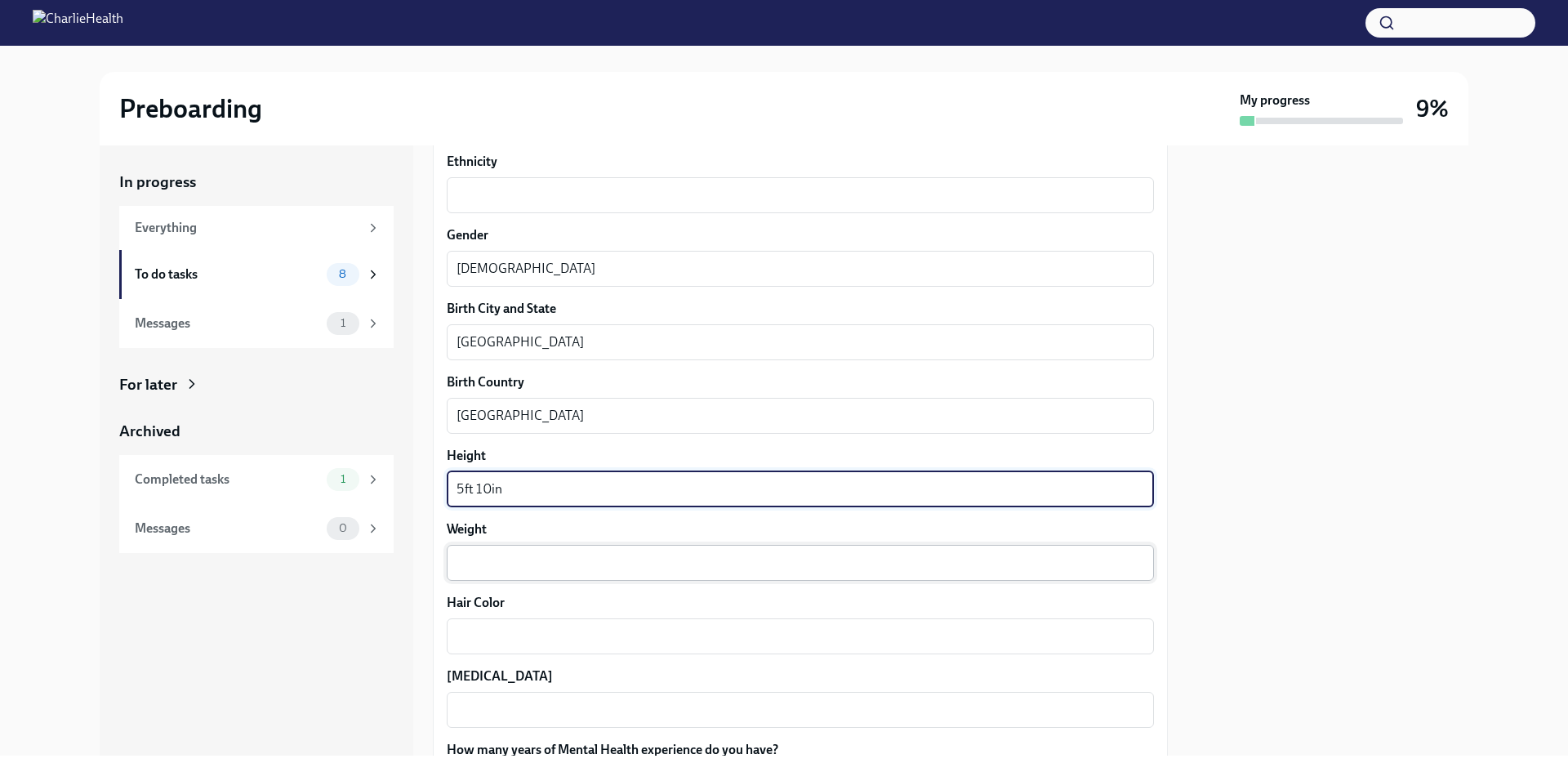
type textarea "5ft 10in"
click at [525, 572] on textarea "Weight" at bounding box center [801, 563] width 688 height 20
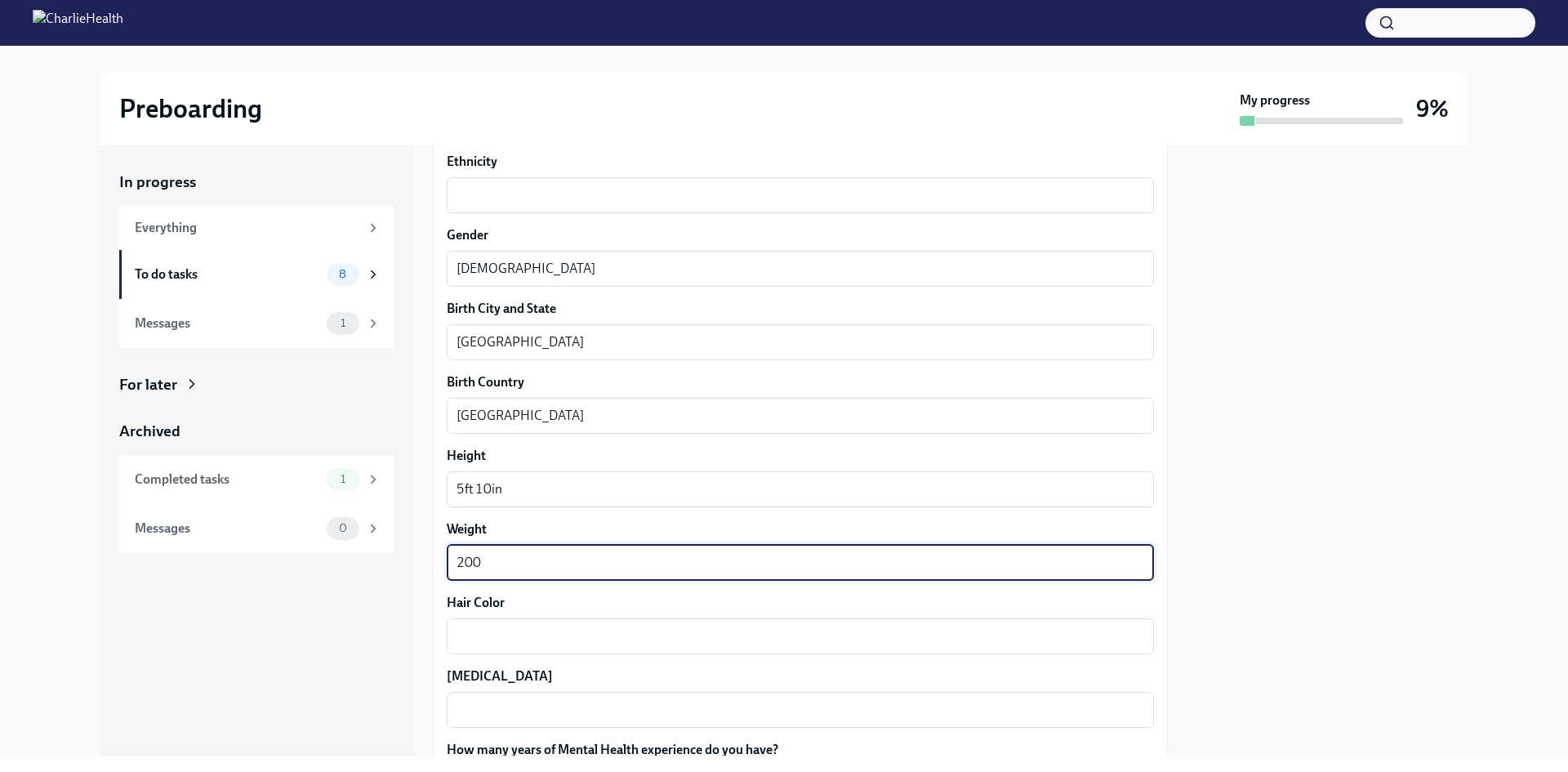
type textarea "200"
click at [524, 616] on div "Hair Color x ​" at bounding box center [800, 624] width 707 height 60
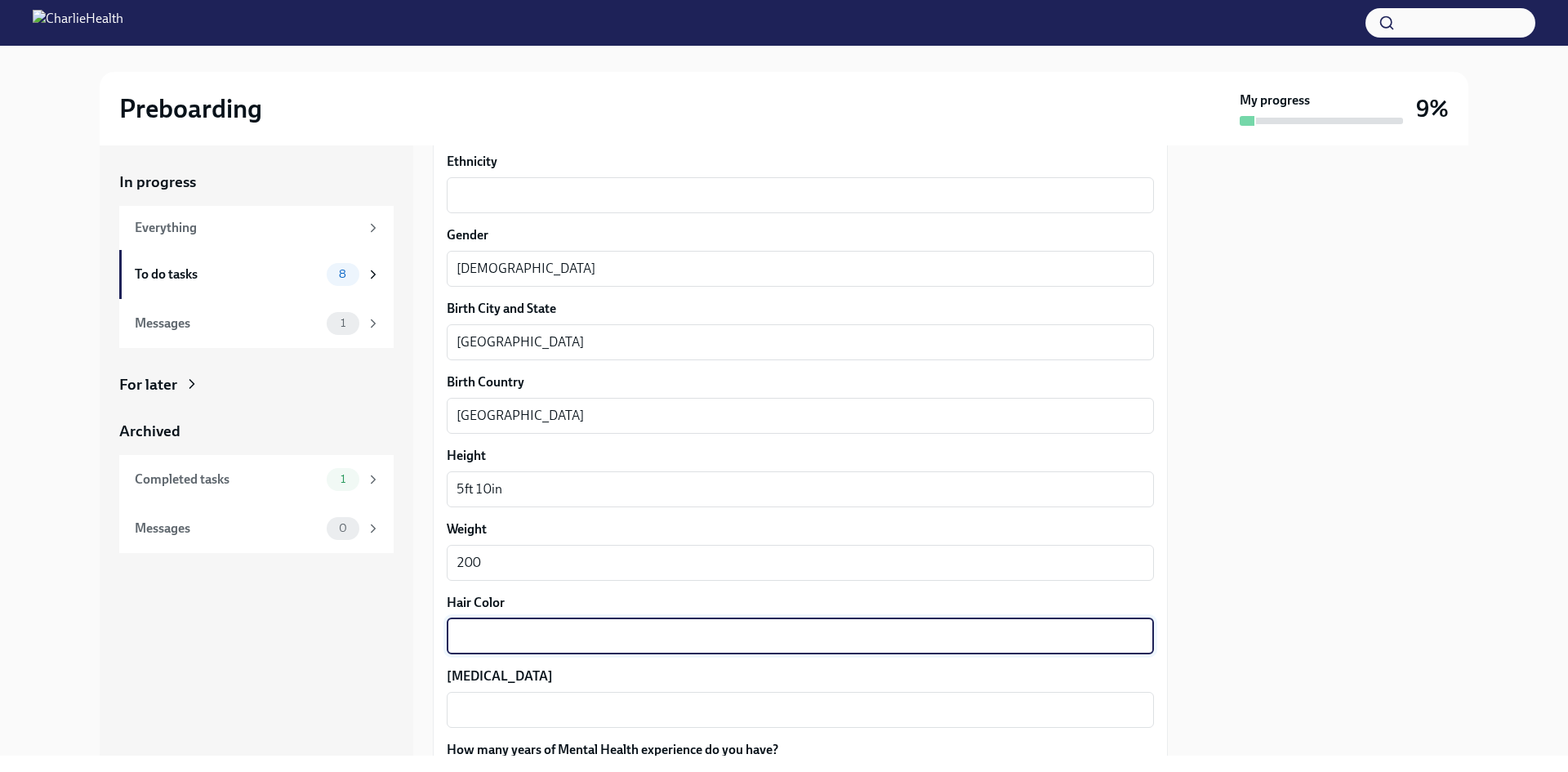
click at [526, 627] on textarea "Hair Color" at bounding box center [801, 637] width 688 height 20
type textarea "Red"
click at [544, 696] on div "x ​" at bounding box center [800, 710] width 707 height 36
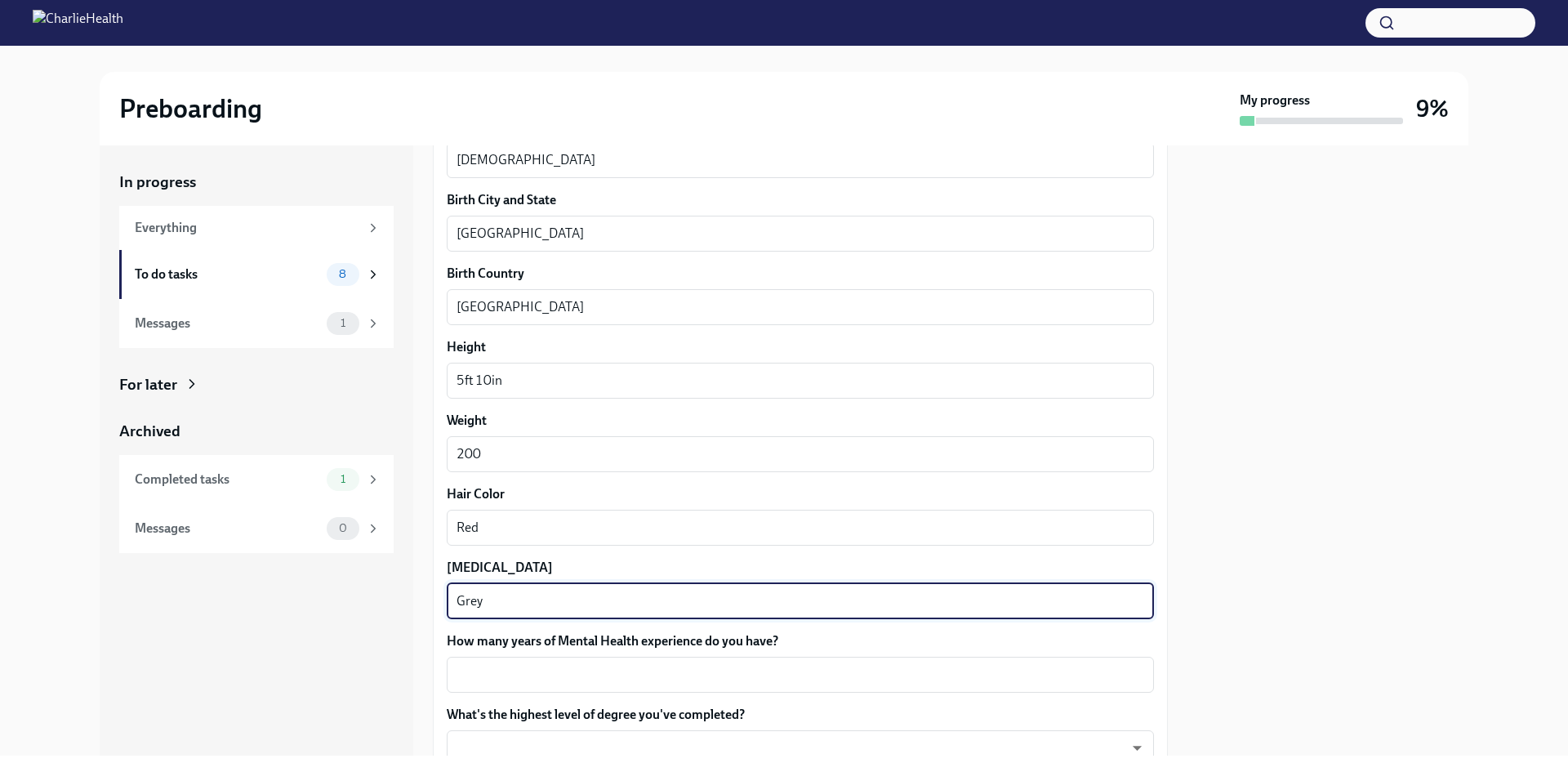
scroll to position [1359, 0]
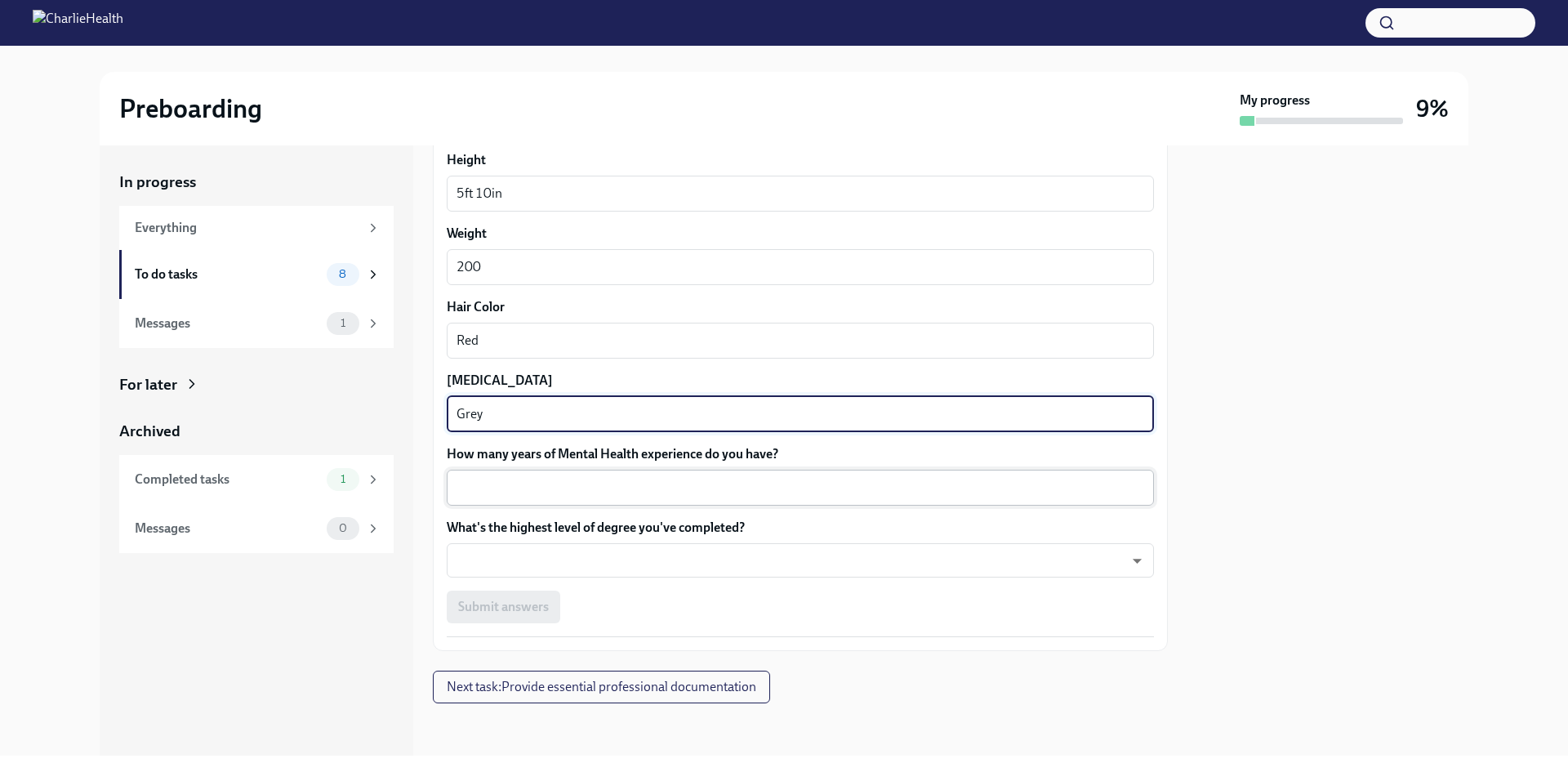
type textarea "Grey"
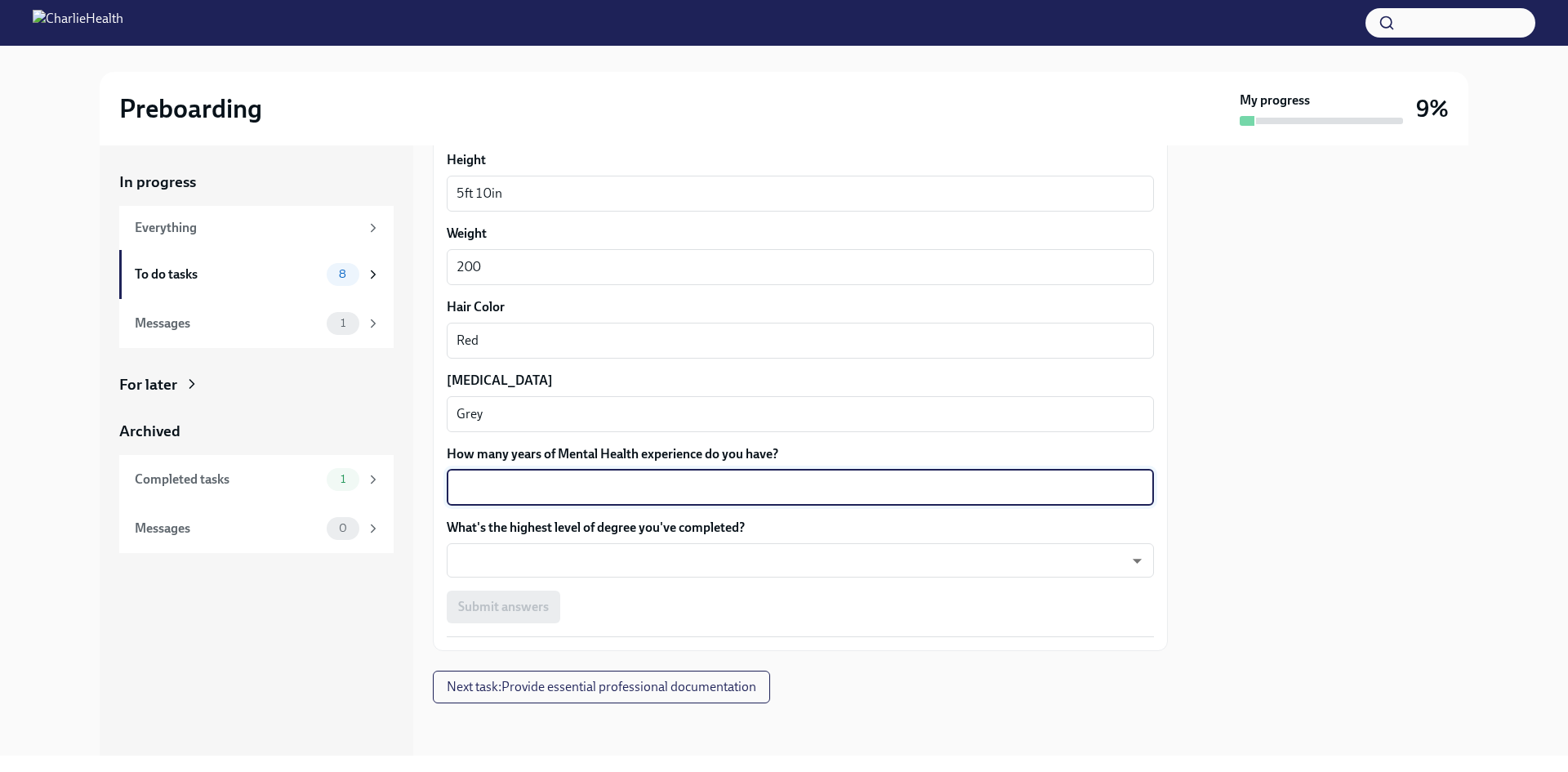
click at [514, 488] on textarea "How many years of Mental Health experience do you have?" at bounding box center [801, 488] width 688 height 20
type textarea "5"
click at [523, 562] on body "Preboarding My progress 9% In progress Everything To do tasks 8 Messages 1 For …" at bounding box center [784, 386] width 1568 height 772
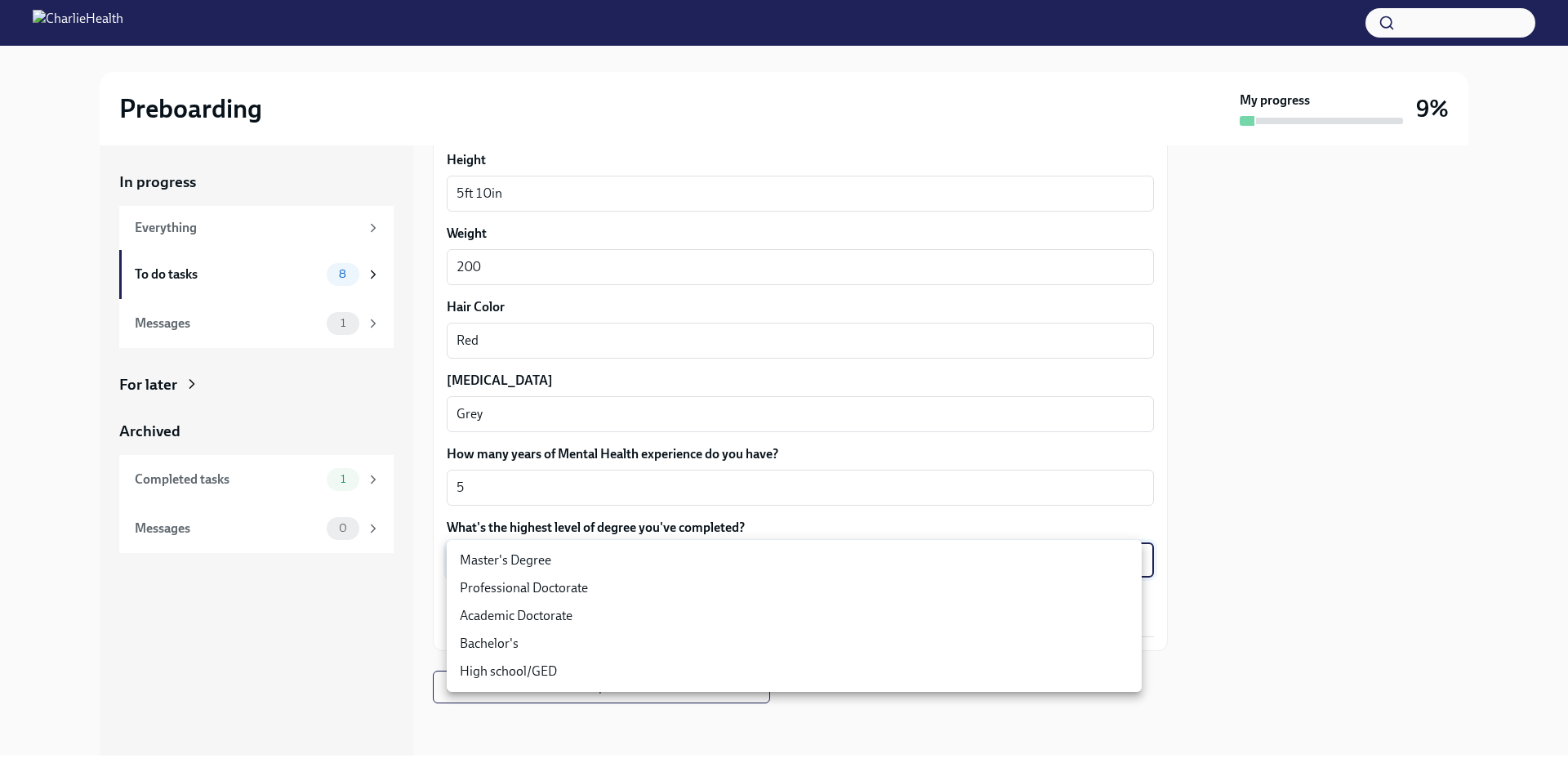
click at [502, 554] on li "Master's Degree" at bounding box center [794, 561] width 696 height 28
type input "2vBr-ghkD"
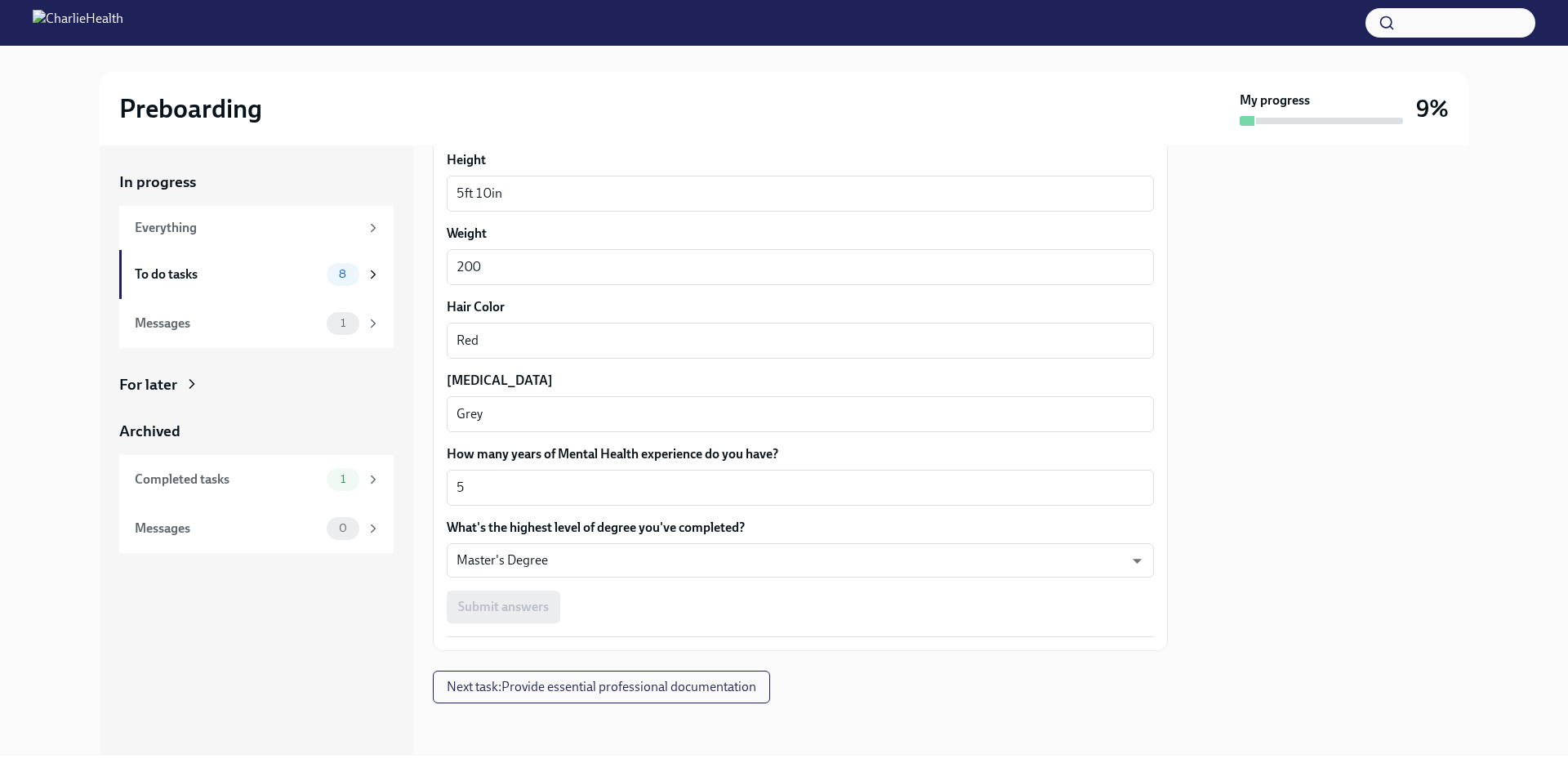
click at [538, 607] on div "Submit answers" at bounding box center [800, 607] width 707 height 33
click at [508, 592] on div "Submit answers" at bounding box center [800, 607] width 707 height 33
click at [511, 602] on div "Submit answers" at bounding box center [800, 607] width 707 height 33
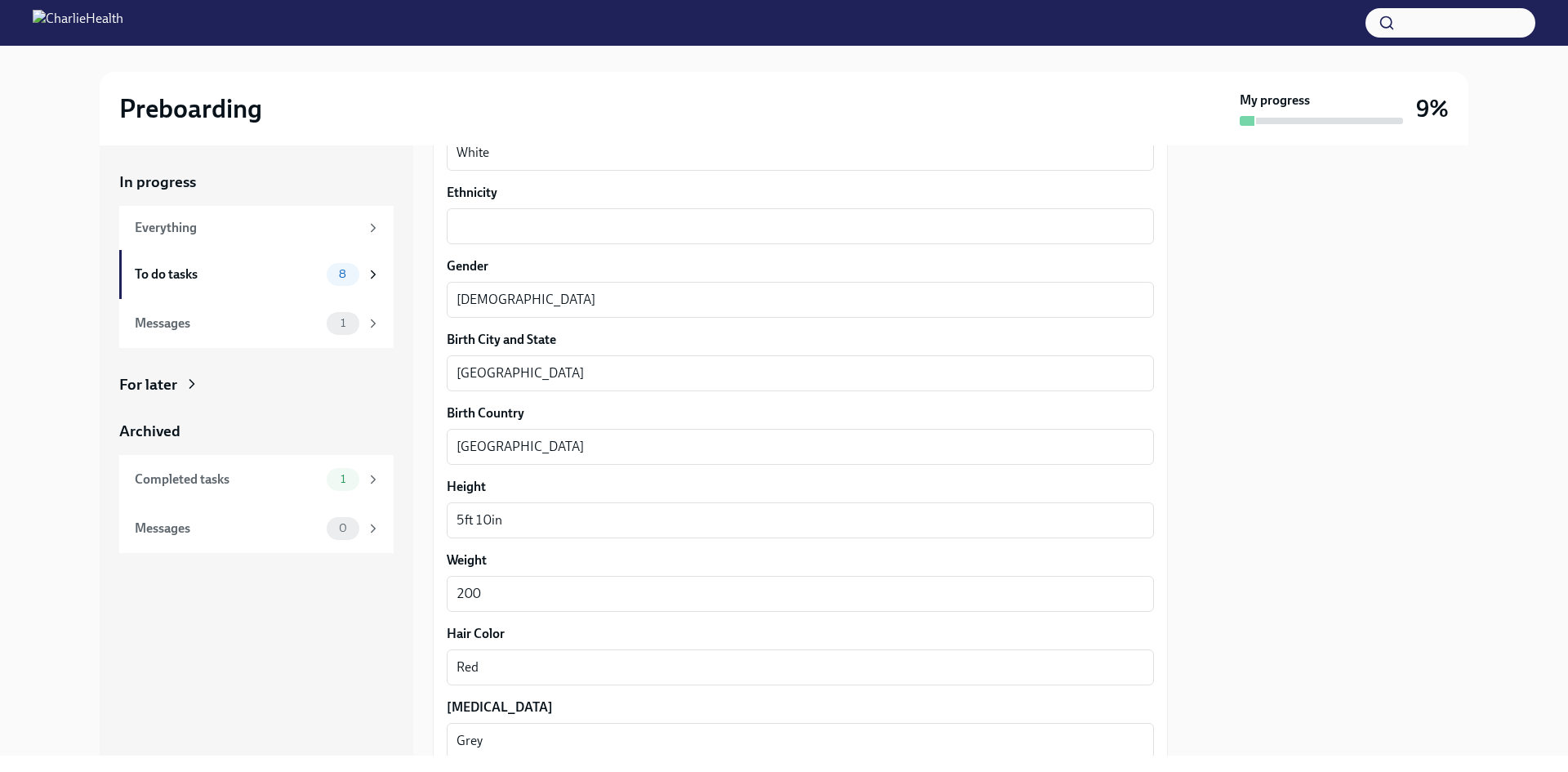
scroll to position [868, 0]
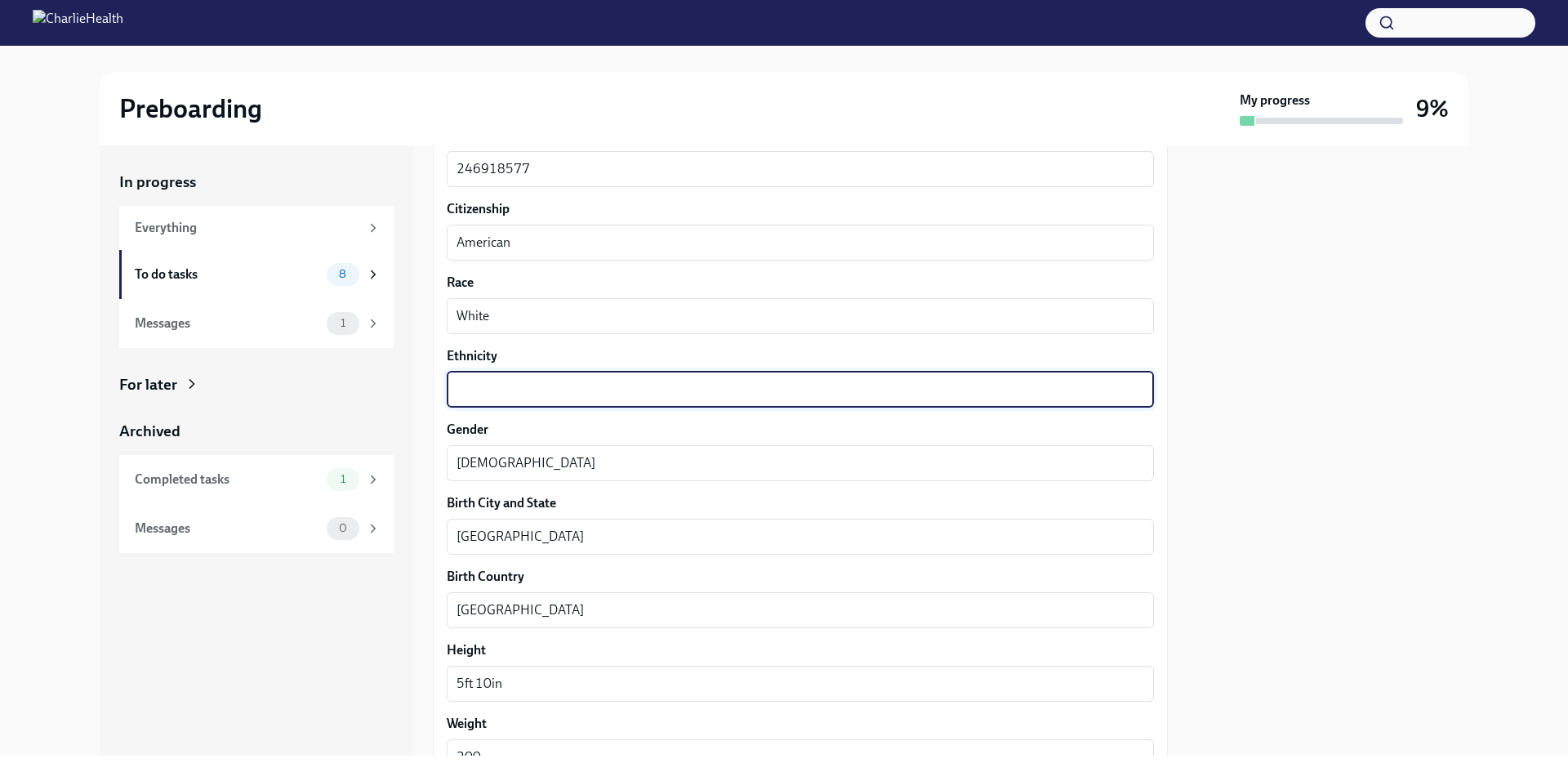
click at [509, 392] on textarea "Ethnicity" at bounding box center [801, 390] width 688 height 20
type textarea "W"
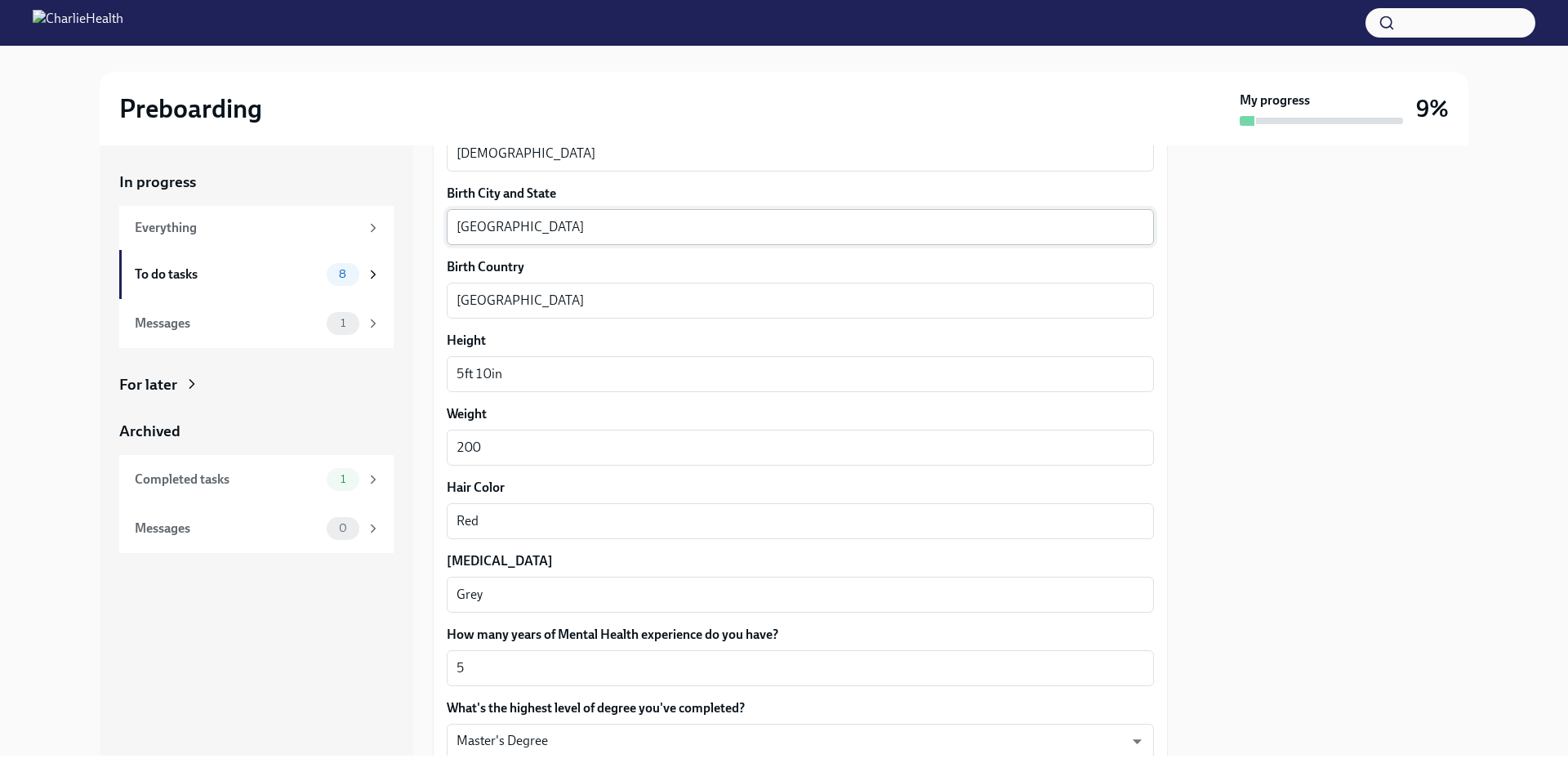
scroll to position [1359, 0]
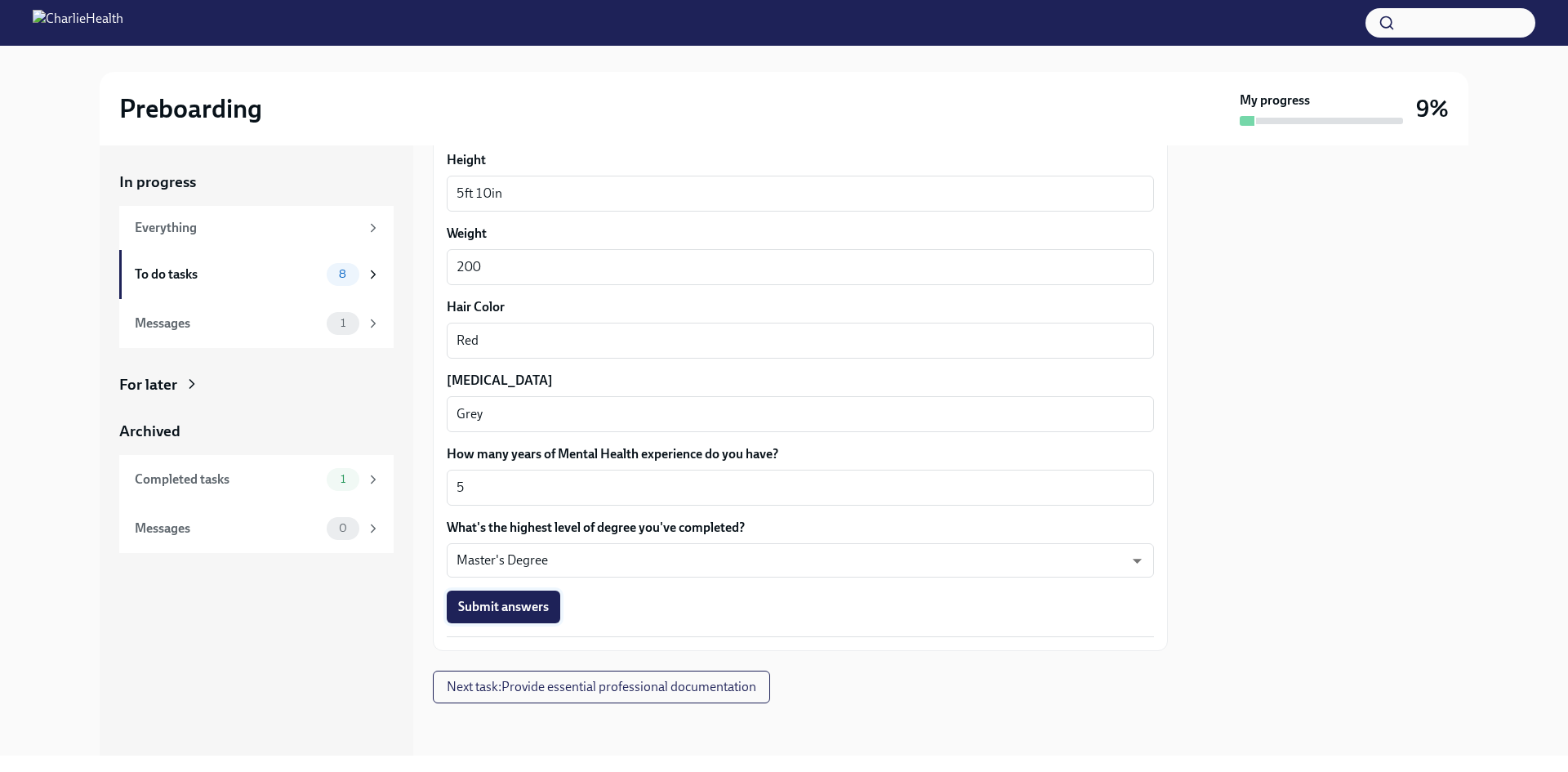
type textarea "Caucasian"
click at [528, 603] on span "Submit answers" at bounding box center [504, 607] width 91 height 17
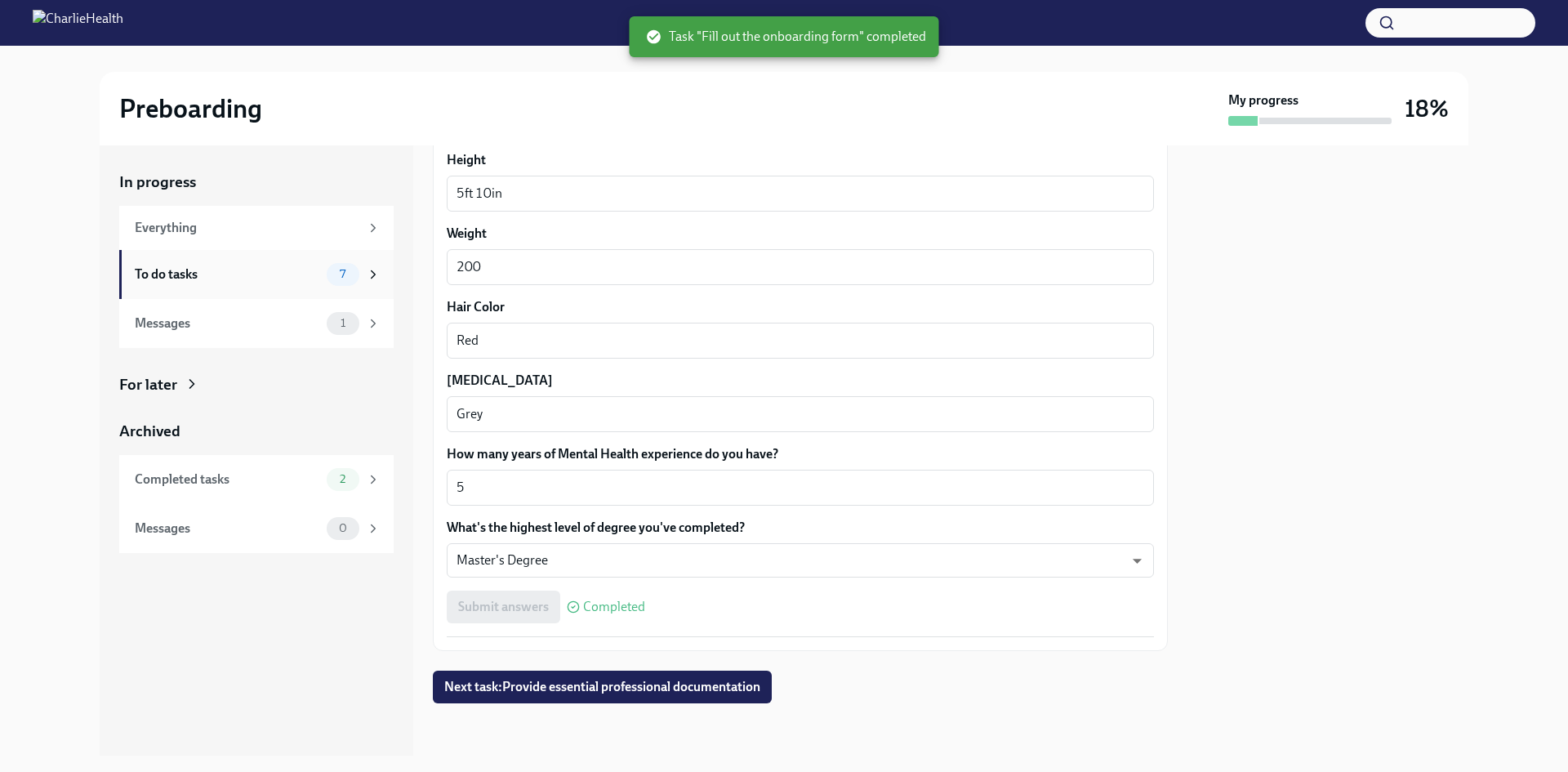
click at [249, 275] on div "To do tasks" at bounding box center [227, 275] width 185 height 18
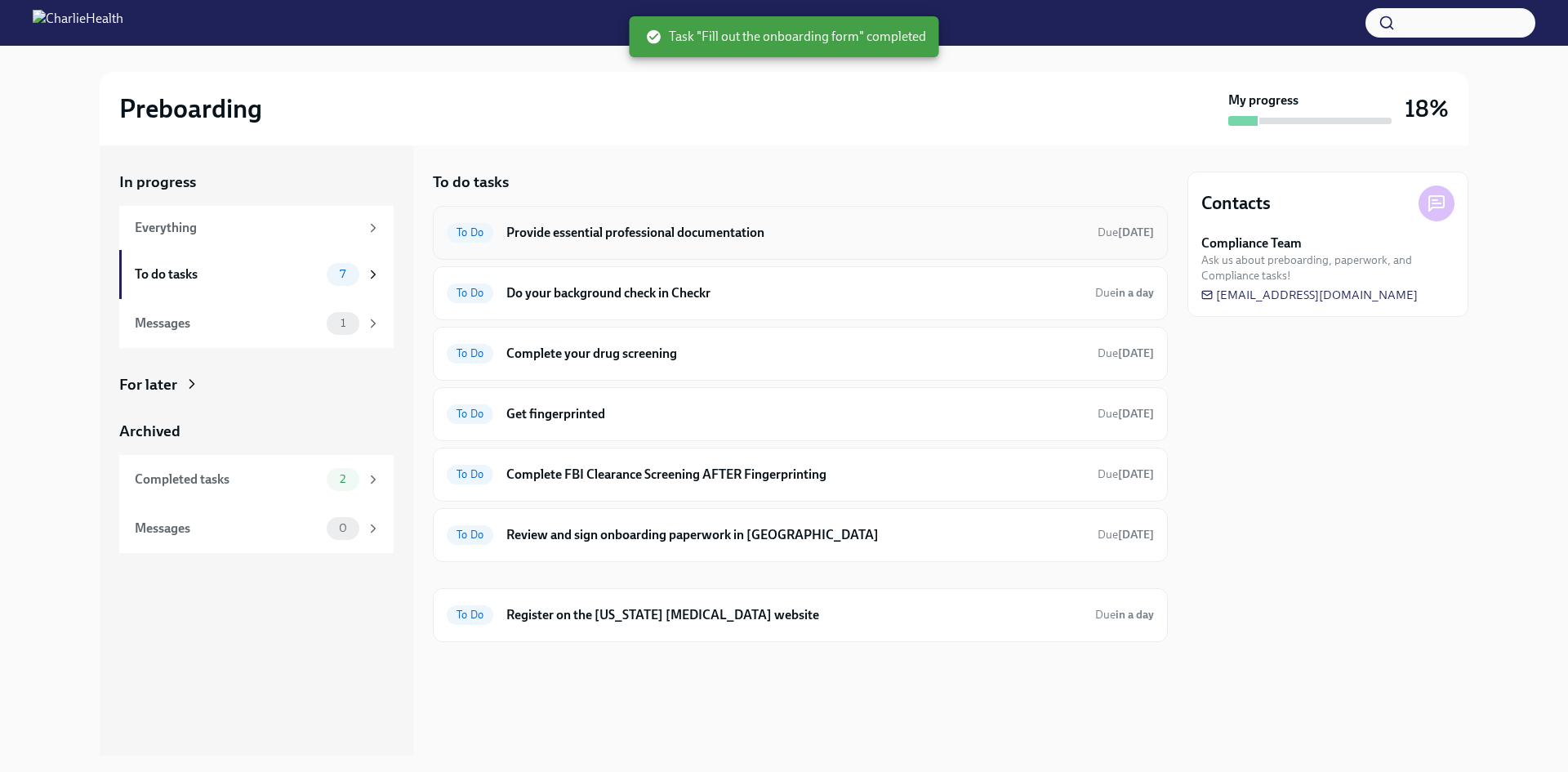
click at [471, 236] on span "To Do" at bounding box center [470, 233] width 46 height 12
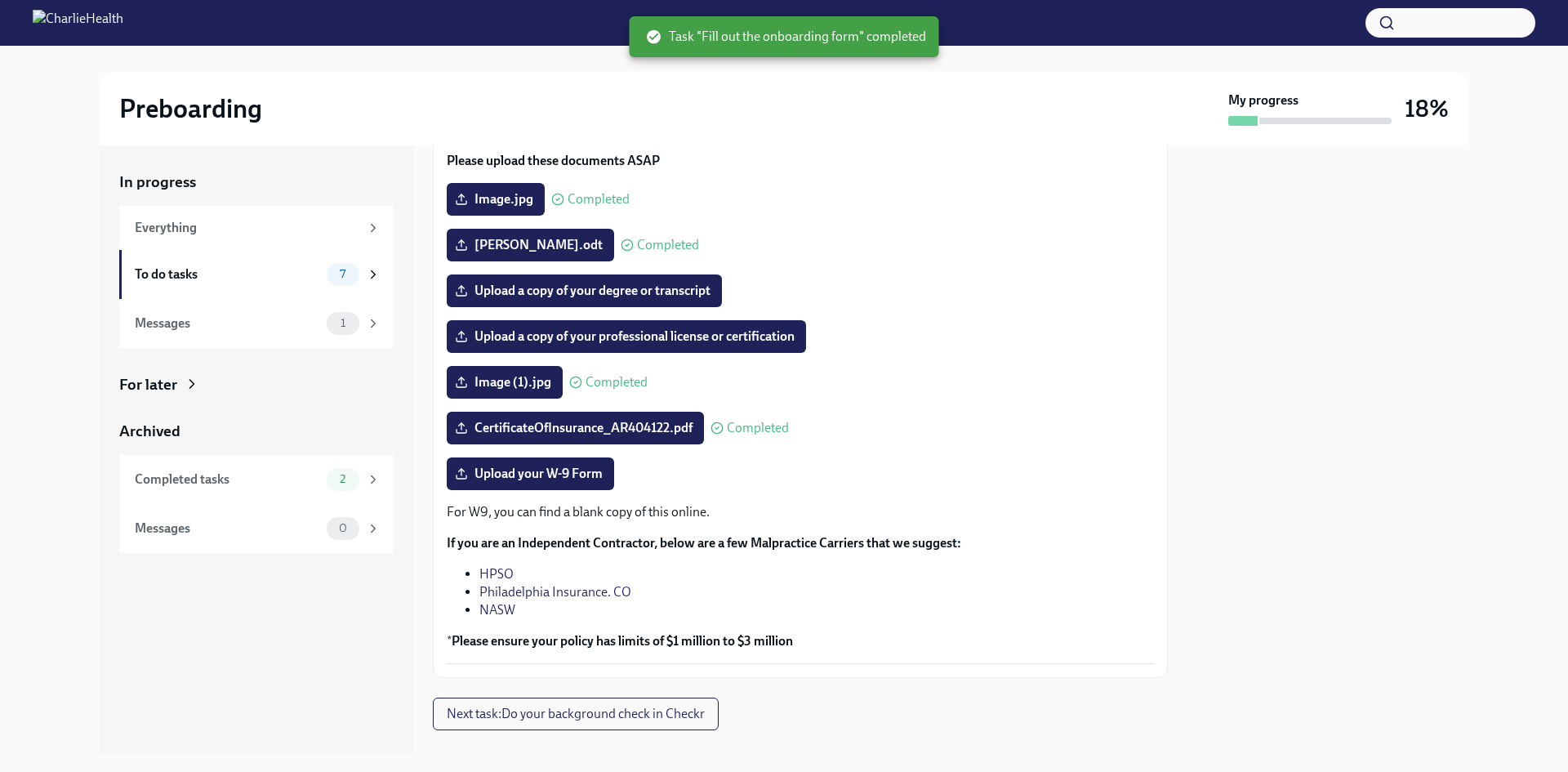
scroll to position [164, 0]
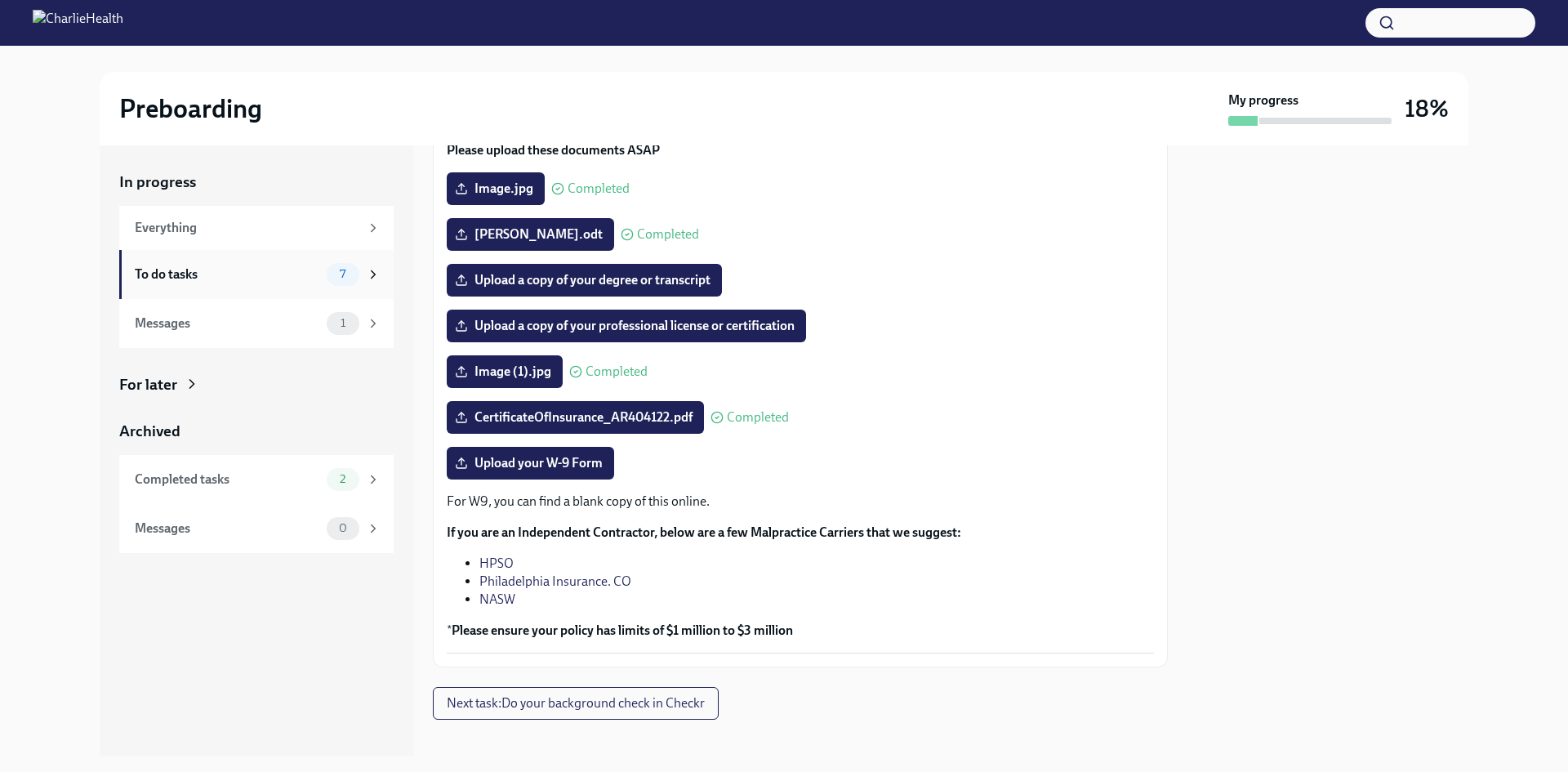
click at [217, 274] on div "To do tasks" at bounding box center [227, 275] width 185 height 18
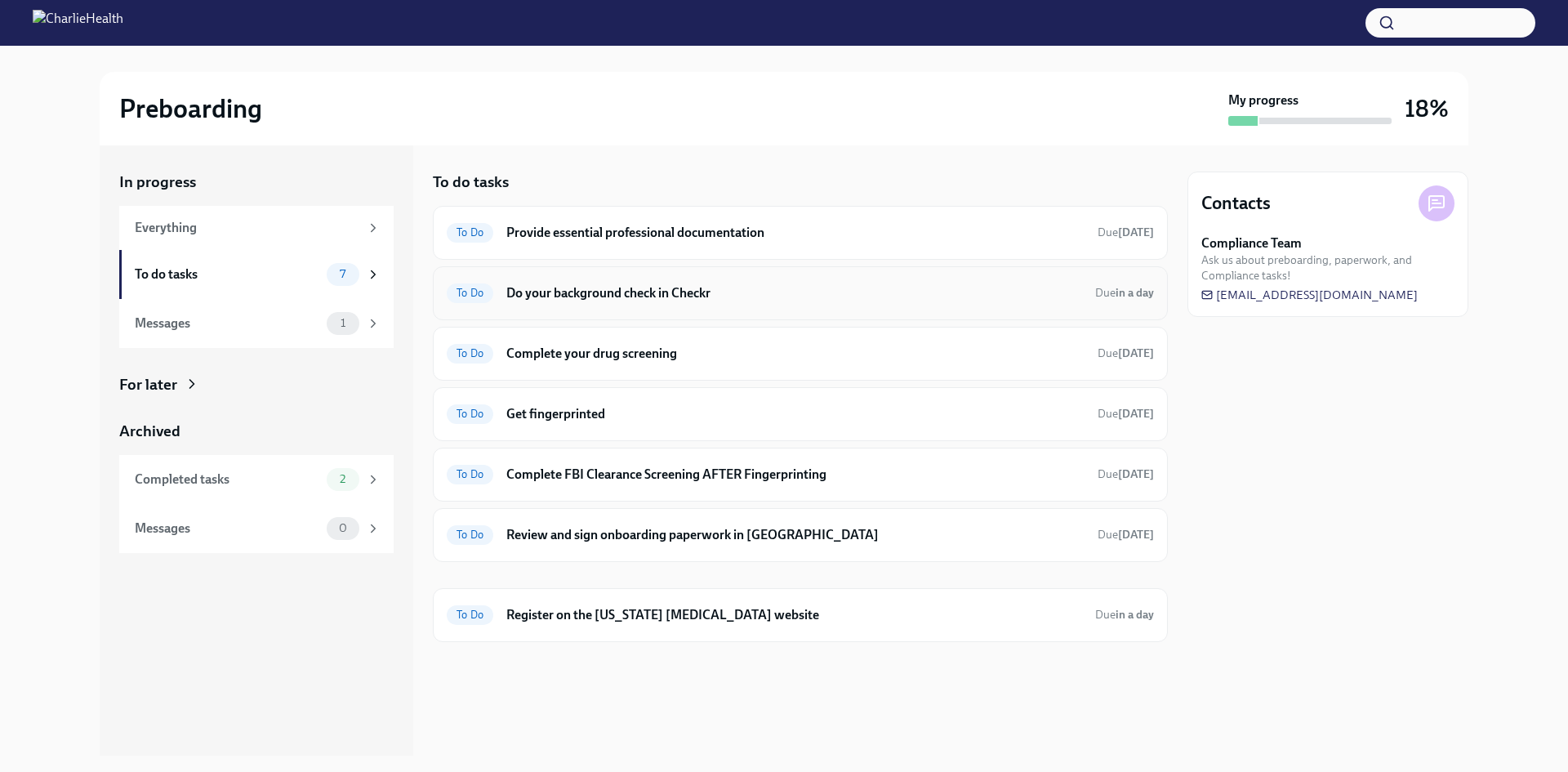
click at [638, 307] on div "To Do Do your background check in Checkr Due in a day" at bounding box center [800, 293] width 735 height 54
click at [663, 296] on h6 "Do your background check in Checkr" at bounding box center [794, 294] width 576 height 18
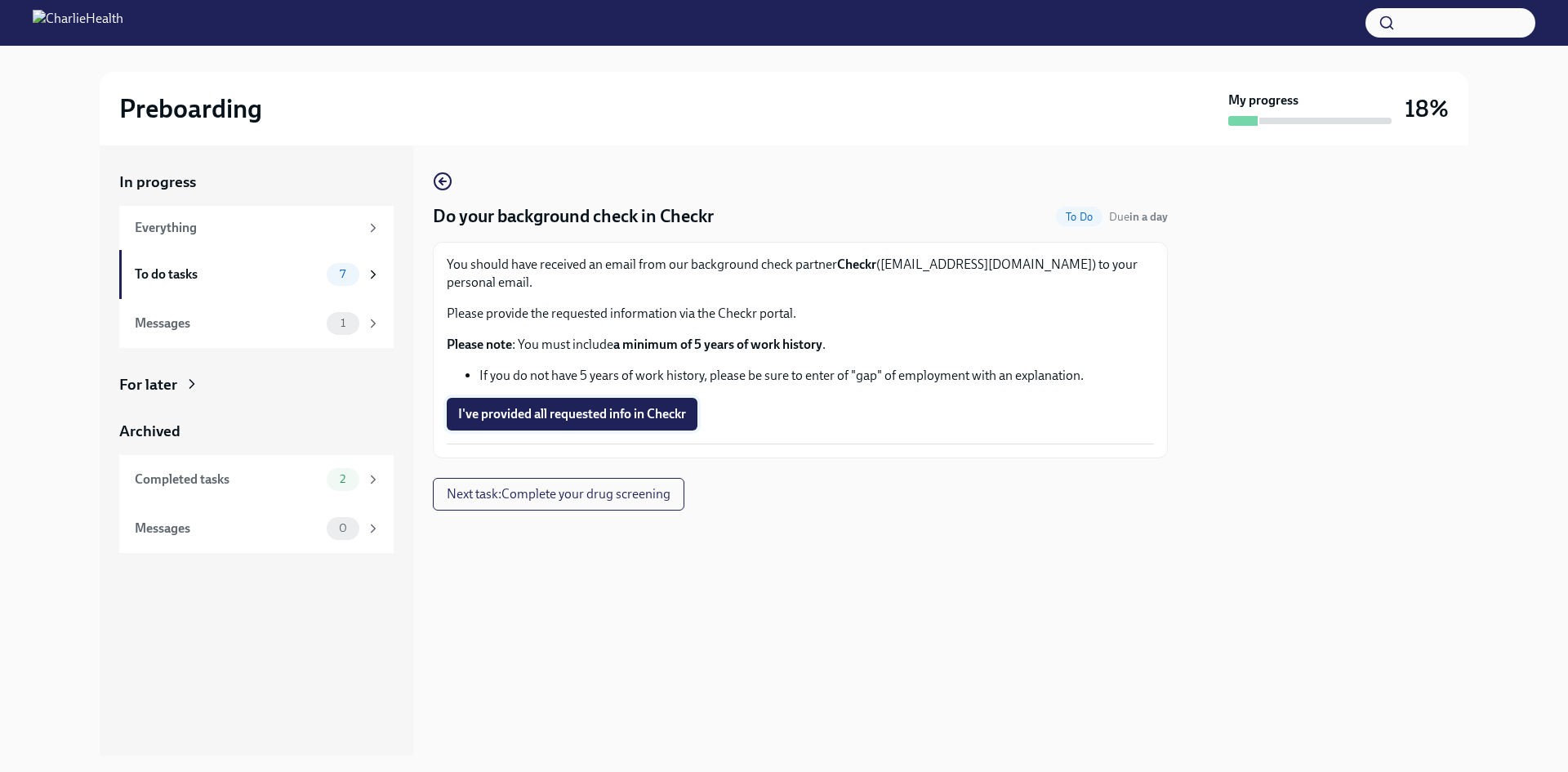
click at [589, 406] on span "I've provided all requested info in Checkr" at bounding box center [572, 415] width 228 height 17
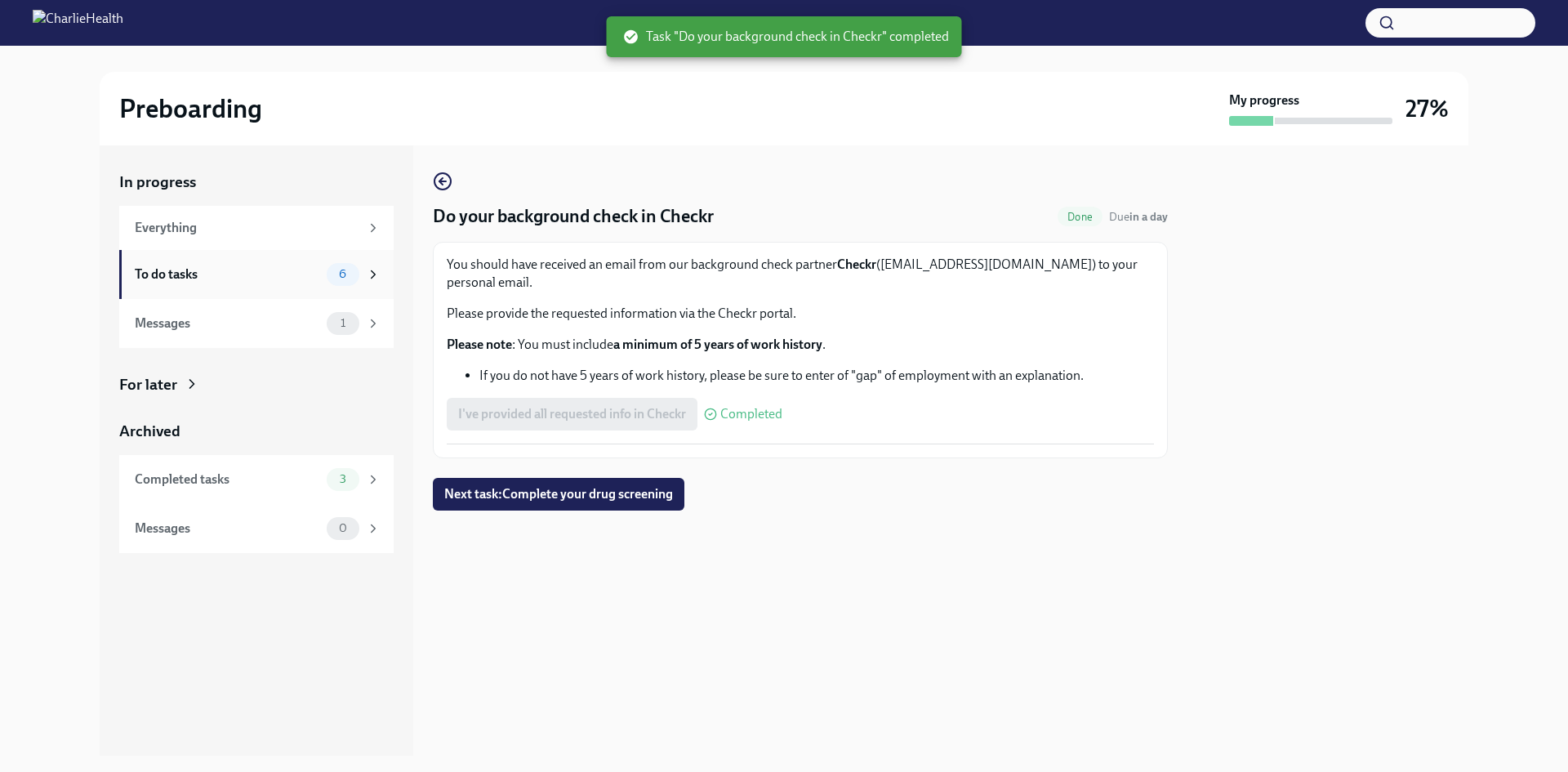
click at [267, 281] on div "To do tasks" at bounding box center [227, 275] width 185 height 18
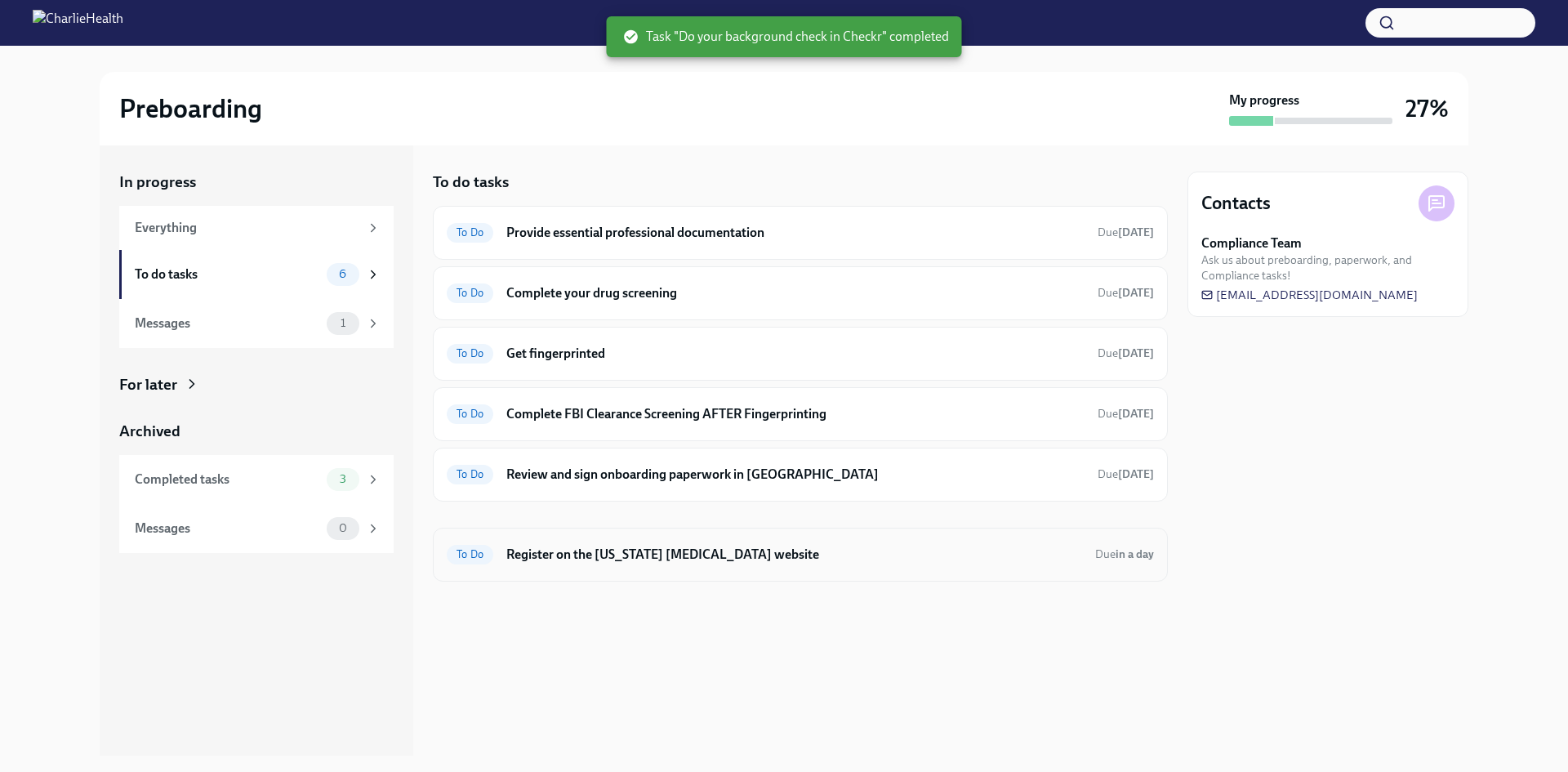
click at [714, 563] on h6 "Register on the [US_STATE] [MEDICAL_DATA] website" at bounding box center [794, 555] width 576 height 18
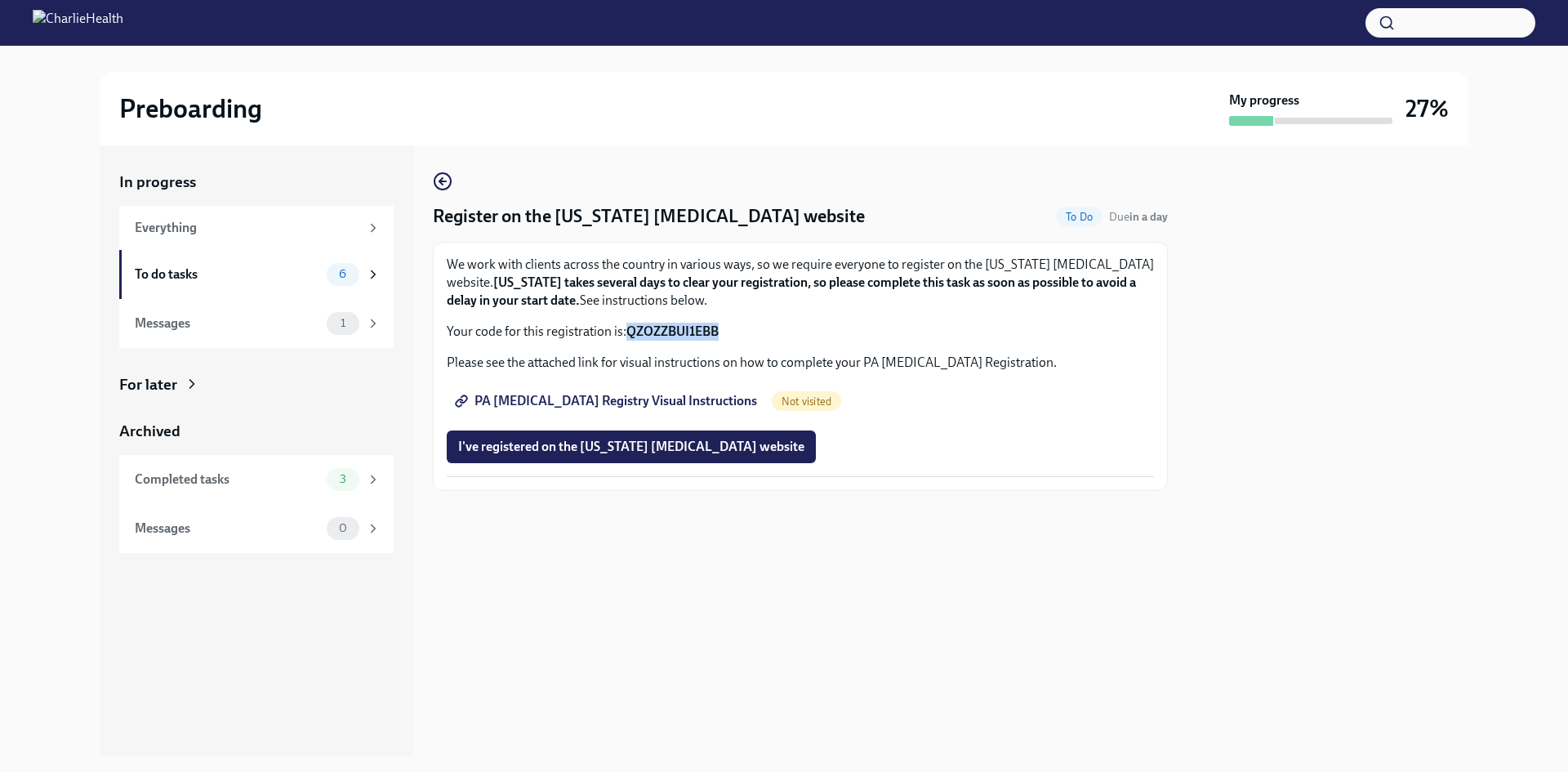
drag, startPoint x: 626, startPoint y: 330, endPoint x: 724, endPoint y: 333, distance: 98.0
click at [724, 333] on p "Your code for this registration is: QZOZZBUI1EBB" at bounding box center [800, 332] width 707 height 18
copy p "QZOZZBUI1EBB"
click at [576, 399] on span "PA [MEDICAL_DATA] Registry Visual Instructions" at bounding box center [608, 401] width 299 height 17
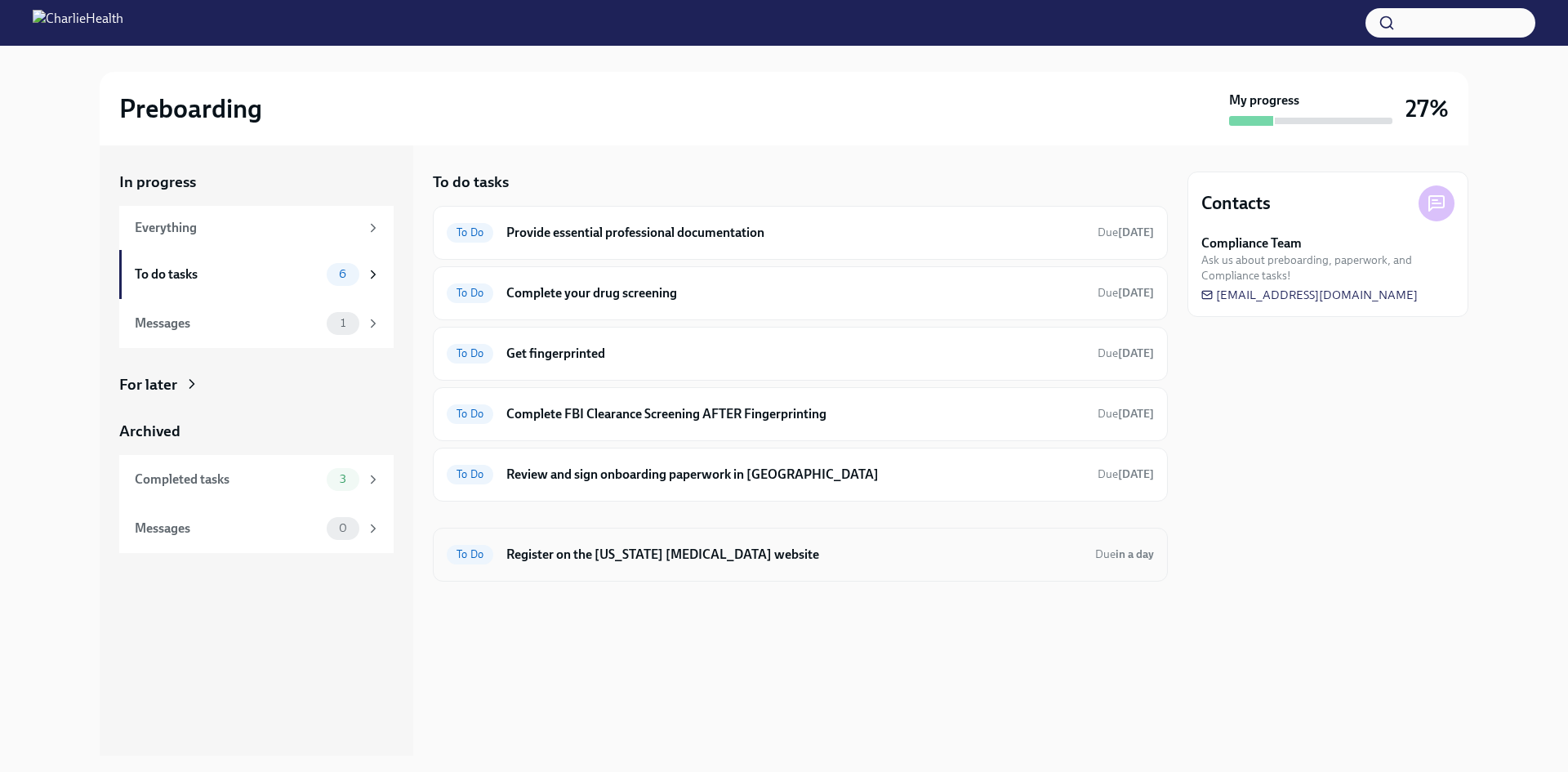
click at [619, 543] on div "To Do Register on the [US_STATE] [MEDICAL_DATA] website Due in a day" at bounding box center [800, 555] width 707 height 26
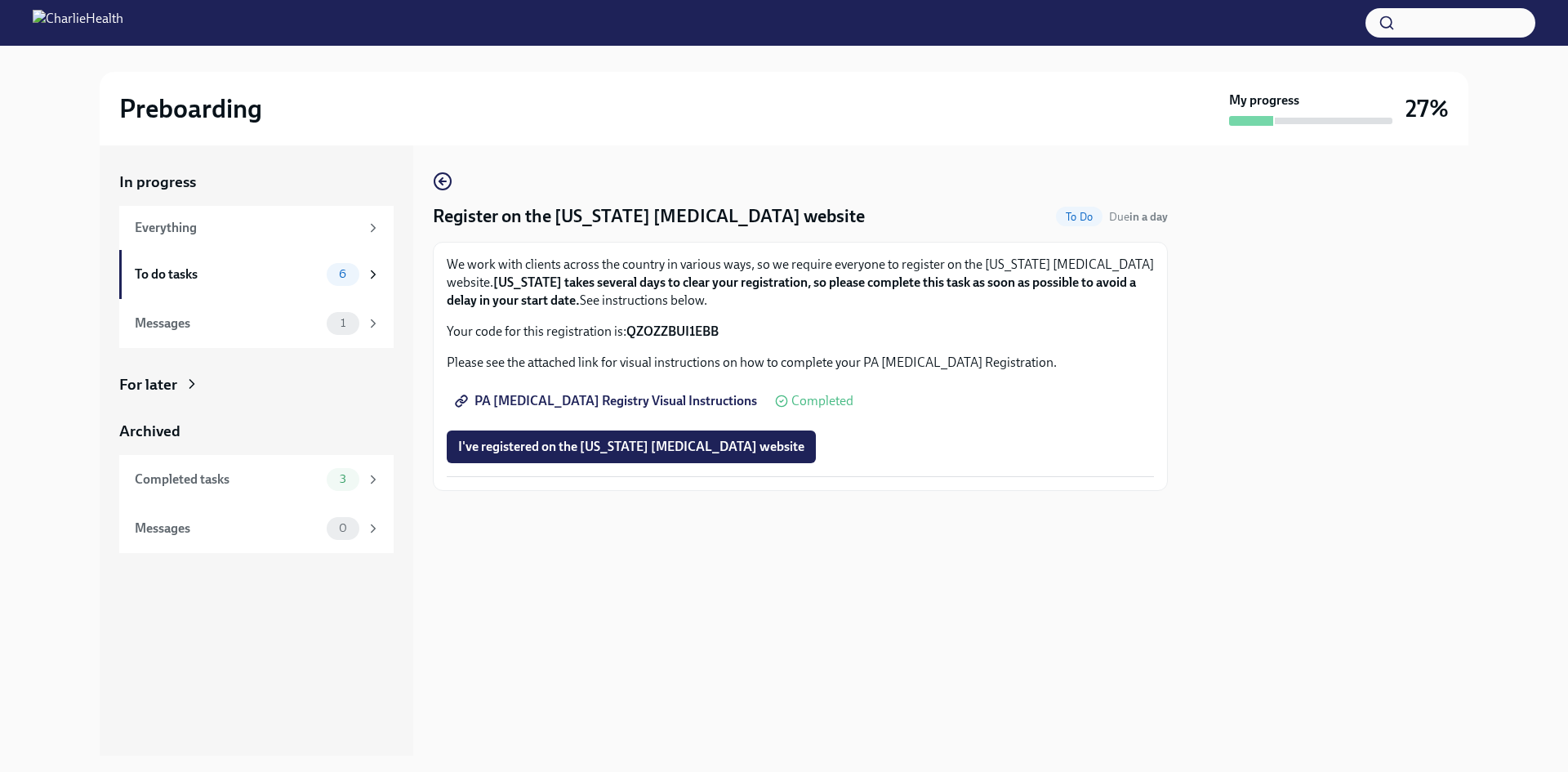
click at [683, 400] on span "PA [MEDICAL_DATA] Registry Visual Instructions" at bounding box center [608, 401] width 299 height 17
drag, startPoint x: 727, startPoint y: 328, endPoint x: 630, endPoint y: 331, distance: 97.0
click at [630, 331] on p "Your code for this registration is: QZOZZBUI1EBB" at bounding box center [800, 332] width 707 height 18
copy strong "QZOZZBUI1EBB"
click at [625, 458] on button "I've registered on the [US_STATE] [MEDICAL_DATA] website" at bounding box center [631, 448] width 369 height 33
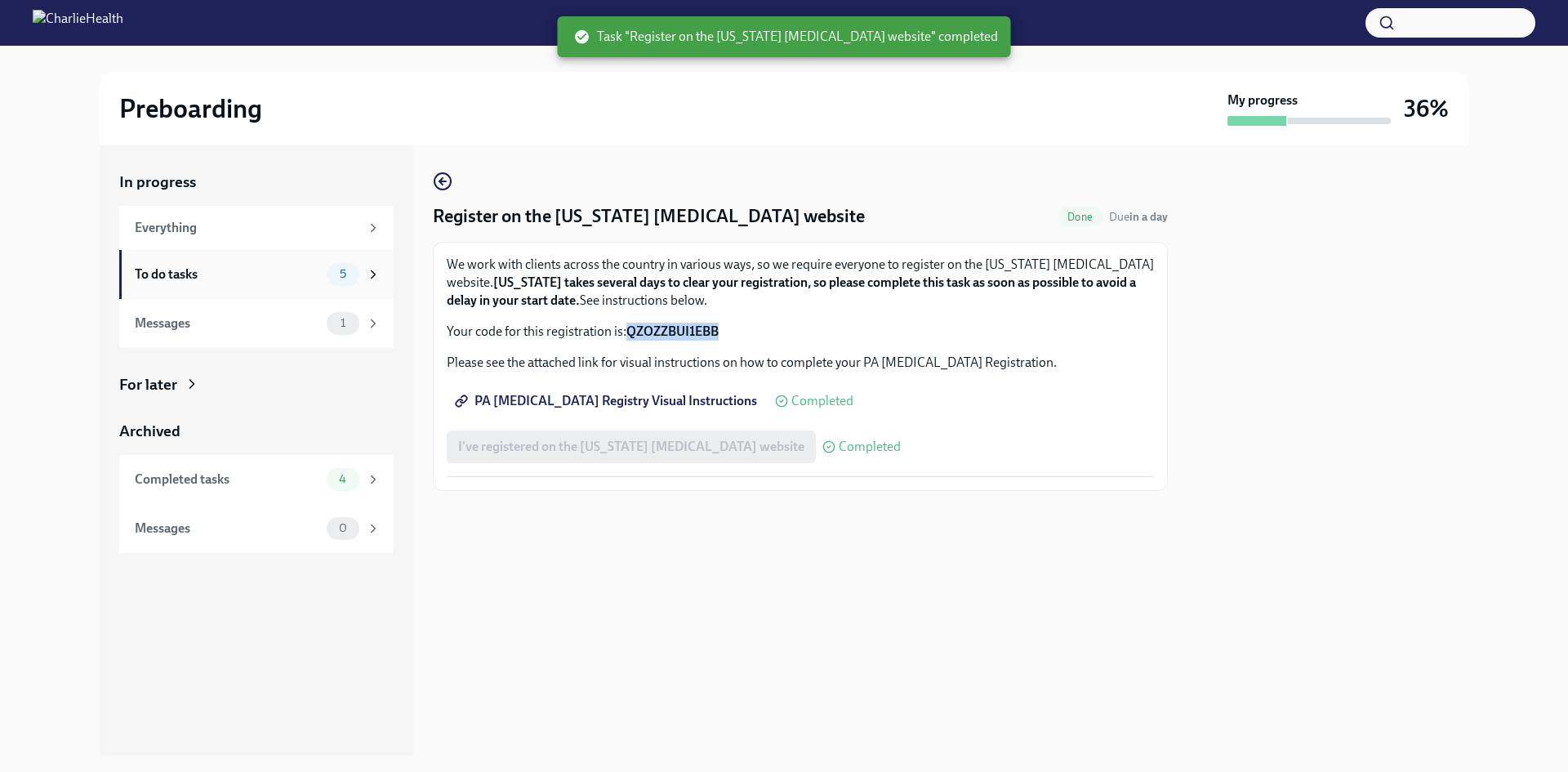
click at [382, 281] on div "To do tasks 5" at bounding box center [256, 274] width 275 height 49
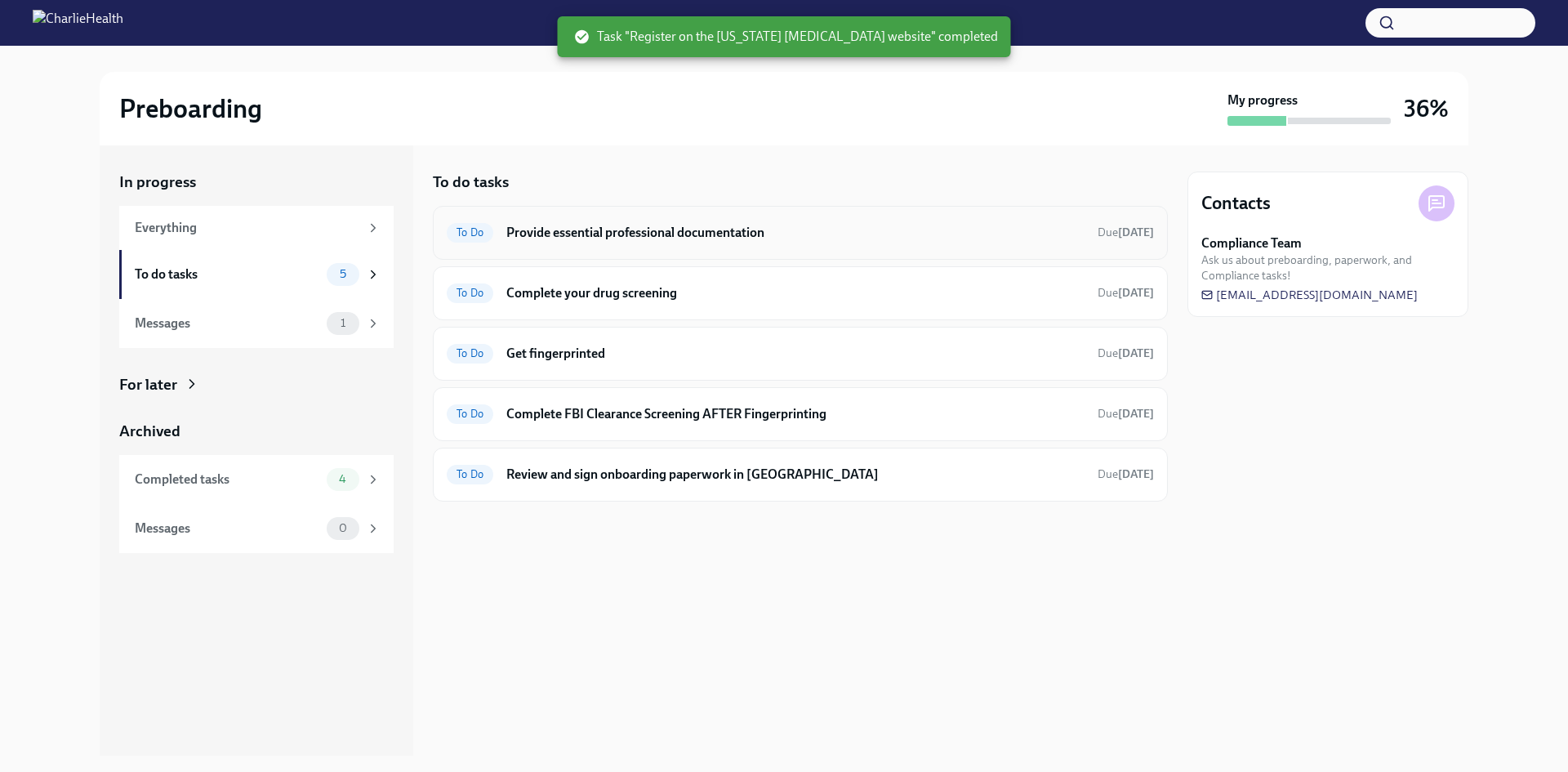
click at [720, 233] on h6 "Provide essential professional documentation" at bounding box center [795, 233] width 578 height 18
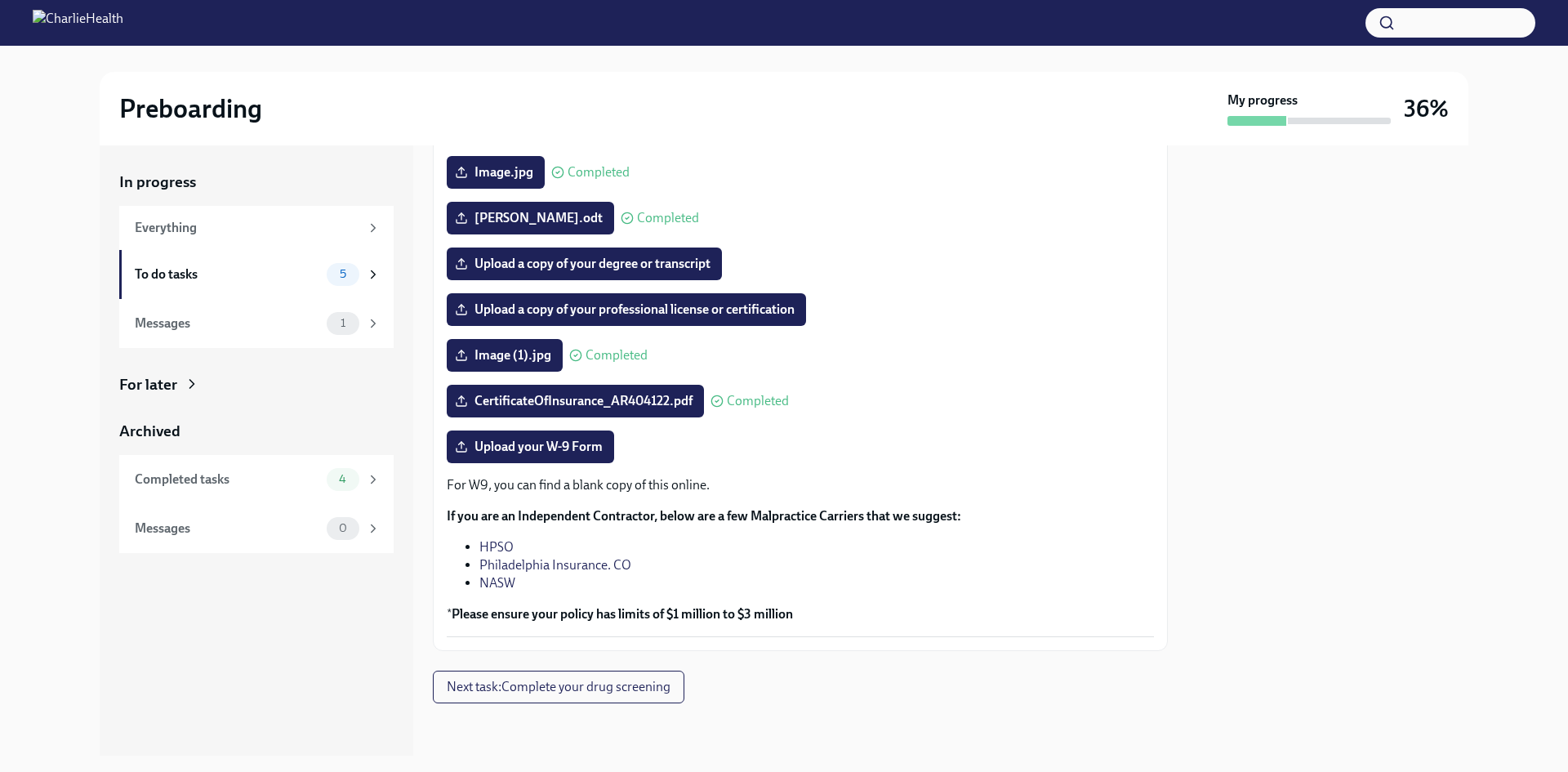
scroll to position [98, 0]
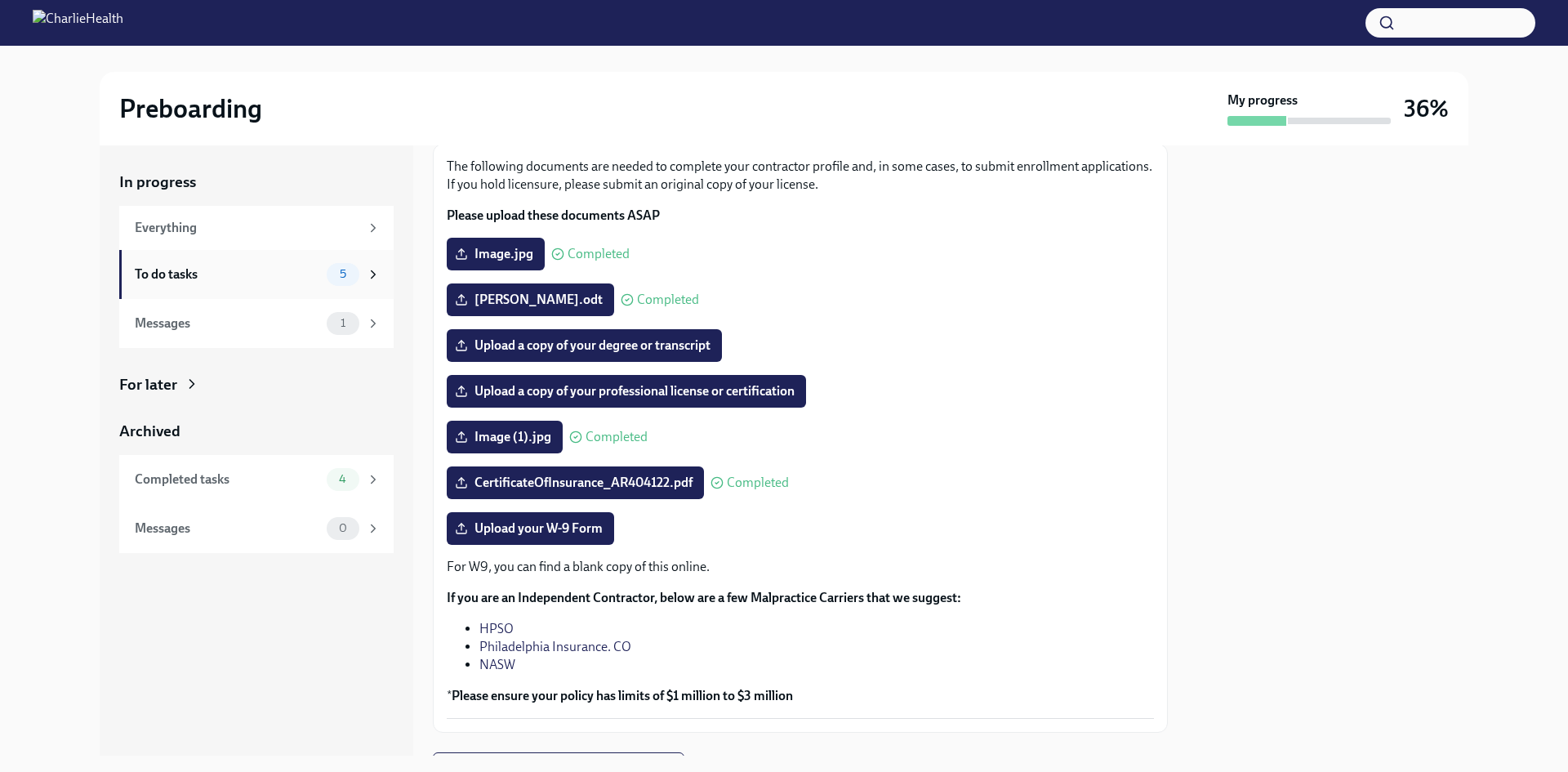
click at [239, 266] on div "To do tasks" at bounding box center [227, 275] width 185 height 18
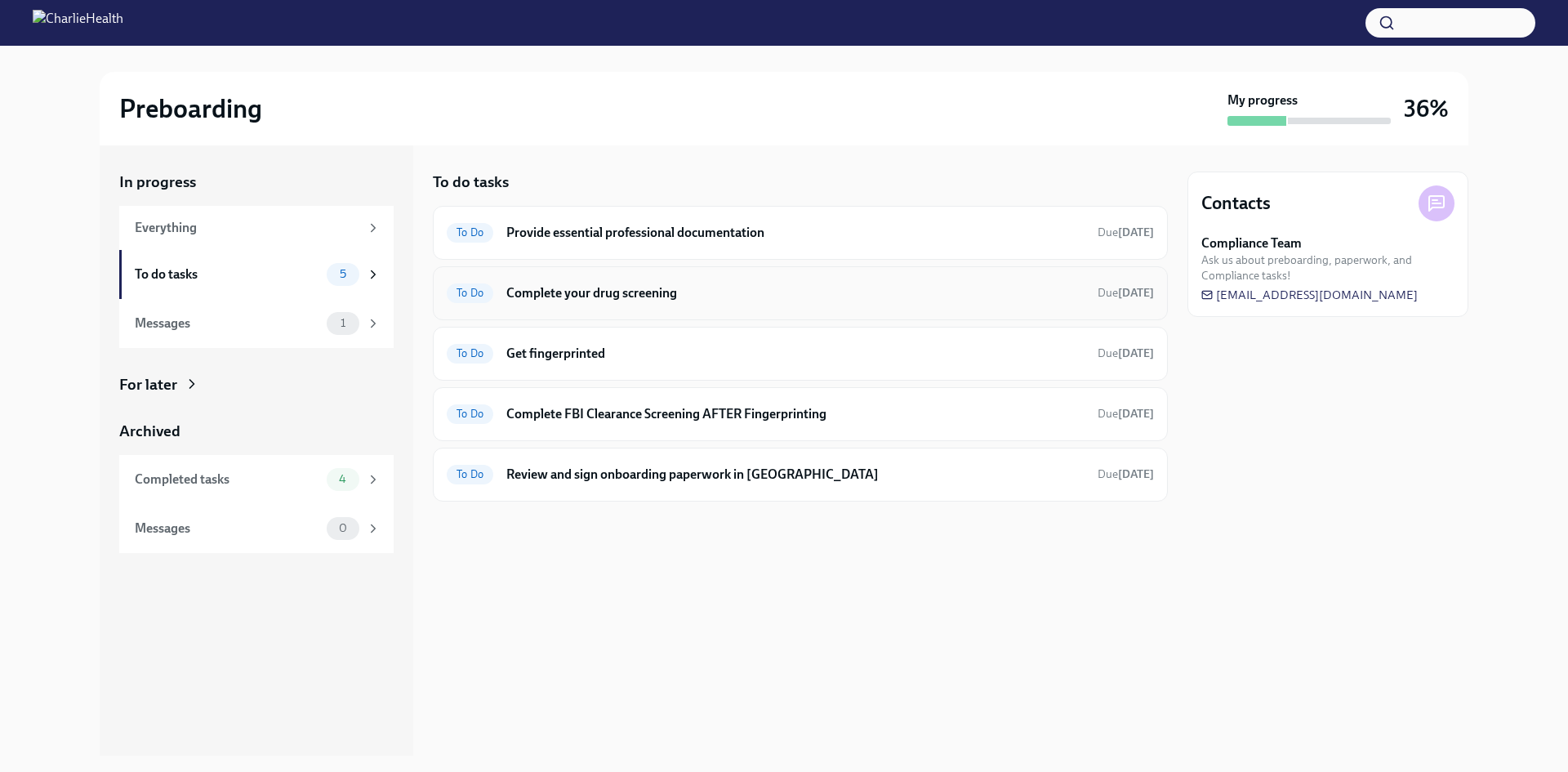
click at [543, 285] on h6 "Complete your drug screening" at bounding box center [795, 294] width 578 height 18
